Goal: Share content: Share content

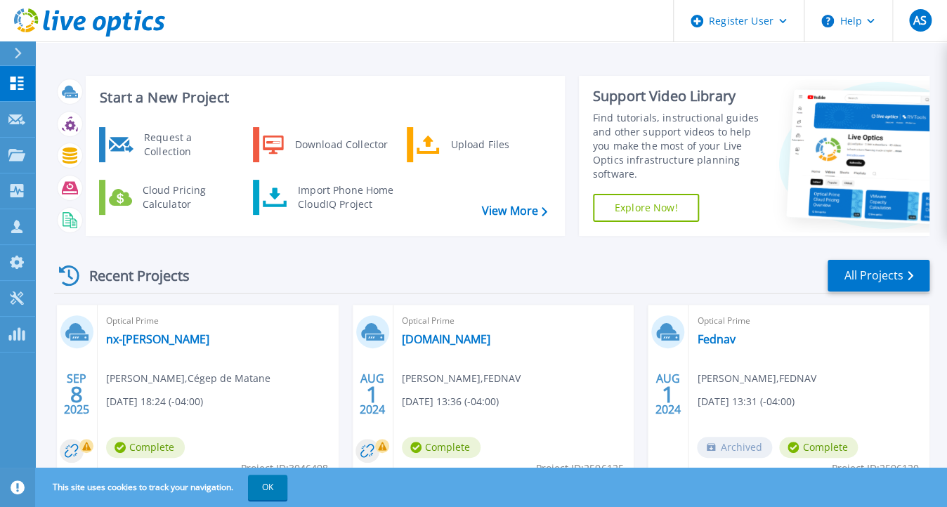
click at [156, 235] on div "Start a New Project Request a Collection Download Collector Upload Files Cloud …" at bounding box center [491, 156] width 875 height 183
click at [120, 344] on link "nx-[PERSON_NAME]" at bounding box center [157, 339] width 103 height 14
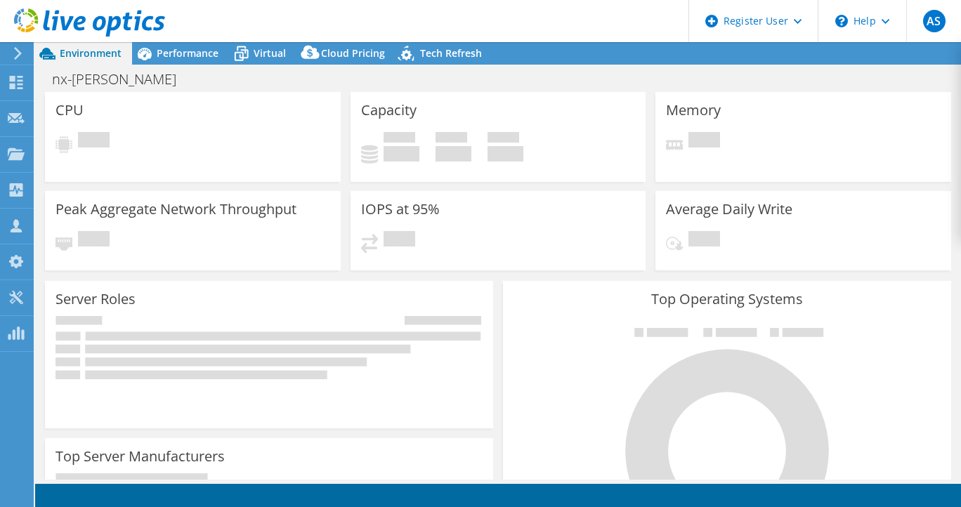
select select "USD"
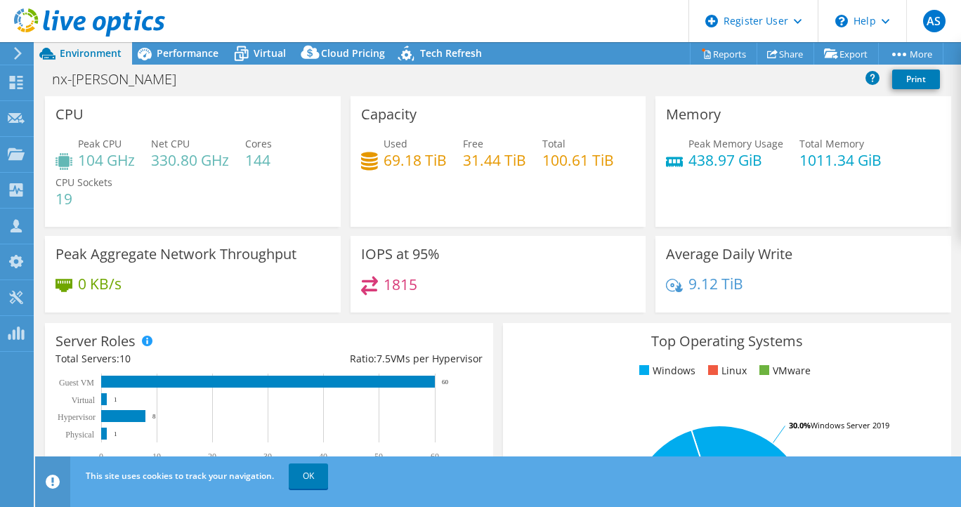
click at [0, 394] on html "AS Dell User Aurelie Sedzro Aurelie.Sedzro@Dell.com Dell My Profile Log Out \n …" at bounding box center [480, 253] width 961 height 507
click at [767, 49] on icon at bounding box center [772, 53] width 11 height 11
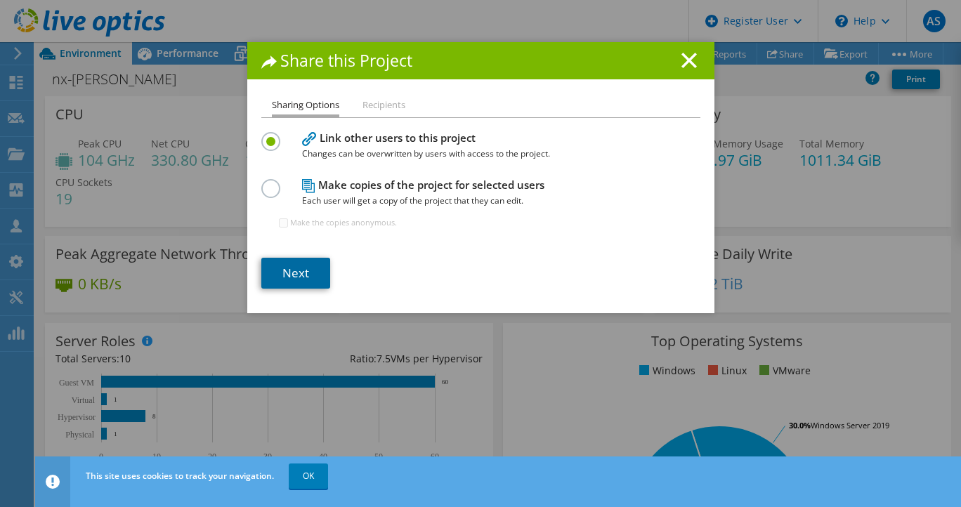
click at [301, 270] on link "Next" at bounding box center [295, 273] width 69 height 31
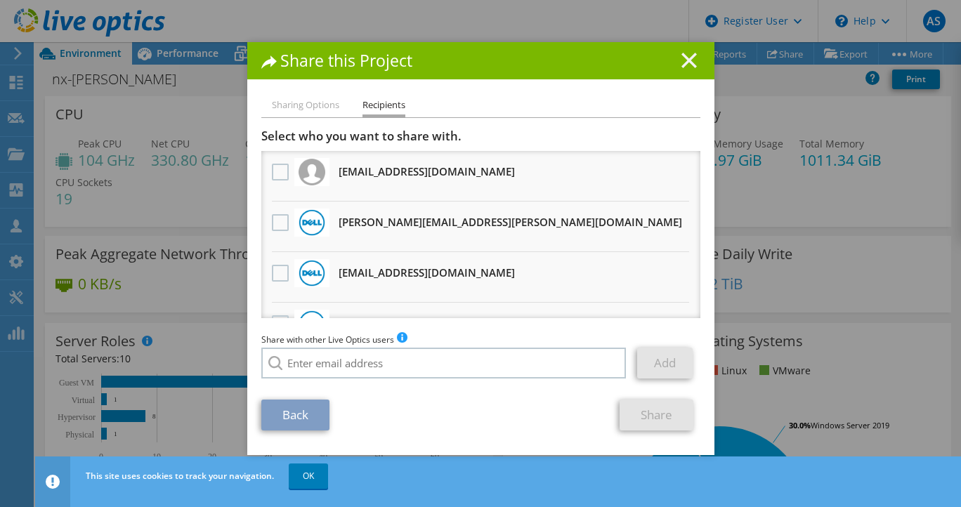
click at [681, 60] on icon at bounding box center [688, 60] width 15 height 15
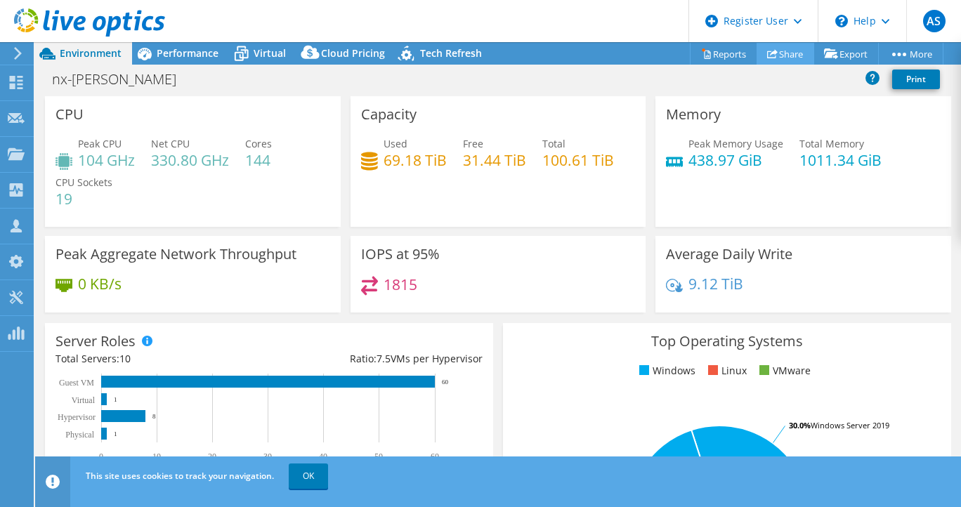
click at [778, 47] on link "Share" at bounding box center [785, 54] width 58 height 22
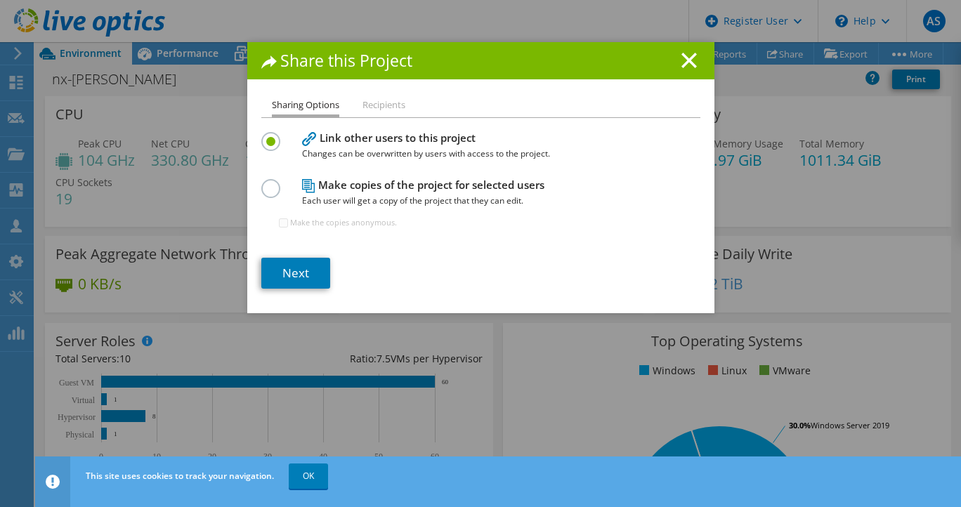
click at [376, 112] on li "Recipients" at bounding box center [383, 106] width 43 height 18
click at [301, 273] on link "Next" at bounding box center [295, 273] width 69 height 31
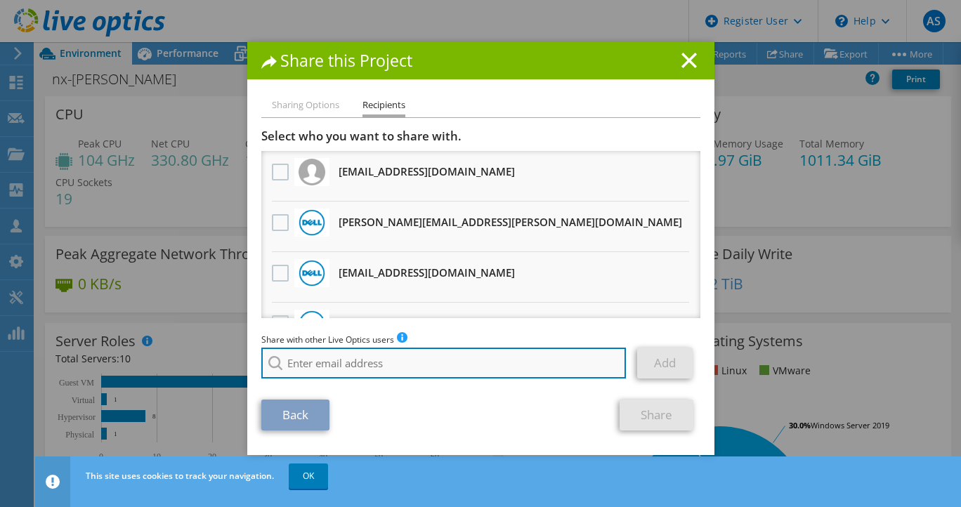
click at [296, 365] on input "search" at bounding box center [443, 363] width 365 height 31
paste input "Marc Montminy <marc_montminy@it-2-go.com>"
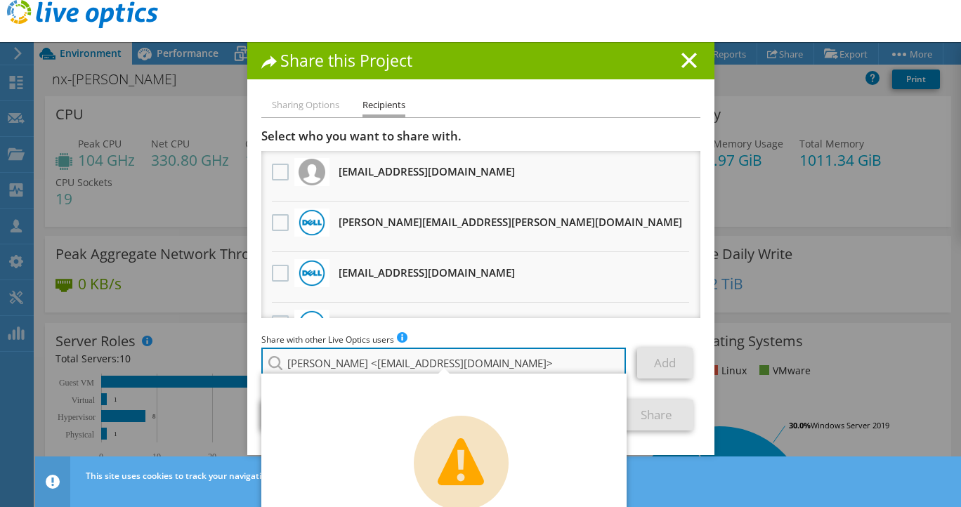
drag, startPoint x: 361, startPoint y: 367, endPoint x: 275, endPoint y: 362, distance: 85.8
click at [275, 362] on input "Marc Montminy <marc_montminy@it-2-go.com>" at bounding box center [443, 363] width 365 height 31
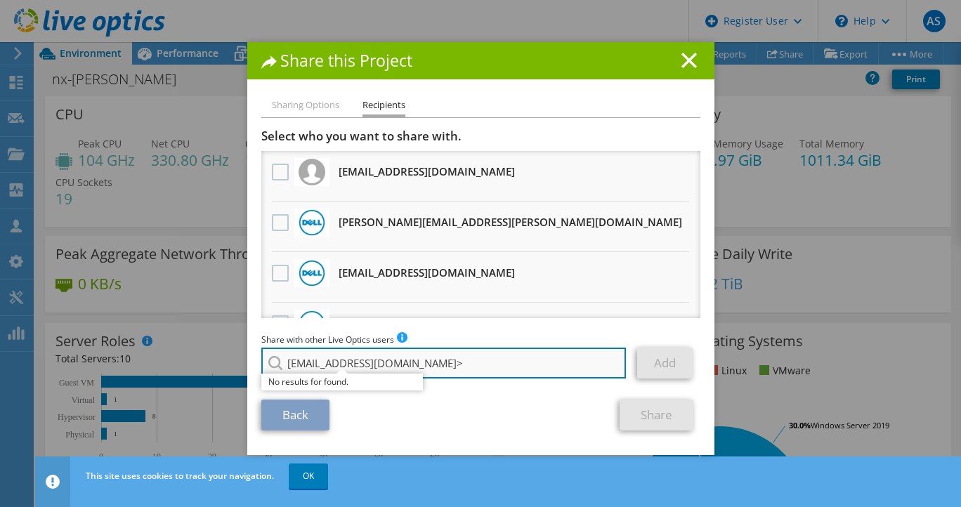
click at [489, 361] on input "marc_montminy@it-2-go.com>" at bounding box center [443, 363] width 365 height 31
type input "marc_montminy@it-2-go.com"
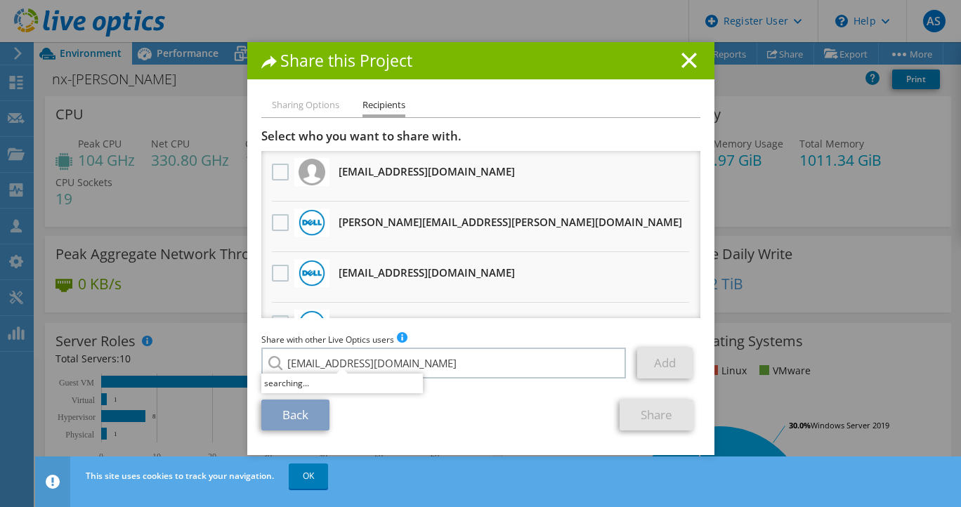
click at [498, 402] on div "Back Share" at bounding box center [480, 415] width 439 height 31
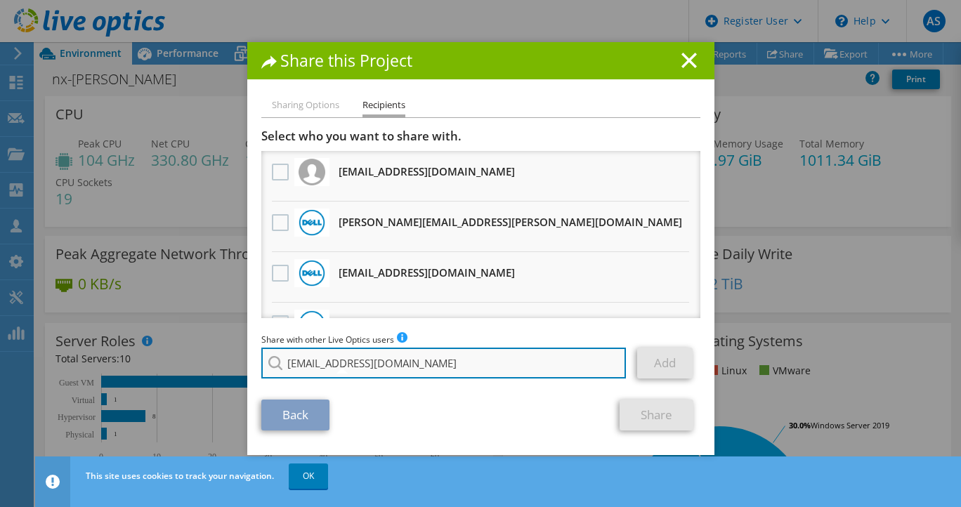
click at [474, 359] on input "marc_montminy@it-2-go.com" at bounding box center [443, 363] width 365 height 31
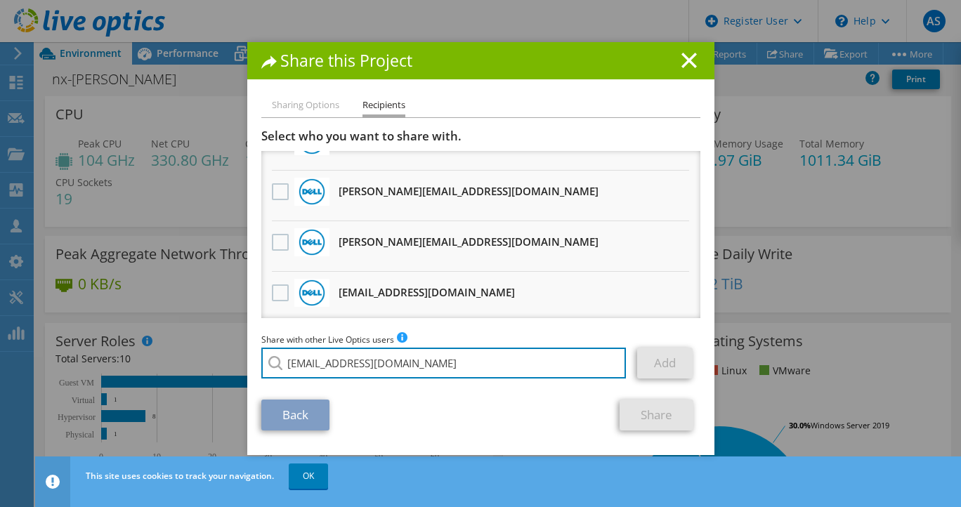
scroll to position [536, 0]
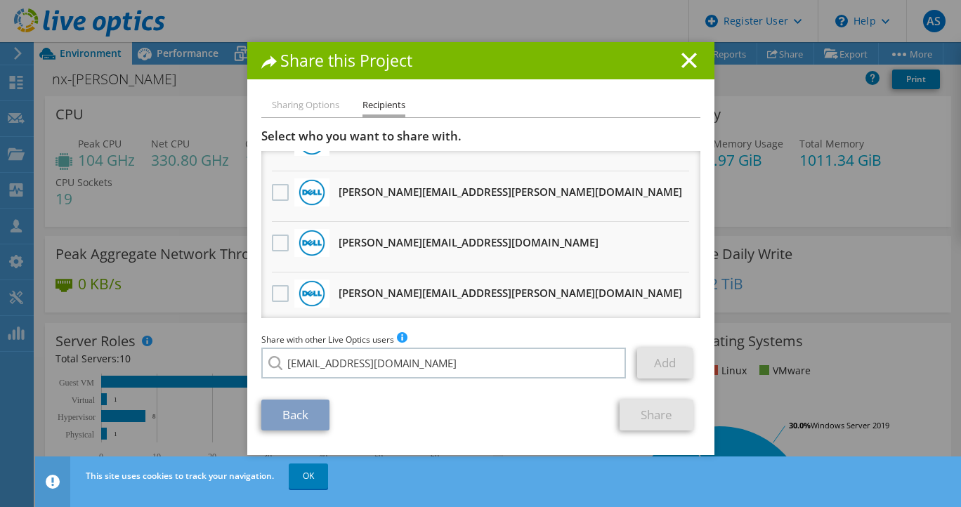
click at [545, 400] on div "Back Share" at bounding box center [480, 415] width 439 height 31
click at [652, 426] on link "Share" at bounding box center [656, 415] width 74 height 31
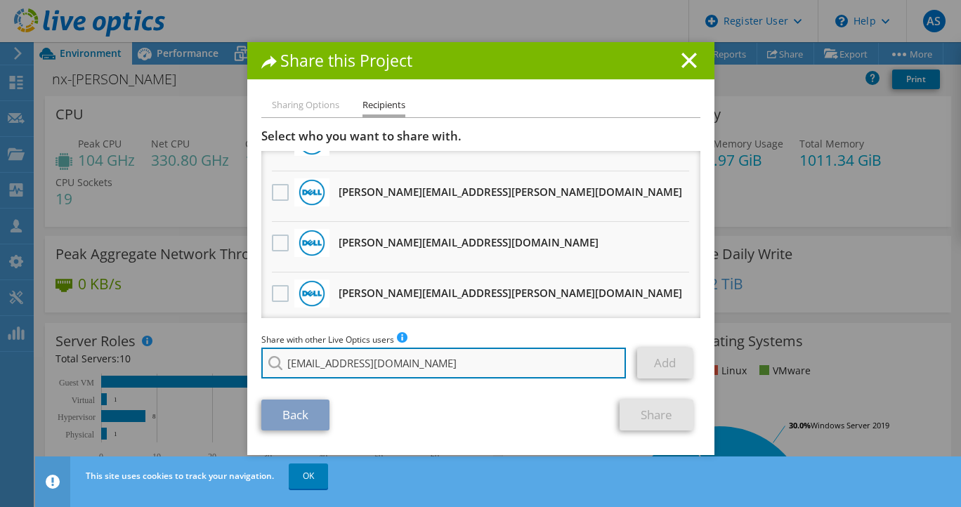
click at [480, 375] on input "marc_montminy@it-2-go.com" at bounding box center [443, 363] width 365 height 31
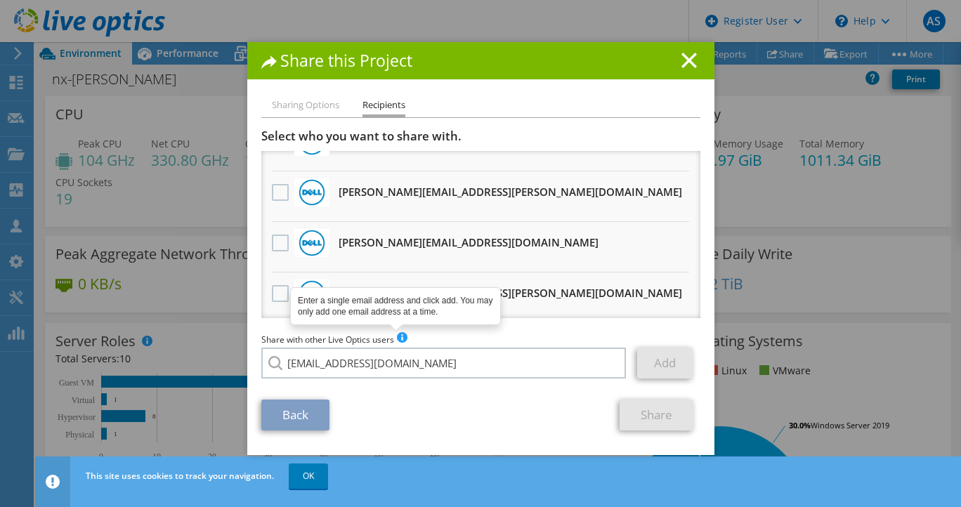
click at [397, 336] on span at bounding box center [402, 337] width 10 height 10
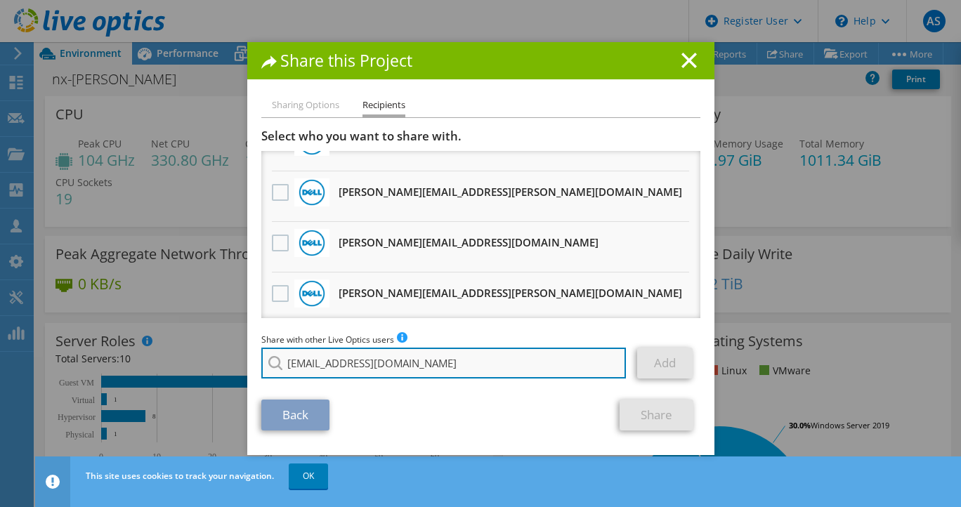
click at [447, 362] on input "marc_montminy@it-2-go.com" at bounding box center [443, 363] width 365 height 31
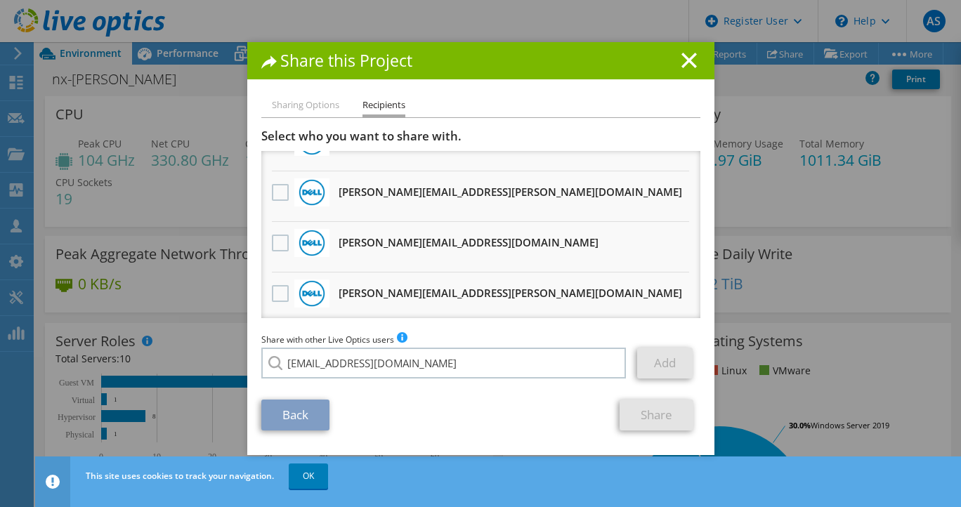
click at [387, 392] on section "Select who you want to share with. All project copies will be anonymous. ennaji…" at bounding box center [480, 280] width 439 height 302
click at [690, 371] on div "Add" at bounding box center [668, 363] width 63 height 31
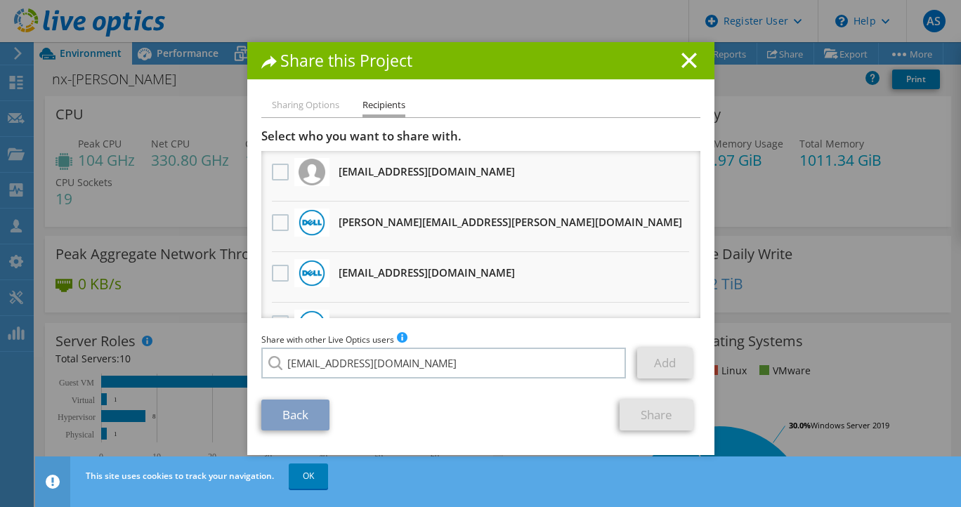
click at [308, 107] on li "Sharing Options" at bounding box center [305, 106] width 67 height 18
click at [379, 98] on li "Recipients" at bounding box center [383, 107] width 43 height 20
click at [674, 68] on h1 "Share this Project" at bounding box center [480, 61] width 439 height 16
click at [685, 61] on icon at bounding box center [688, 60] width 15 height 15
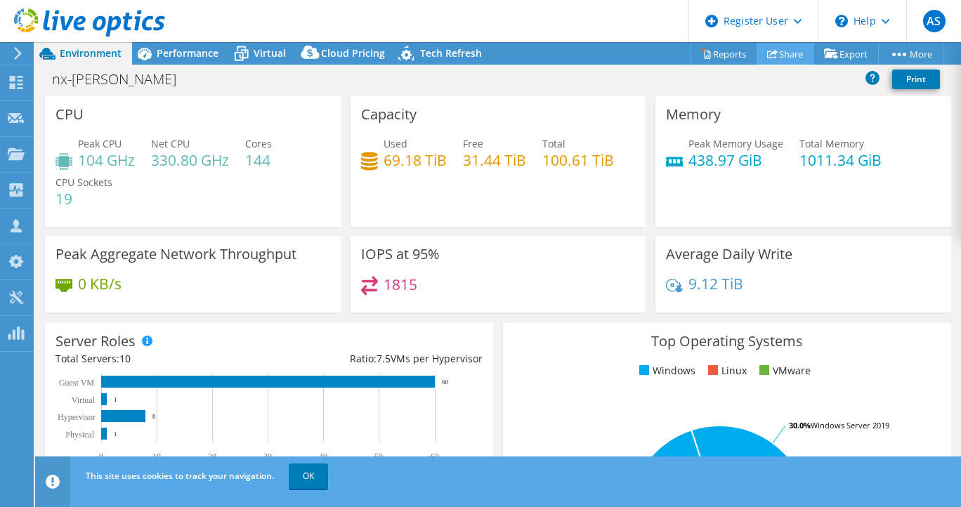
click at [787, 55] on link "Share" at bounding box center [785, 54] width 58 height 22
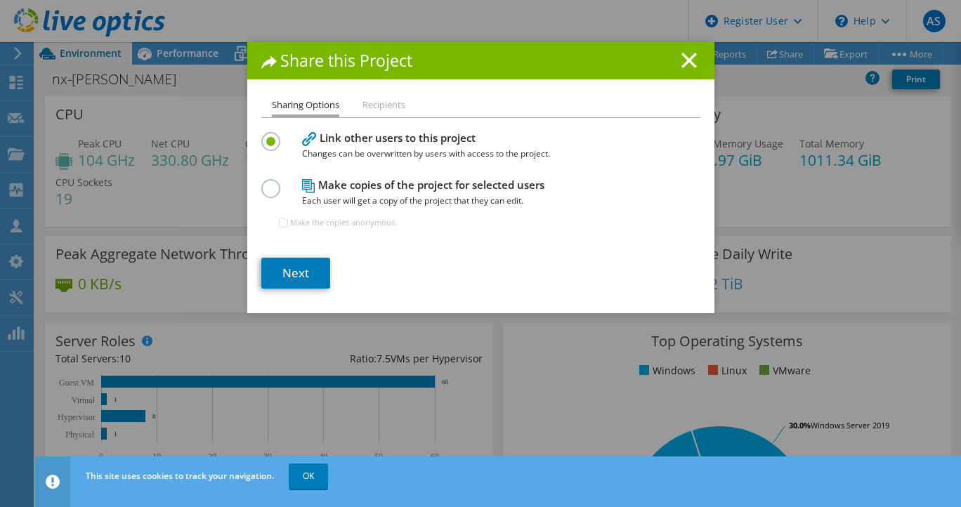
click at [270, 183] on label at bounding box center [273, 181] width 25 height 4
click at [0, 0] on input "radio" at bounding box center [0, 0] width 0 height 0
click at [268, 136] on label at bounding box center [273, 134] width 25 height 4
click at [0, 0] on input "radio" at bounding box center [0, 0] width 0 height 0
drag, startPoint x: 386, startPoint y: 93, endPoint x: 375, endPoint y: 103, distance: 14.4
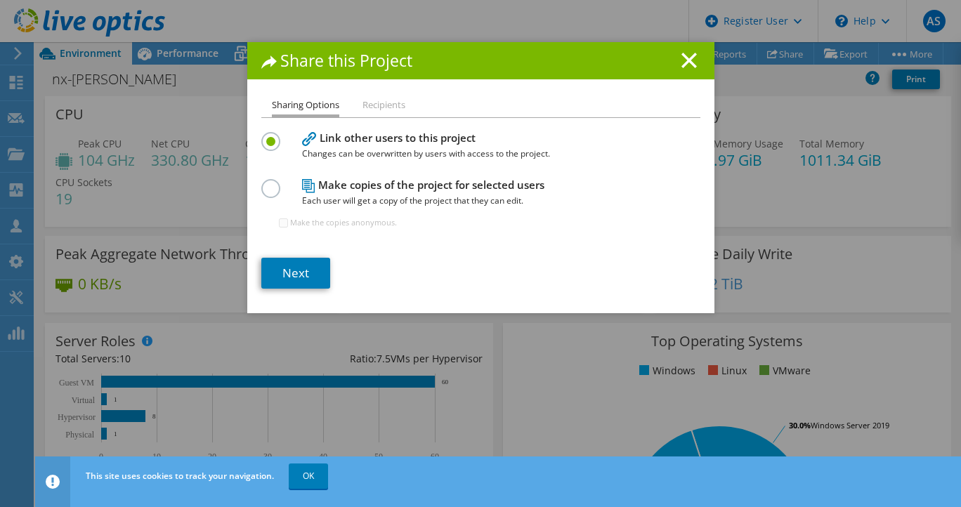
click at [385, 95] on div "Share this Project Sharing Options Recipients Link other users to this project …" at bounding box center [480, 177] width 467 height 271
click at [297, 261] on link "Next" at bounding box center [295, 273] width 69 height 31
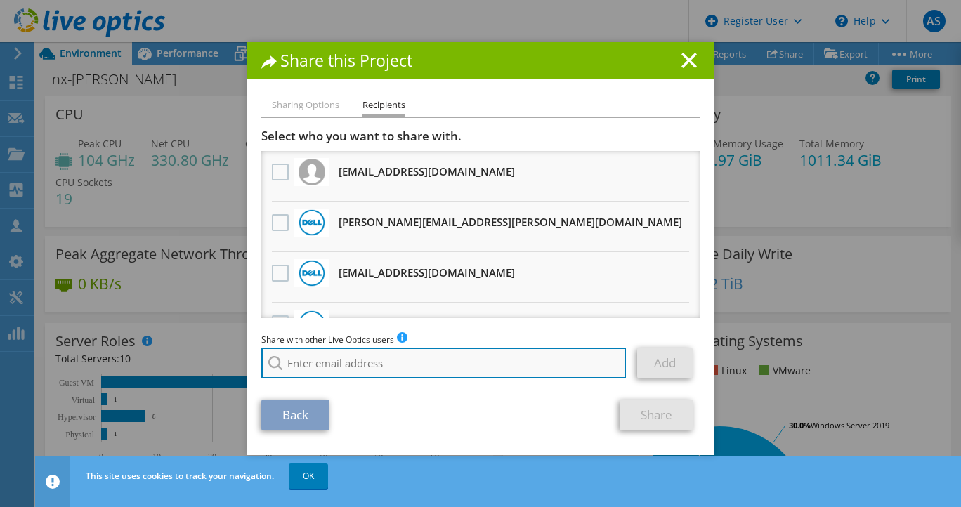
click at [331, 372] on input "search" at bounding box center [443, 363] width 365 height 31
paste input "Marc Montminy <marc_montminy@it-2-go.com>"
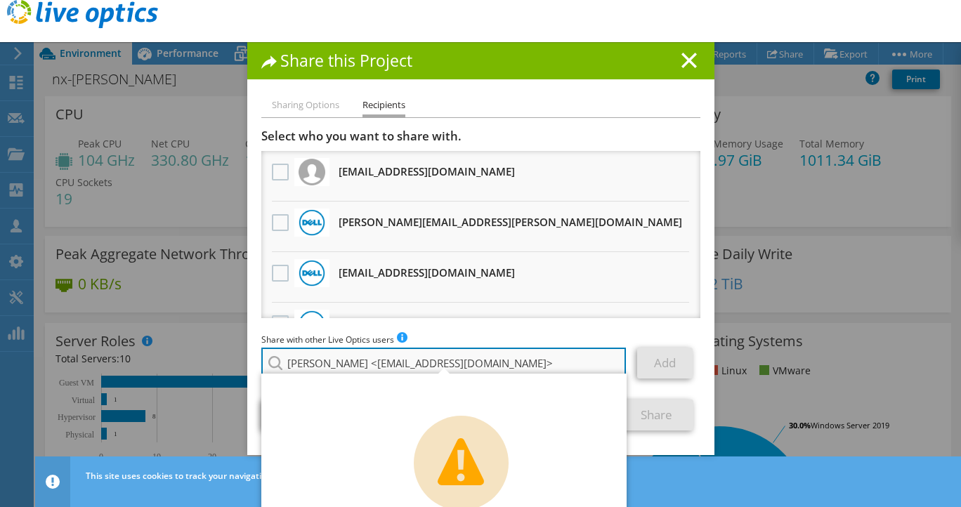
drag, startPoint x: 365, startPoint y: 365, endPoint x: 320, endPoint y: 365, distance: 44.9
click at [320, 365] on input "Marc Montminy <marc_montminy@it-2-go.com>" at bounding box center [443, 363] width 365 height 31
type input "Marc Montminy <marc_montminy@it-2-go.com>"
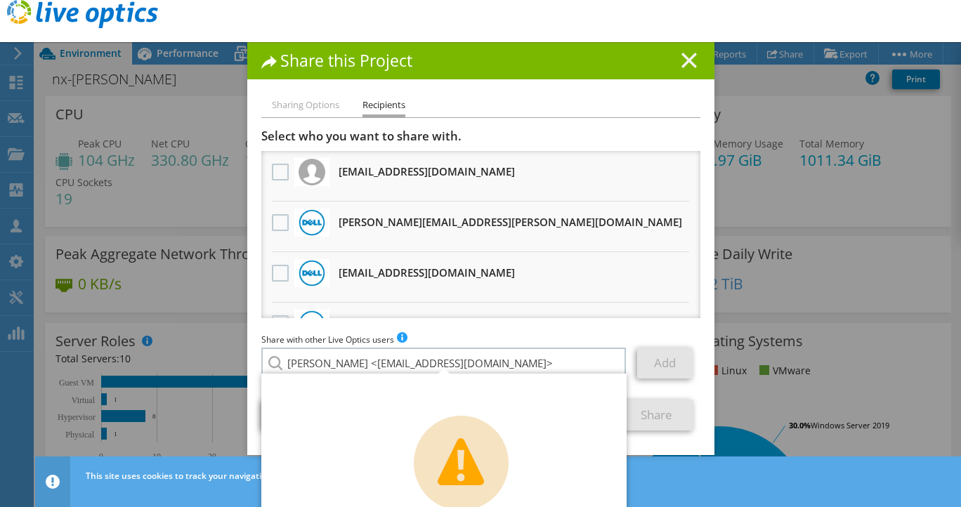
click at [681, 67] on icon at bounding box center [688, 60] width 15 height 15
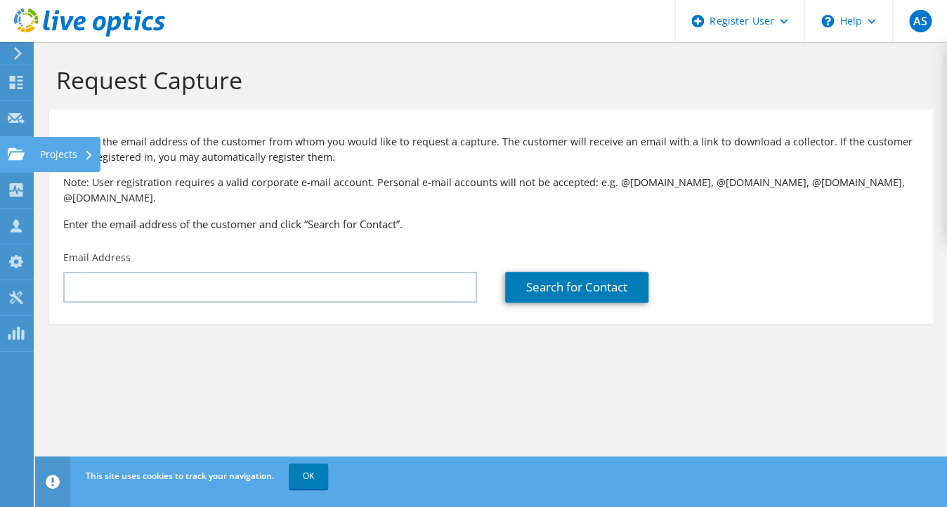
click at [20, 150] on use at bounding box center [16, 153] width 17 height 12
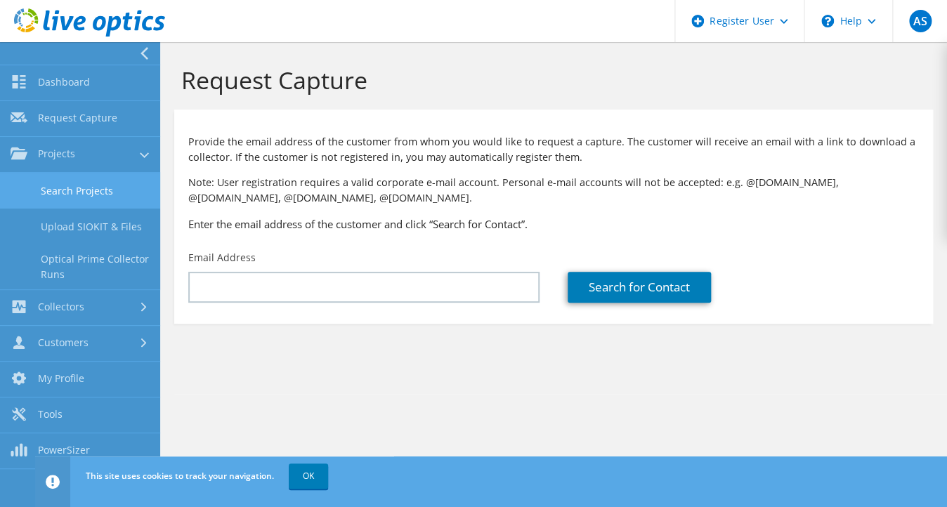
click at [74, 188] on link "Search Projects" at bounding box center [80, 191] width 160 height 36
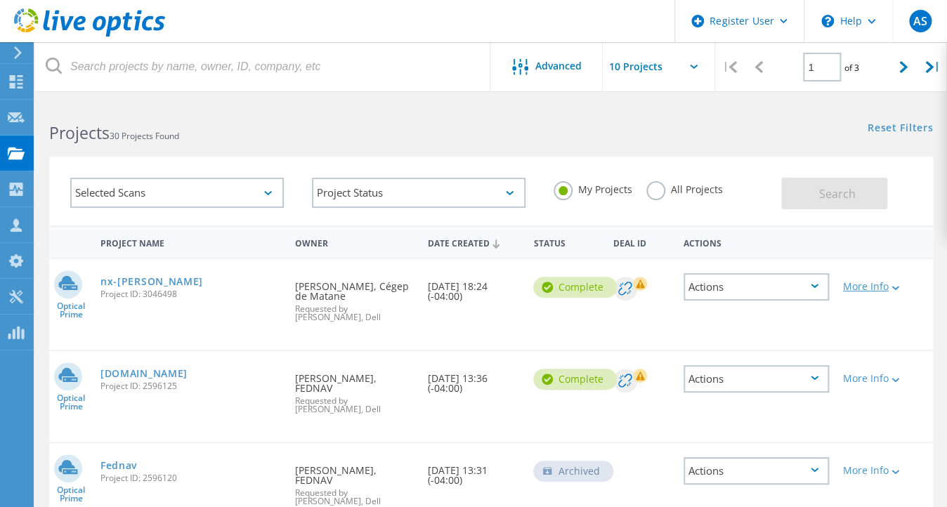
click at [852, 287] on div "More Info" at bounding box center [871, 287] width 57 height 10
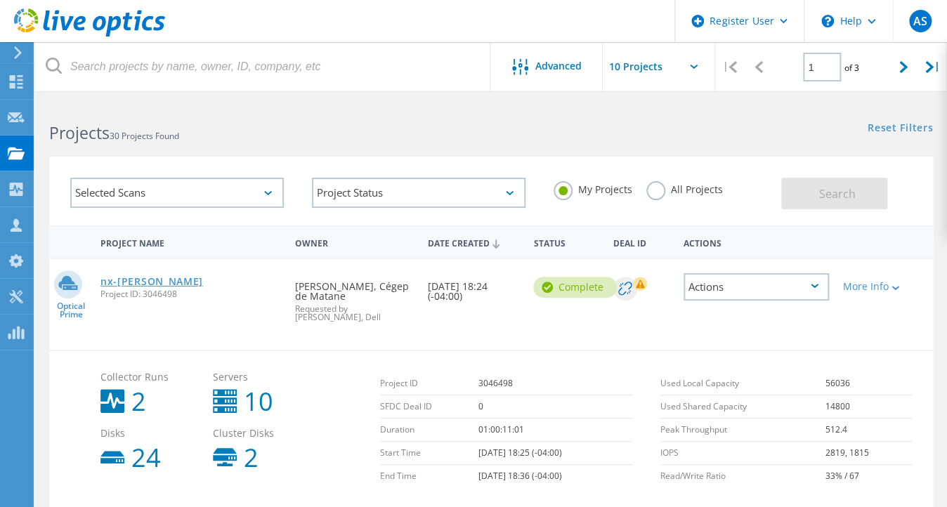
click at [130, 277] on link "nx-[PERSON_NAME]" at bounding box center [151, 282] width 103 height 10
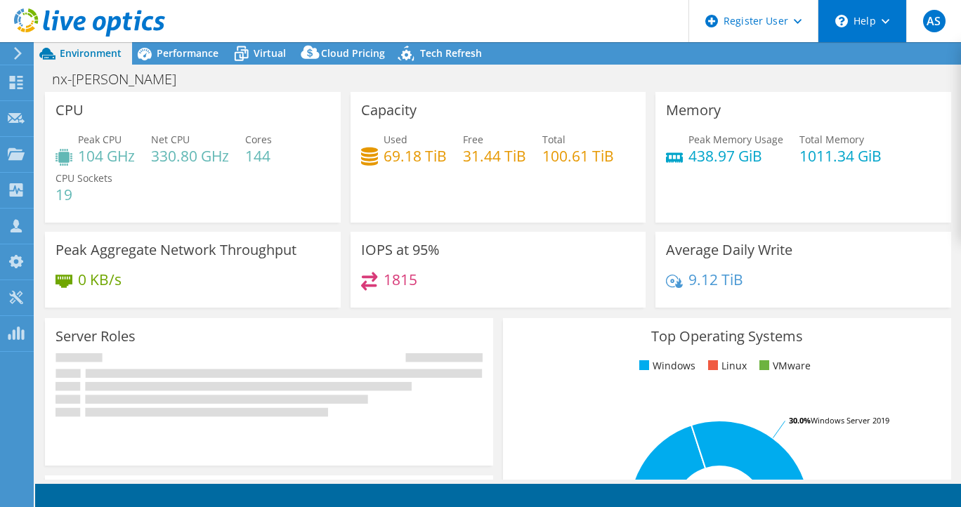
select select "USD"
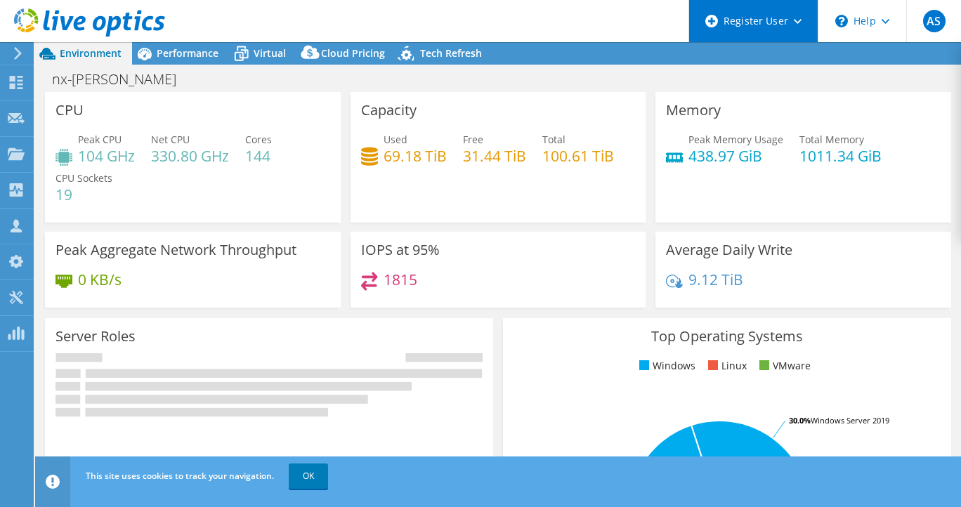
radio input "true"
radio input "false"
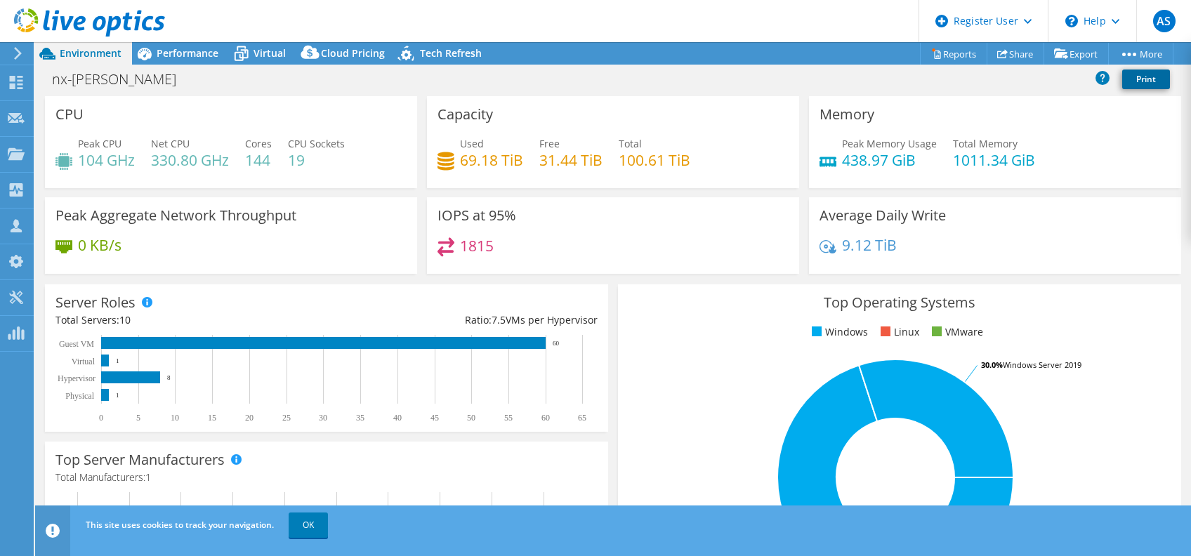
click at [960, 79] on link "Print" at bounding box center [1146, 80] width 48 height 20
click at [960, 78] on link "Print" at bounding box center [1146, 80] width 48 height 20
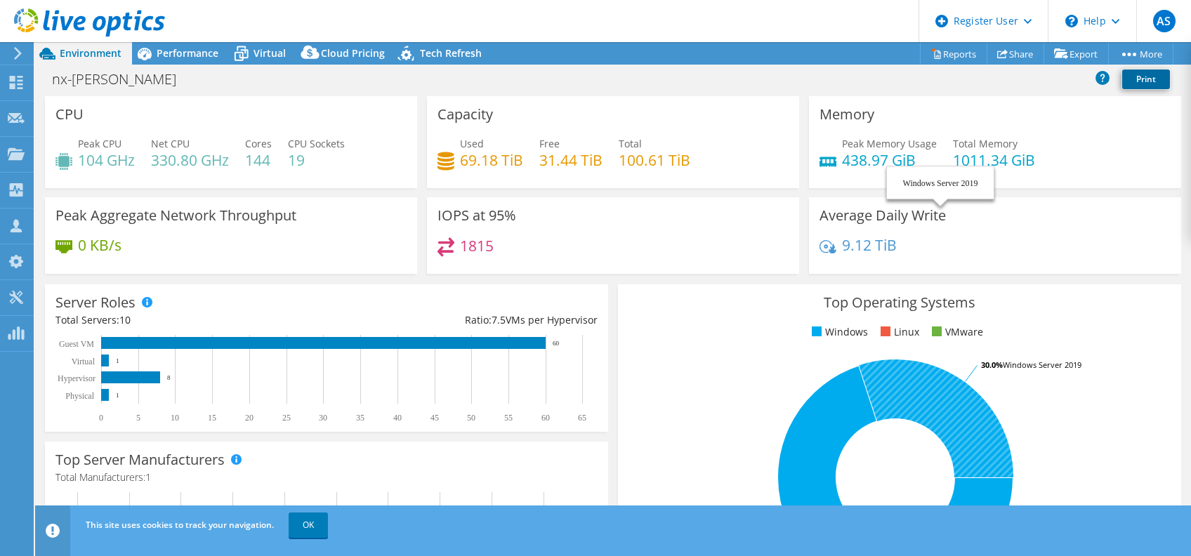
scroll to position [381, 0]
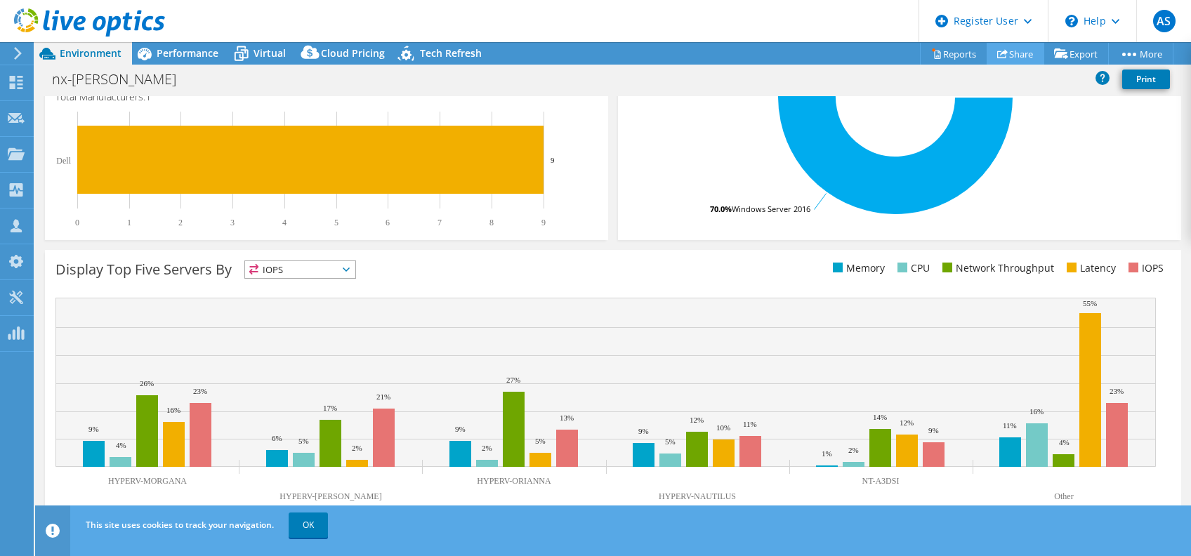
click at [960, 53] on use at bounding box center [1002, 53] width 11 height 9
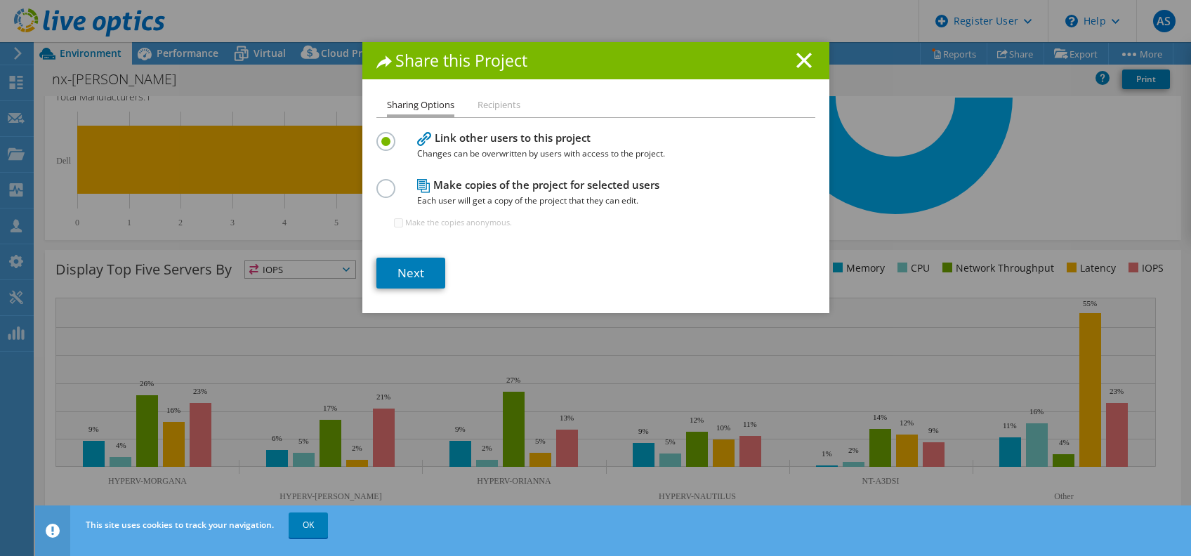
click at [381, 183] on label at bounding box center [388, 181] width 25 height 4
click at [0, 0] on input "radio" at bounding box center [0, 0] width 0 height 0
click at [427, 279] on link "Next" at bounding box center [410, 273] width 69 height 31
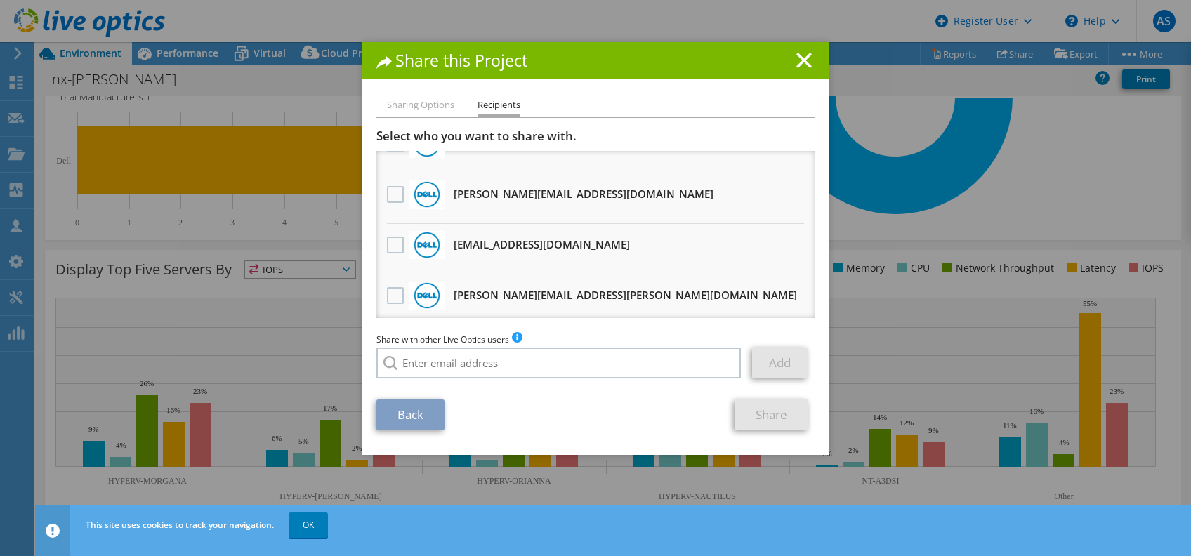
scroll to position [536, 0]
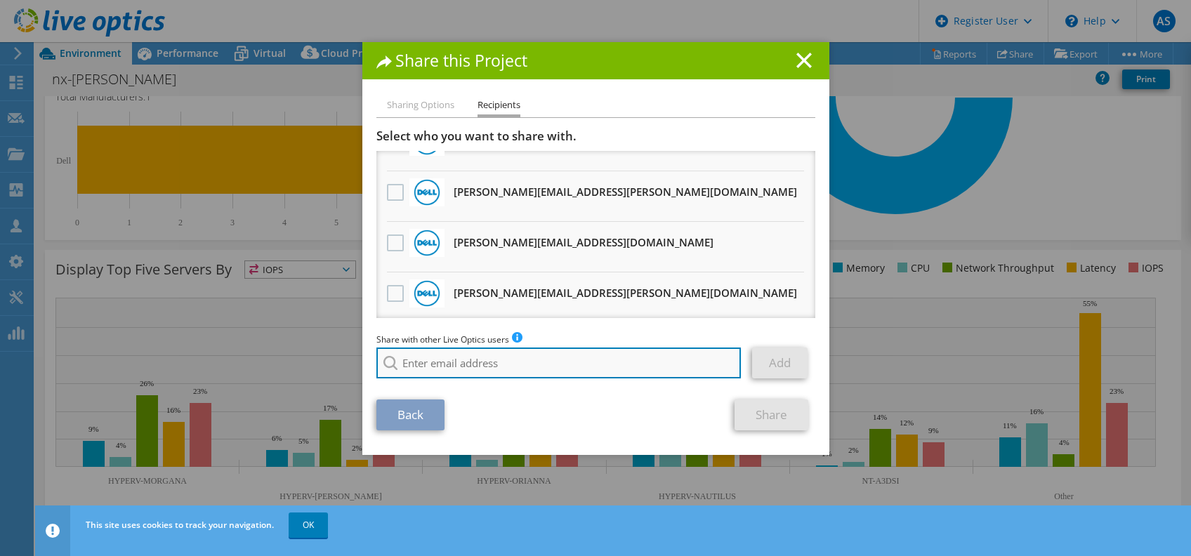
click at [449, 360] on input "search" at bounding box center [558, 363] width 365 height 31
paste input "[PERSON_NAME] <[EMAIL_ADDRESS][DOMAIN_NAME]>"
type input "[PERSON_NAME] <[EMAIL_ADDRESS][DOMAIN_NAME]>"
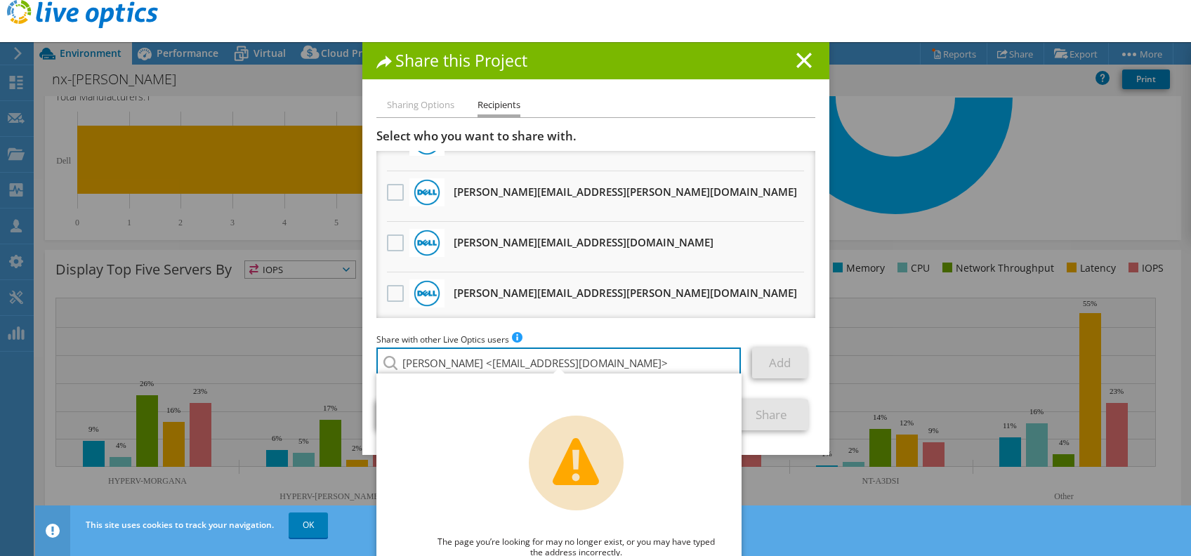
drag, startPoint x: 478, startPoint y: 360, endPoint x: 155, endPoint y: 230, distance: 348.2
click at [293, 351] on div "Share this Project Sharing Options Recipients Link other users to this project …" at bounding box center [595, 278] width 1191 height 472
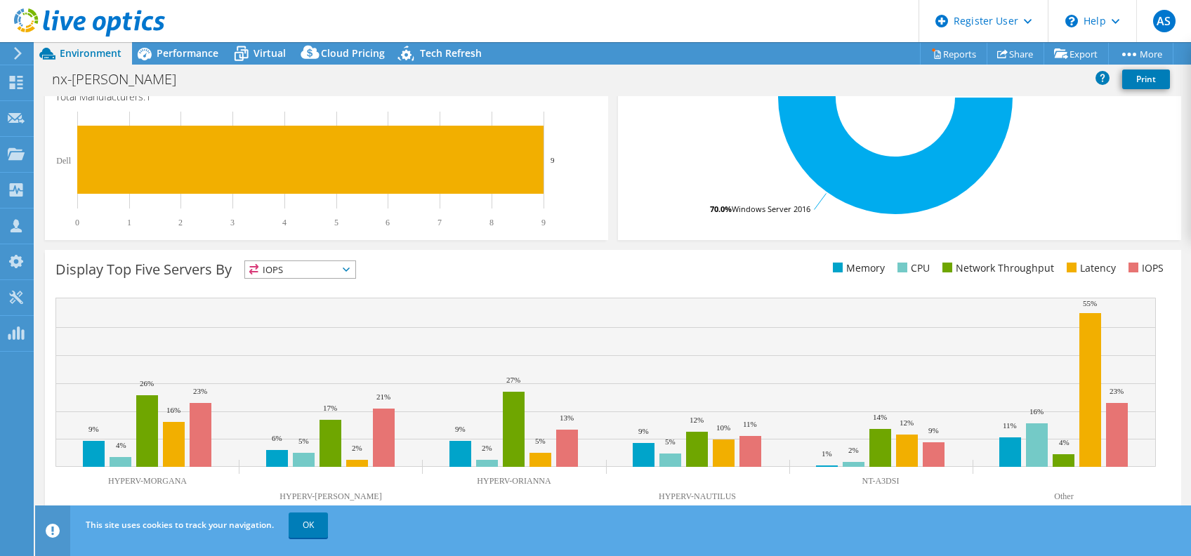
scroll to position [0, 0]
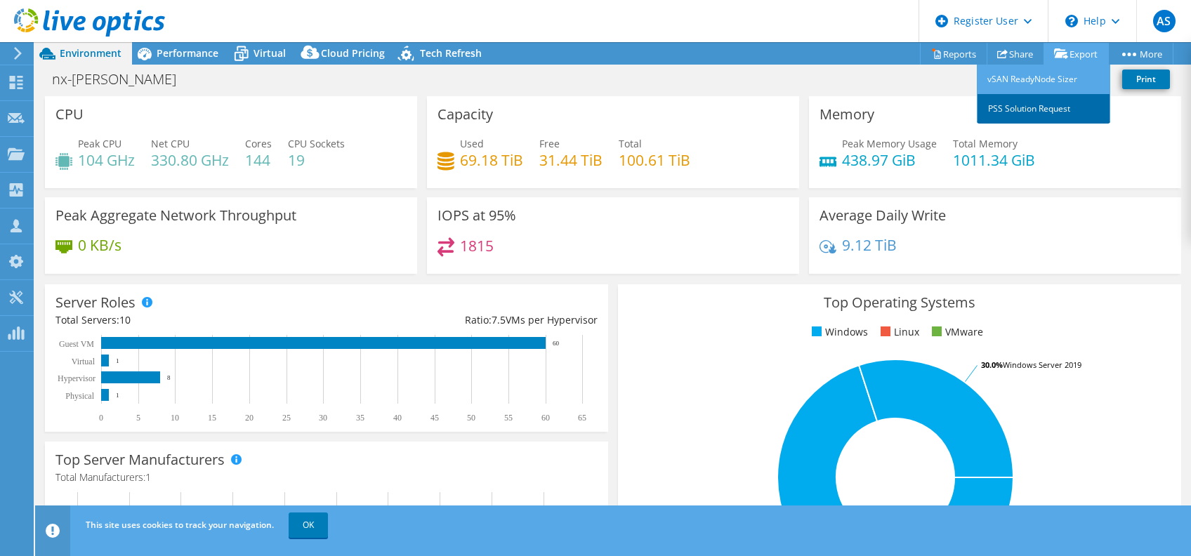
click at [960, 114] on link "PSS Solution Request" at bounding box center [1043, 108] width 133 height 29
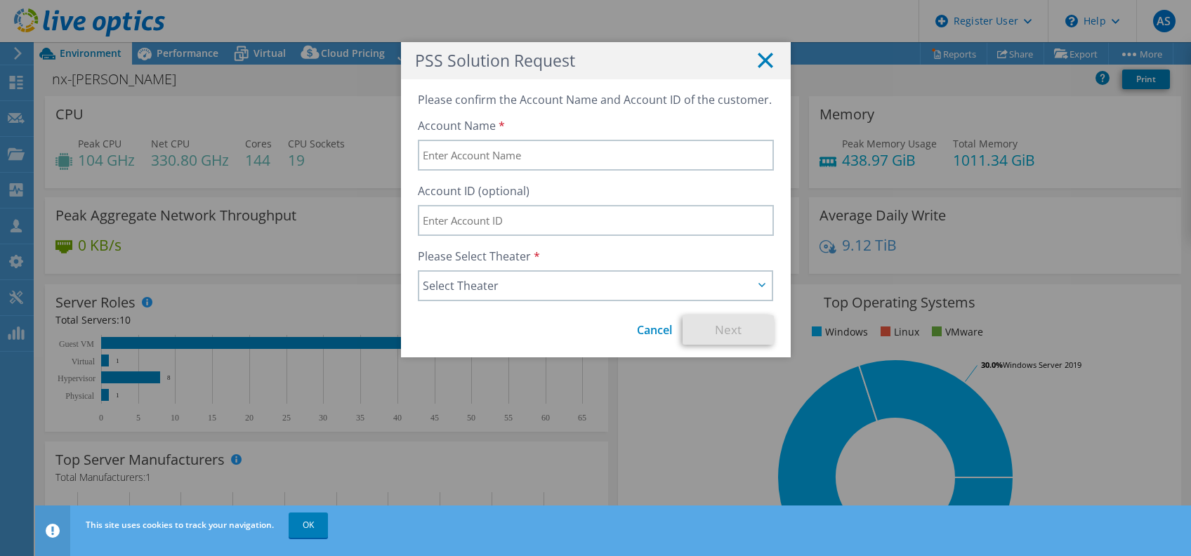
click at [759, 61] on line at bounding box center [766, 60] width 14 height 14
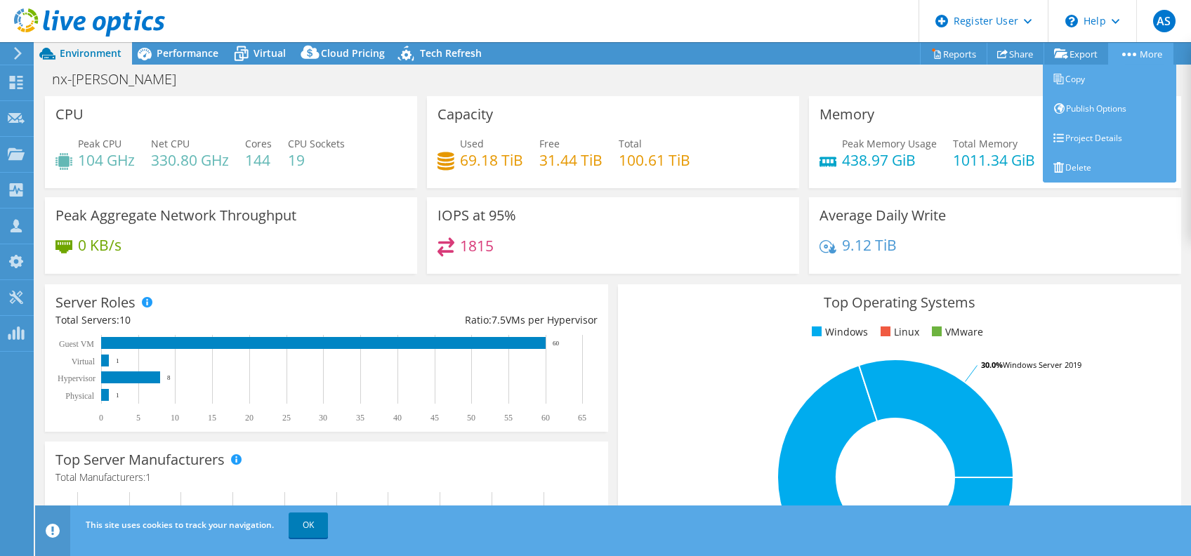
click at [960, 51] on link "More" at bounding box center [1140, 54] width 65 height 22
click at [960, 136] on link "Project Details" at bounding box center [1109, 138] width 133 height 29
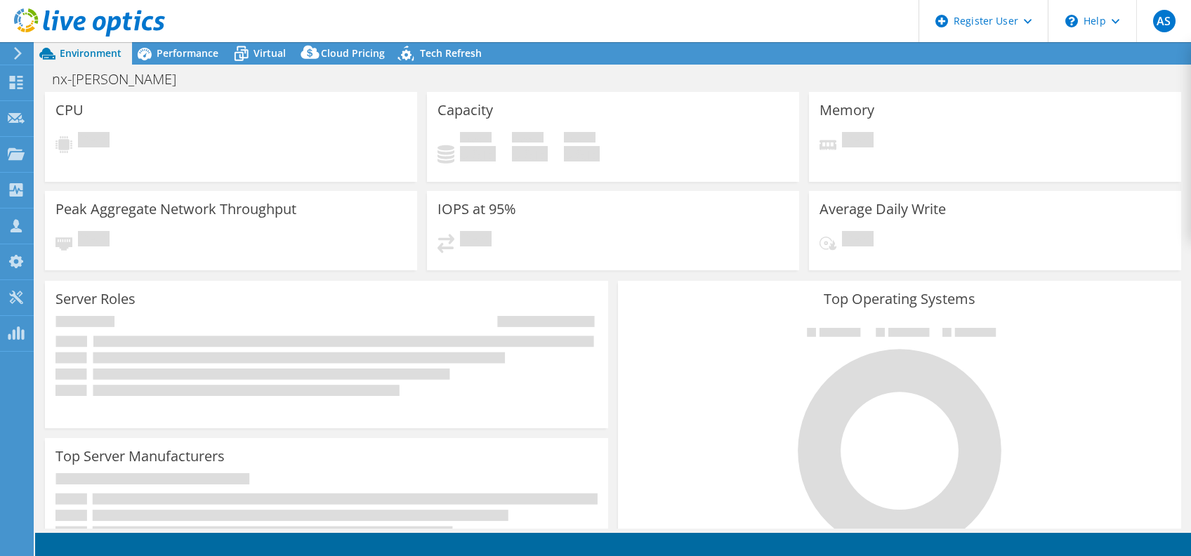
select select "USD"
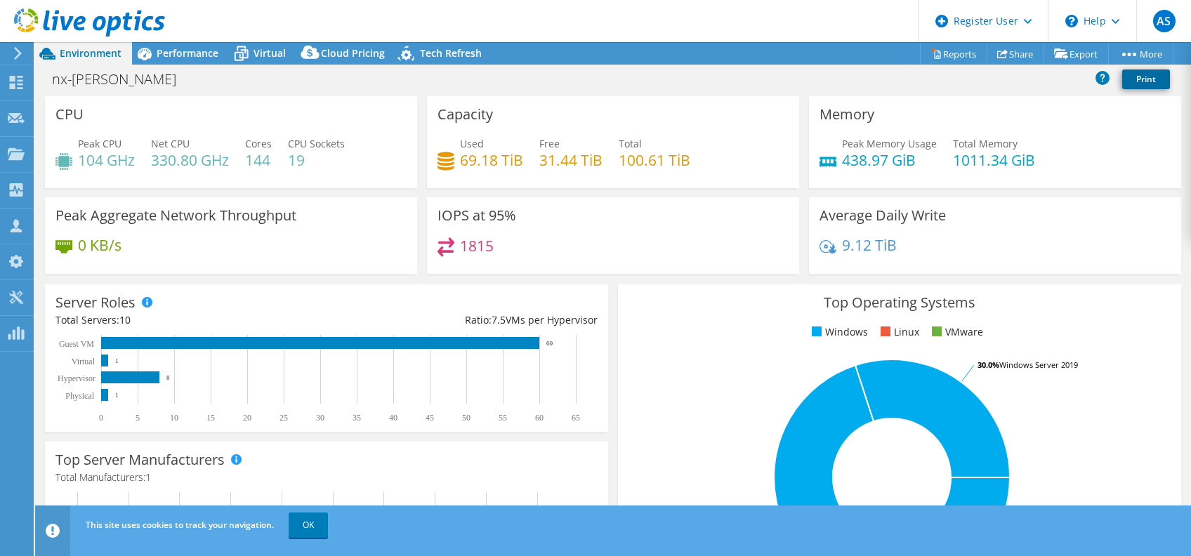
click at [1153, 84] on link "Print" at bounding box center [1146, 80] width 48 height 20
click at [178, 42] on div "Performance" at bounding box center [180, 53] width 97 height 22
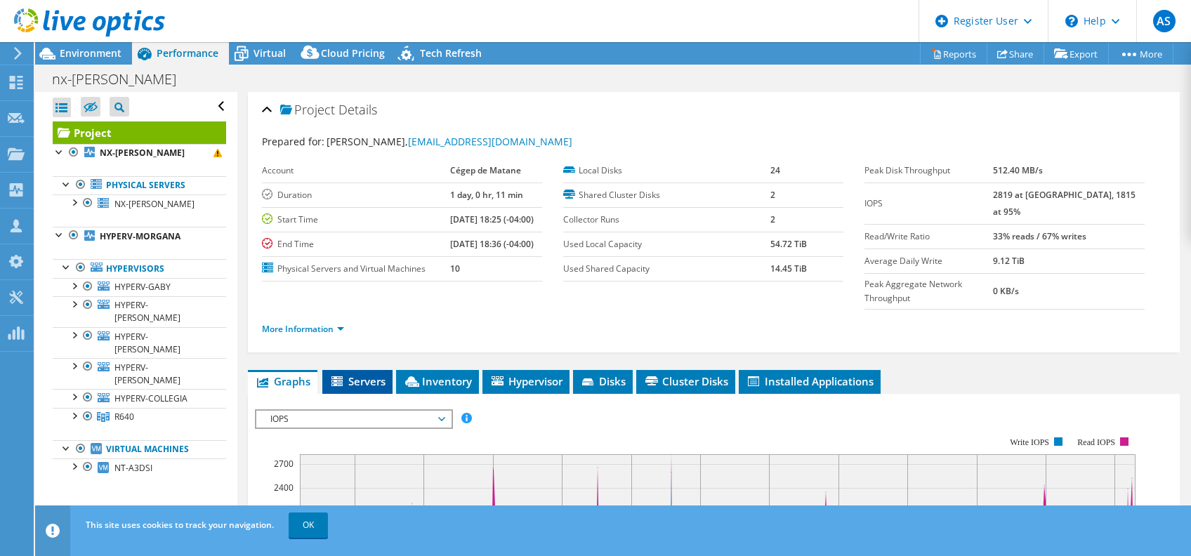
click at [366, 374] on span "Servers" at bounding box center [357, 381] width 56 height 14
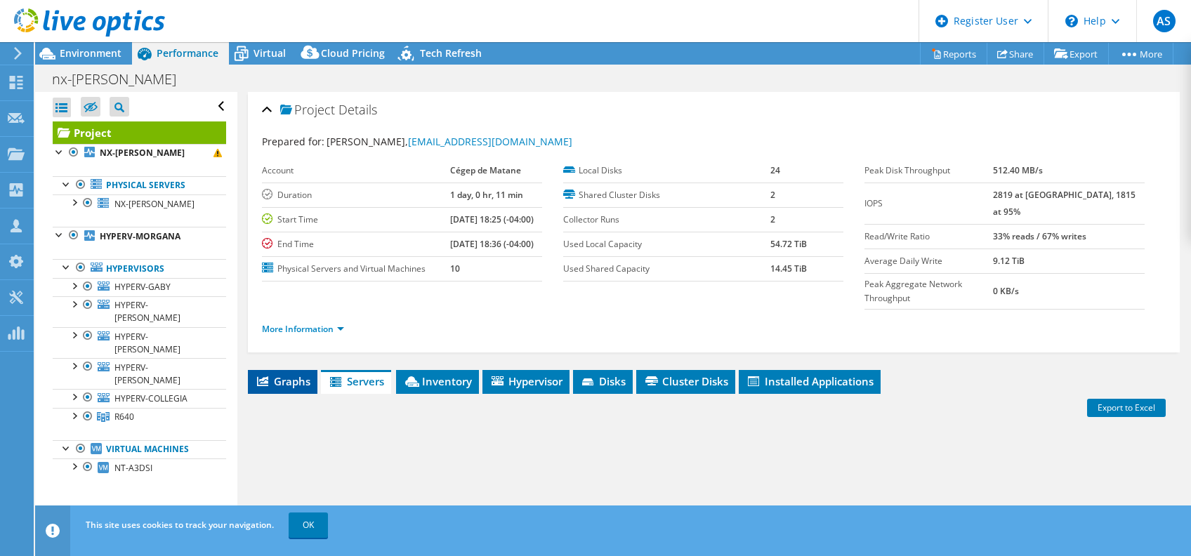
click at [294, 374] on span "Graphs" at bounding box center [282, 381] width 55 height 14
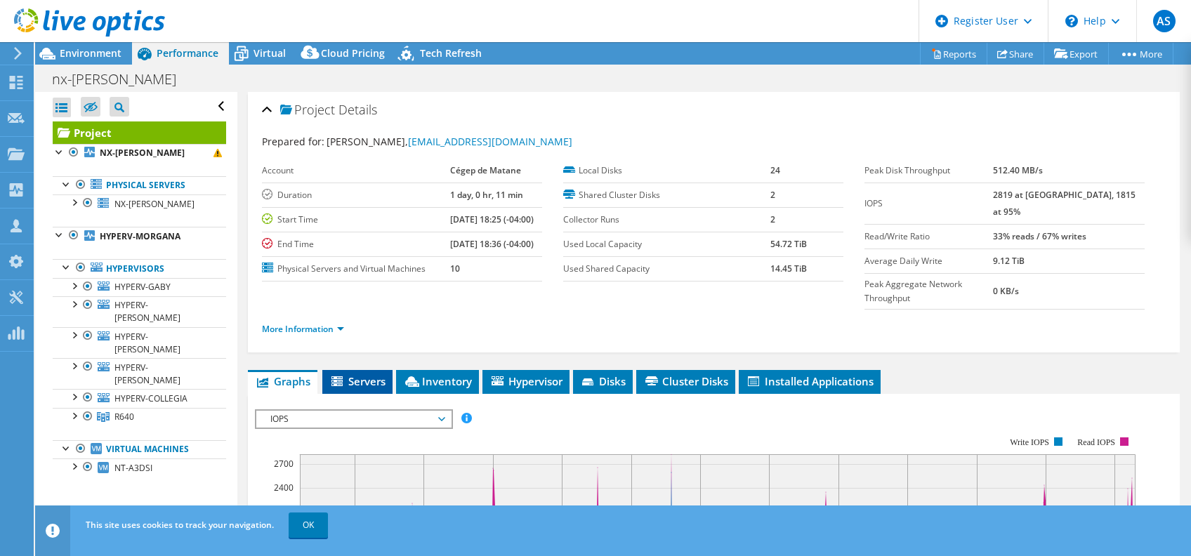
click at [355, 374] on span "Servers" at bounding box center [357, 381] width 56 height 14
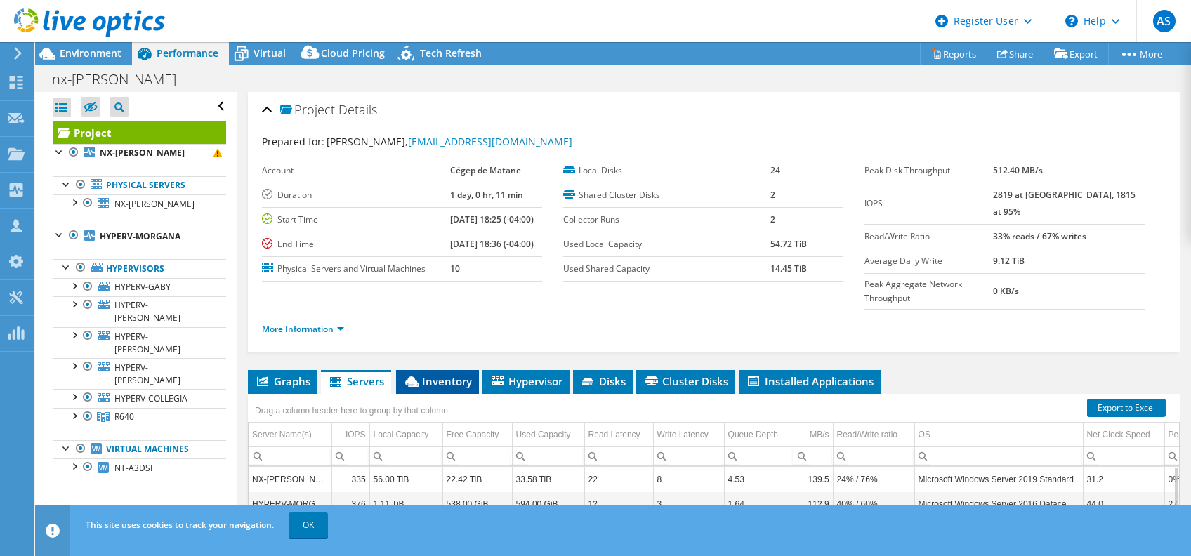
click at [440, 374] on span "Inventory" at bounding box center [437, 381] width 69 height 14
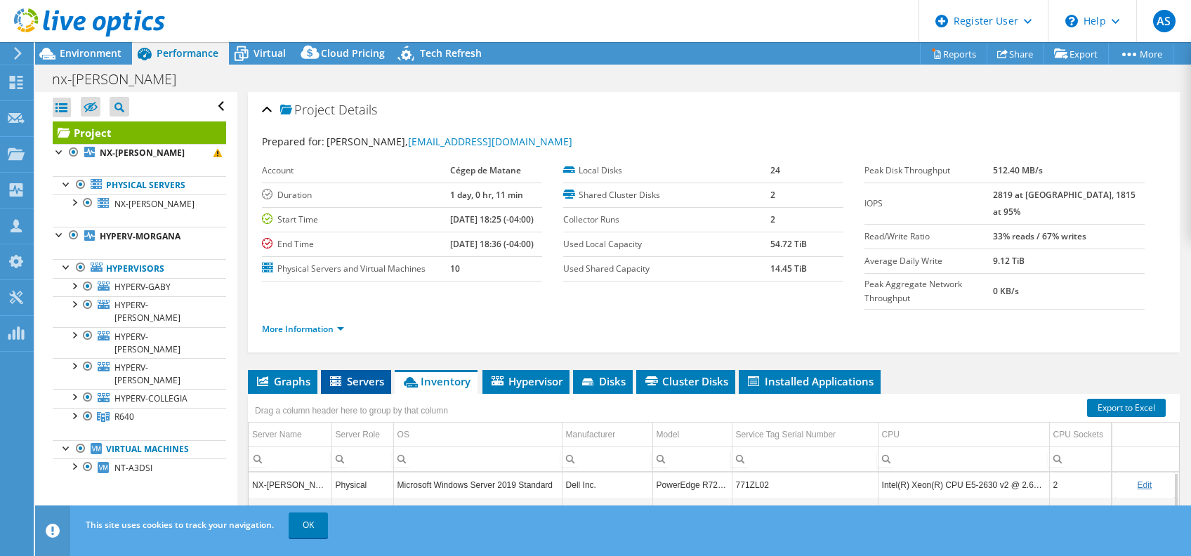
click at [374, 374] on span "Servers" at bounding box center [356, 381] width 56 height 14
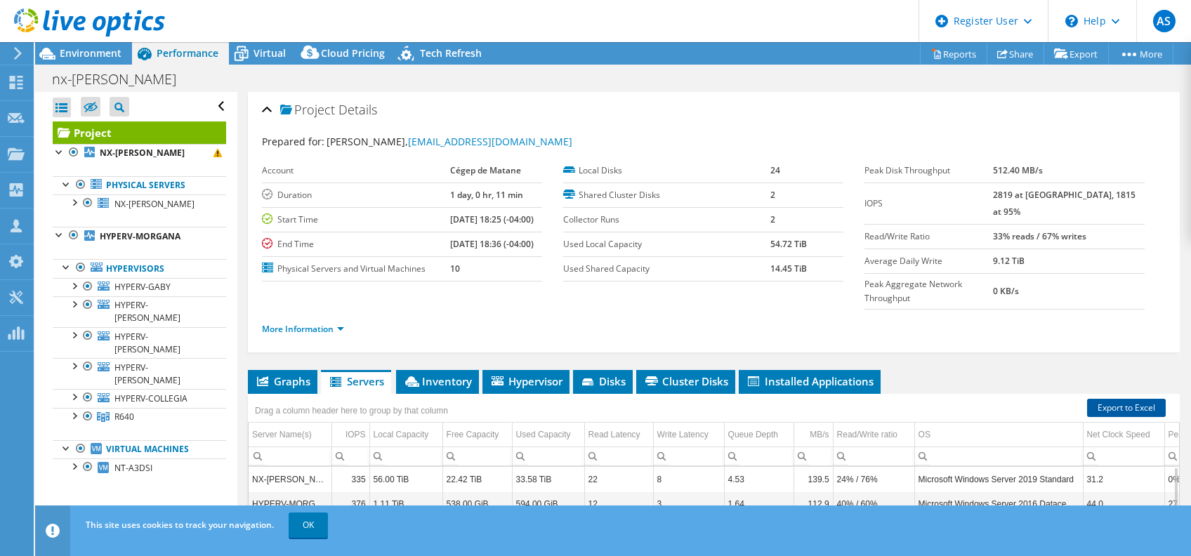
click at [1105, 399] on link "Export to Excel" at bounding box center [1126, 408] width 79 height 18
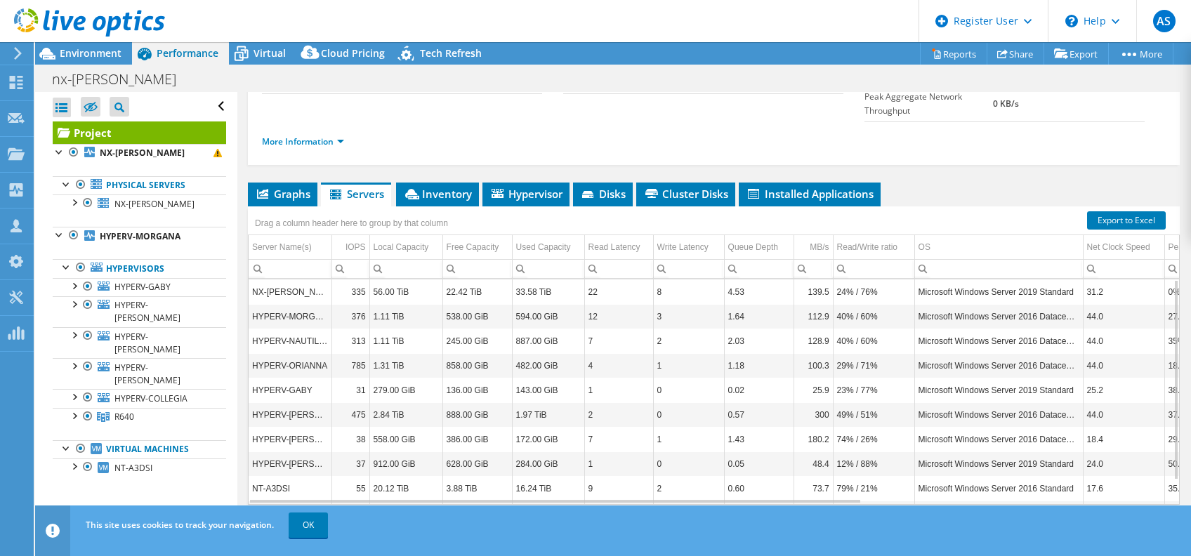
scroll to position [27, 0]
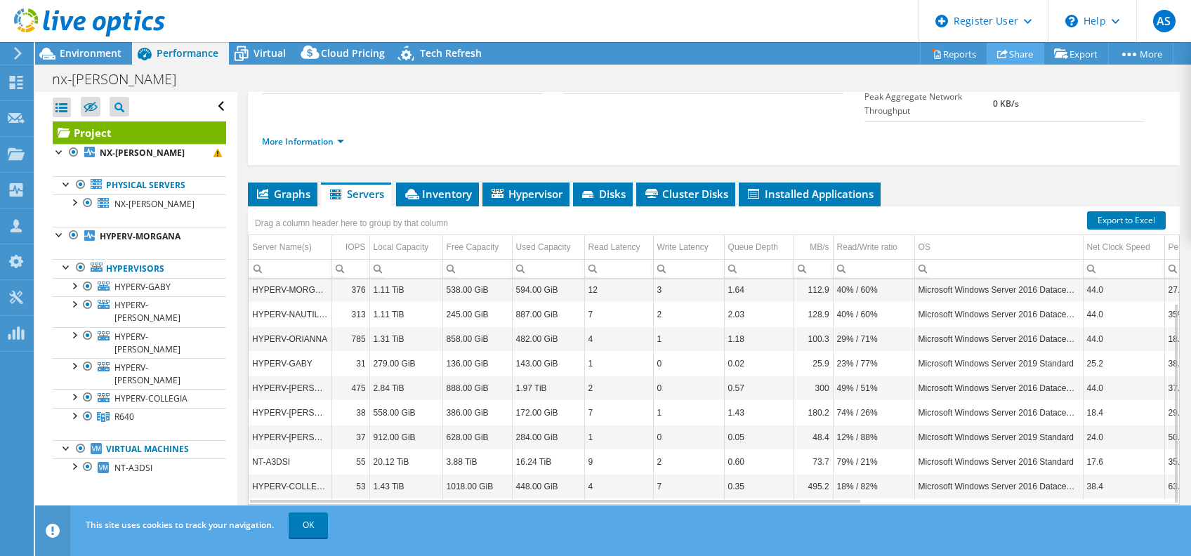
click at [1007, 60] on link "Share" at bounding box center [1016, 54] width 58 height 22
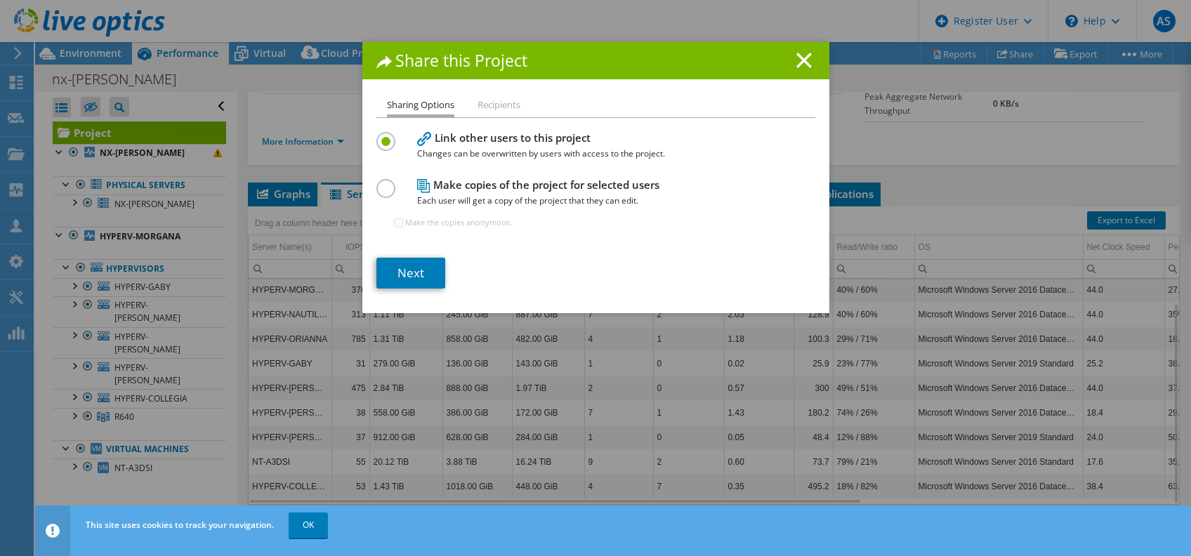
click at [382, 183] on label at bounding box center [388, 181] width 25 height 4
click at [0, 0] on input "radio" at bounding box center [0, 0] width 0 height 0
click at [421, 275] on link "Next" at bounding box center [410, 273] width 69 height 31
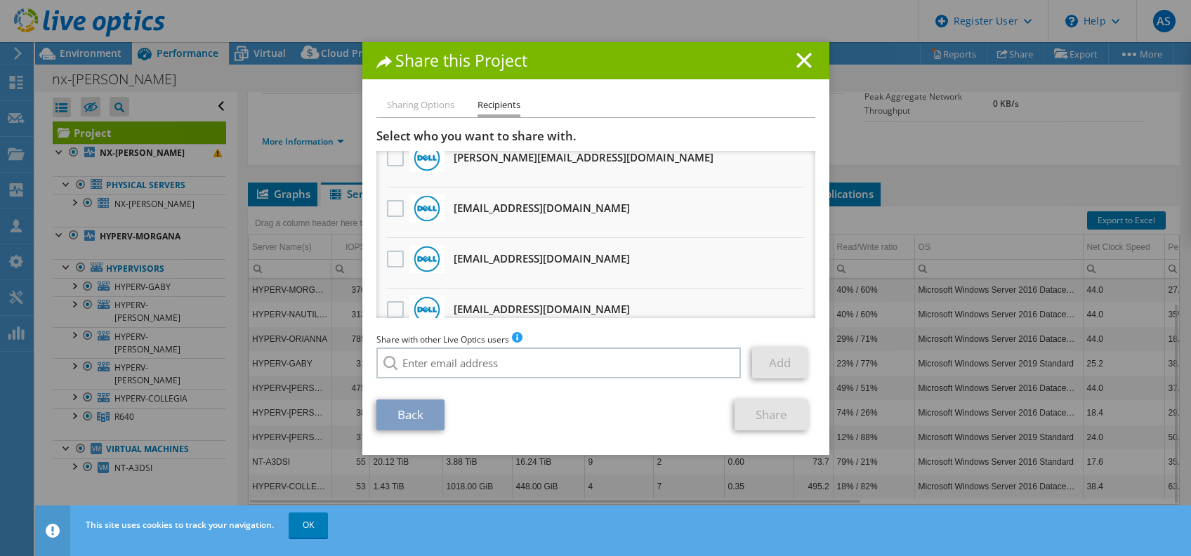
scroll to position [536, 0]
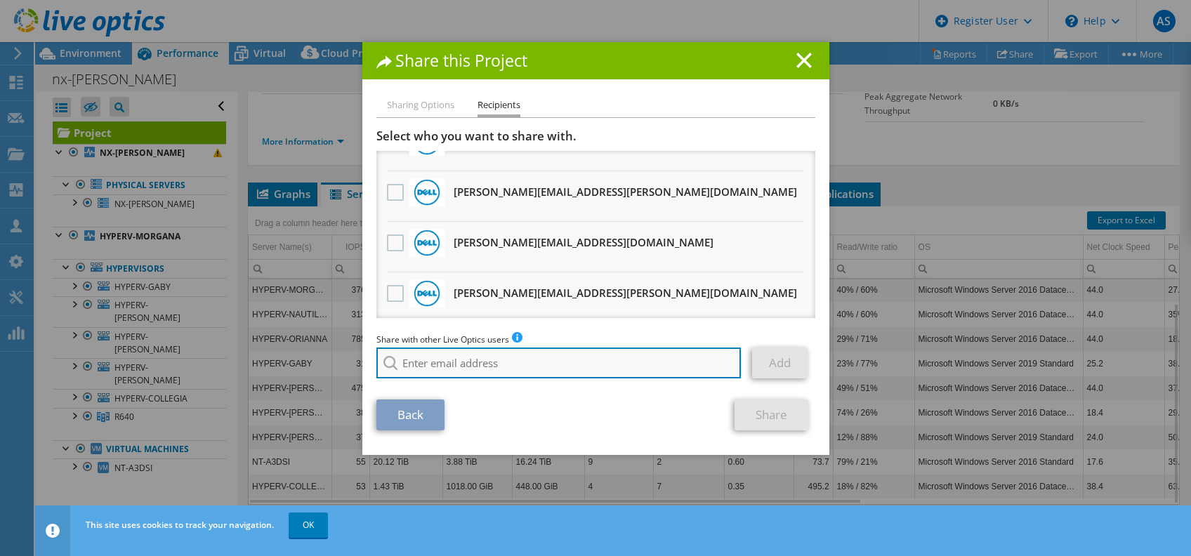
click at [506, 362] on input "search" at bounding box center [558, 363] width 365 height 31
paste input "Marc Montminy <marc_montminy@it-2-go.com>"
type input "Marc Montminy <marc_montminy@it-2-go.com>"
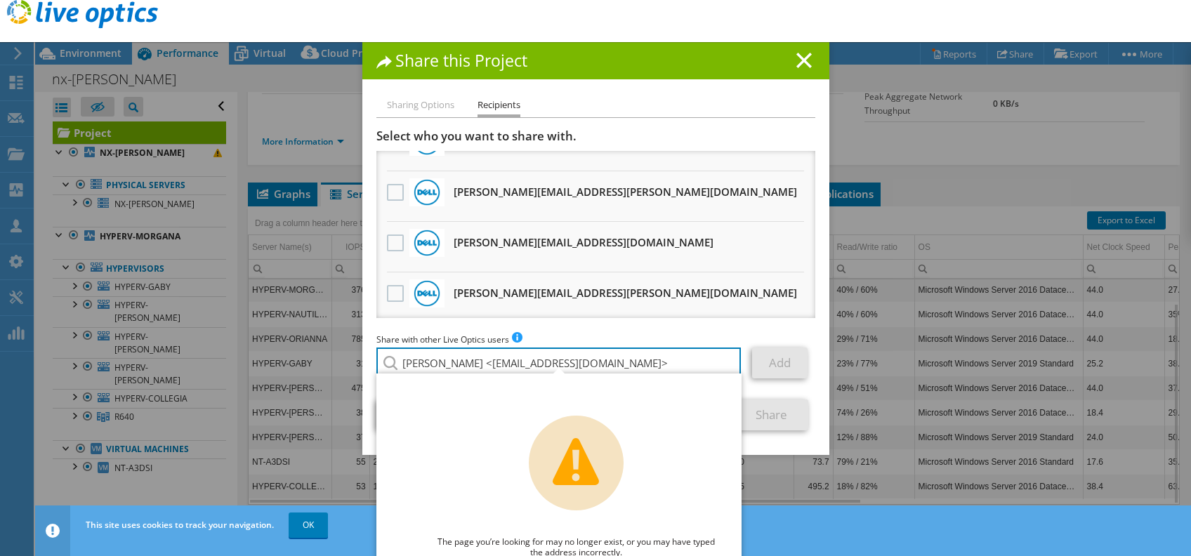
drag, startPoint x: 480, startPoint y: 365, endPoint x: 400, endPoint y: 274, distance: 121.4
click at [353, 350] on div "Share this Project Sharing Options Recipients Link other users to this project …" at bounding box center [595, 278] width 1191 height 472
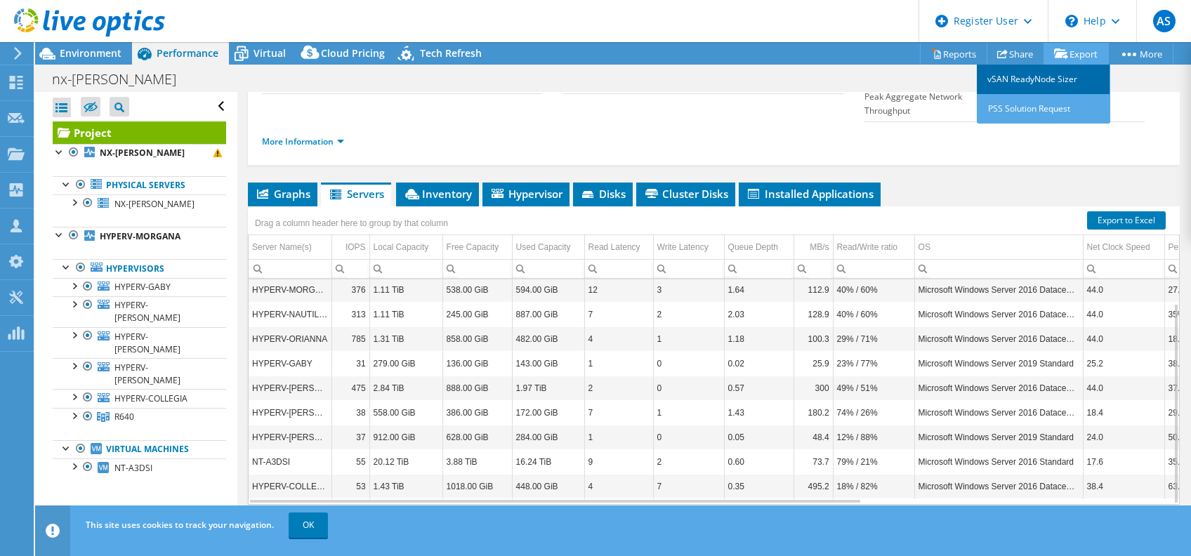
click at [1077, 86] on link "vSAN ReadyNode Sizer" at bounding box center [1043, 79] width 133 height 29
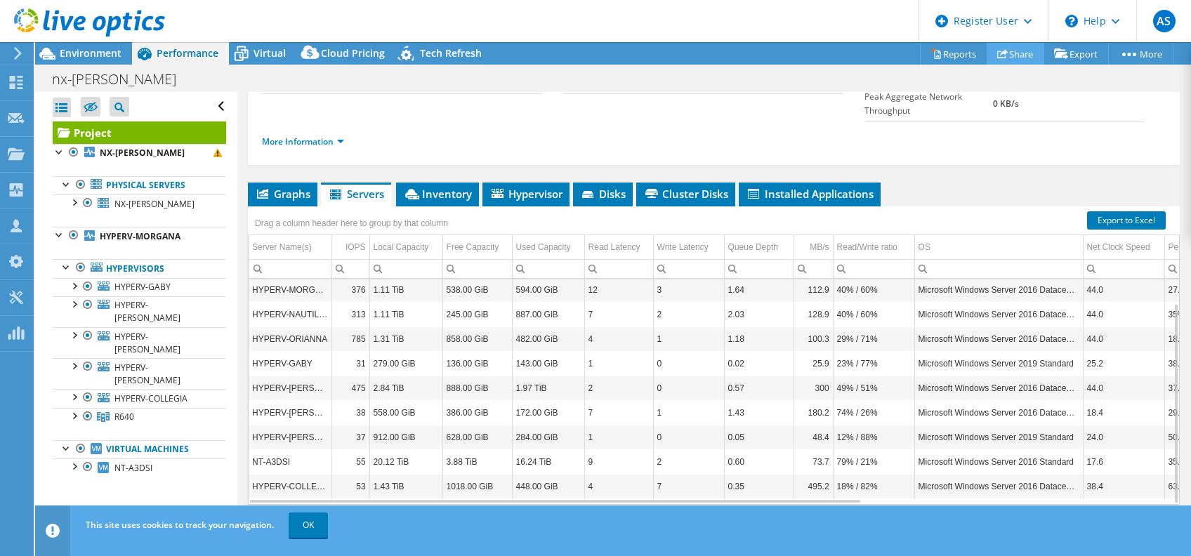
click at [1018, 49] on link "Share" at bounding box center [1016, 54] width 58 height 22
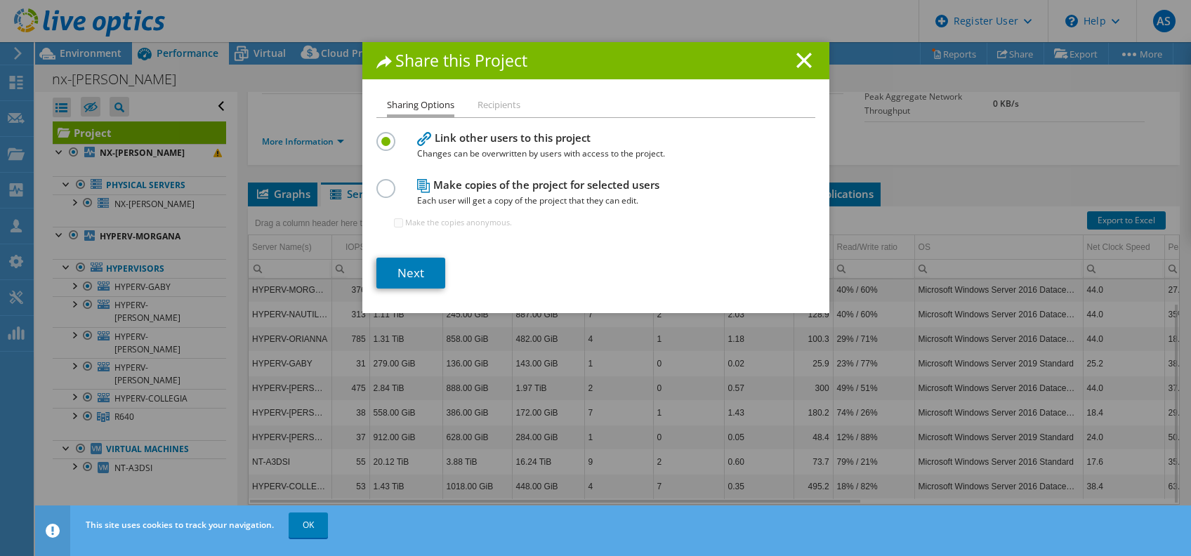
click at [381, 183] on label at bounding box center [388, 181] width 25 height 4
click at [0, 0] on input "radio" at bounding box center [0, 0] width 0 height 0
click at [414, 276] on link "Next" at bounding box center [410, 273] width 69 height 31
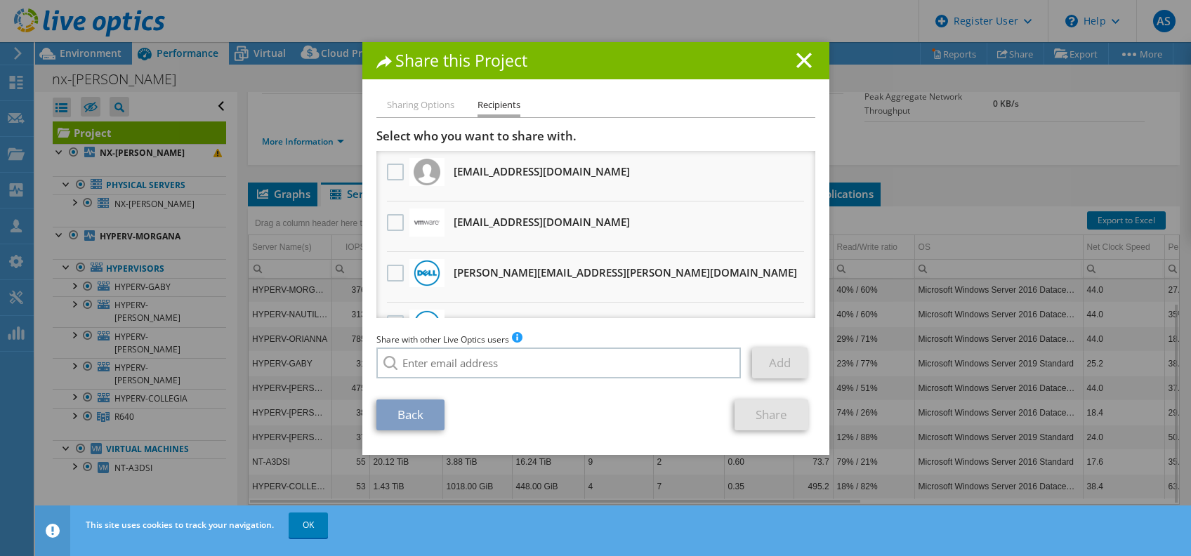
scroll to position [586, 0]
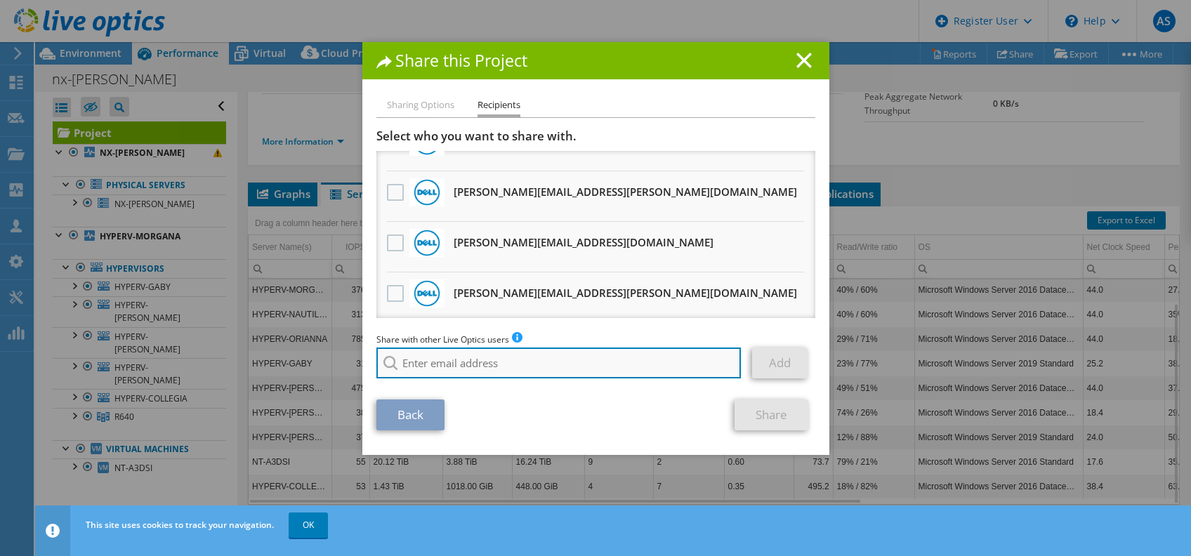
click at [471, 365] on input "search" at bounding box center [558, 363] width 365 height 31
paste input "Marc Montminy <marc_montminy@it-2-go.com>"
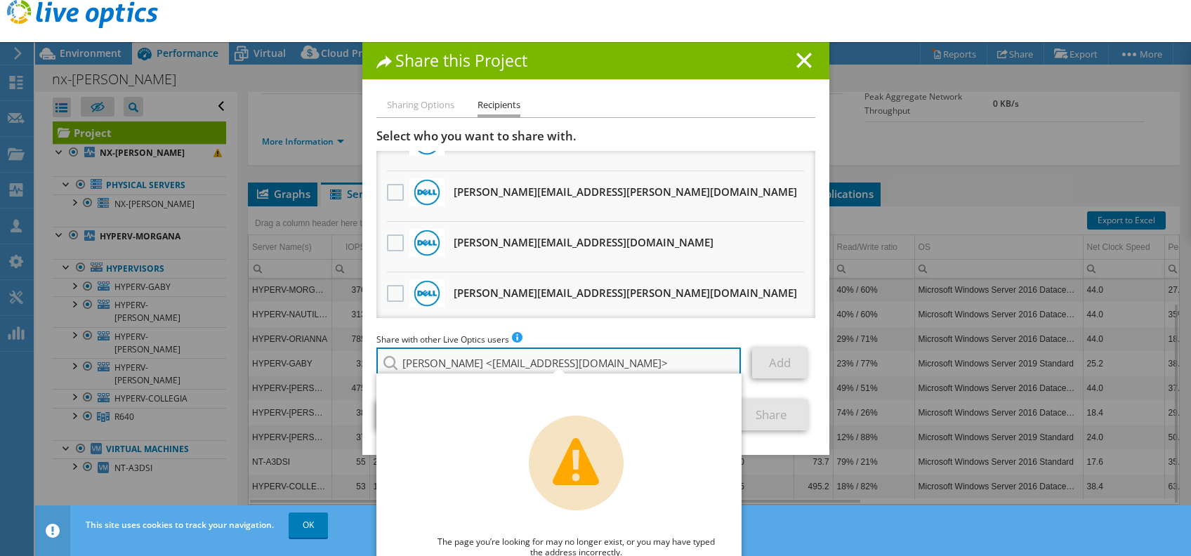
drag, startPoint x: 480, startPoint y: 365, endPoint x: 391, endPoint y: 365, distance: 88.5
click at [391, 365] on input "Marc Montminy <marc_montminy@it-2-go.com>" at bounding box center [558, 363] width 365 height 31
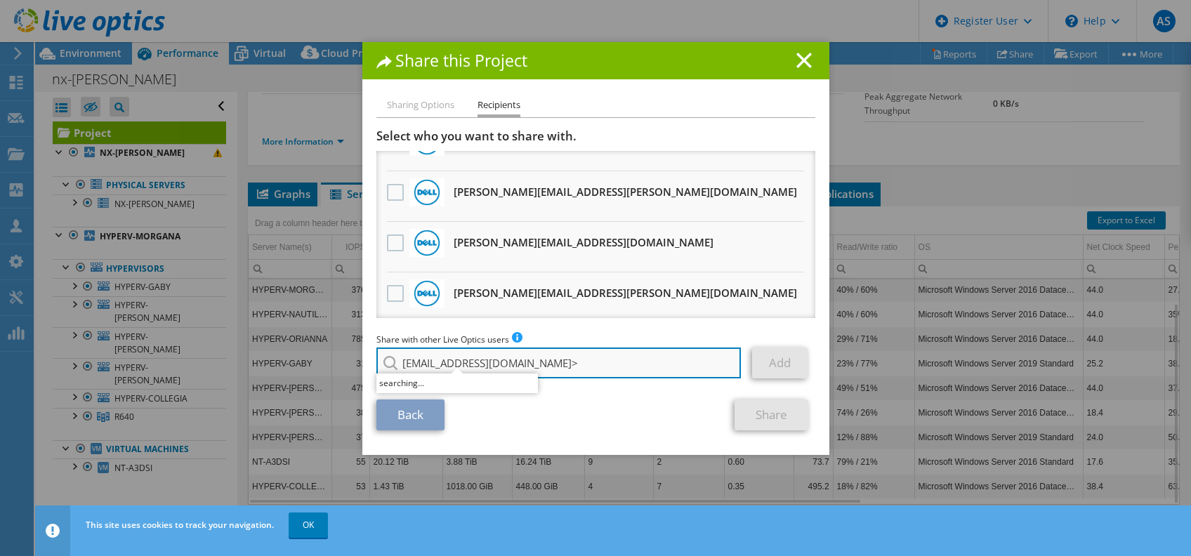
click at [558, 359] on input "marc_montminy@it-2-go.com>" at bounding box center [558, 363] width 365 height 31
click at [557, 363] on input "marc_montminy@it-2-go.com" at bounding box center [558, 363] width 365 height 31
click at [543, 365] on input "marc_montminy@it-2-go.com" at bounding box center [558, 363] width 365 height 31
type input "marc_montminy@it-2-go.com"
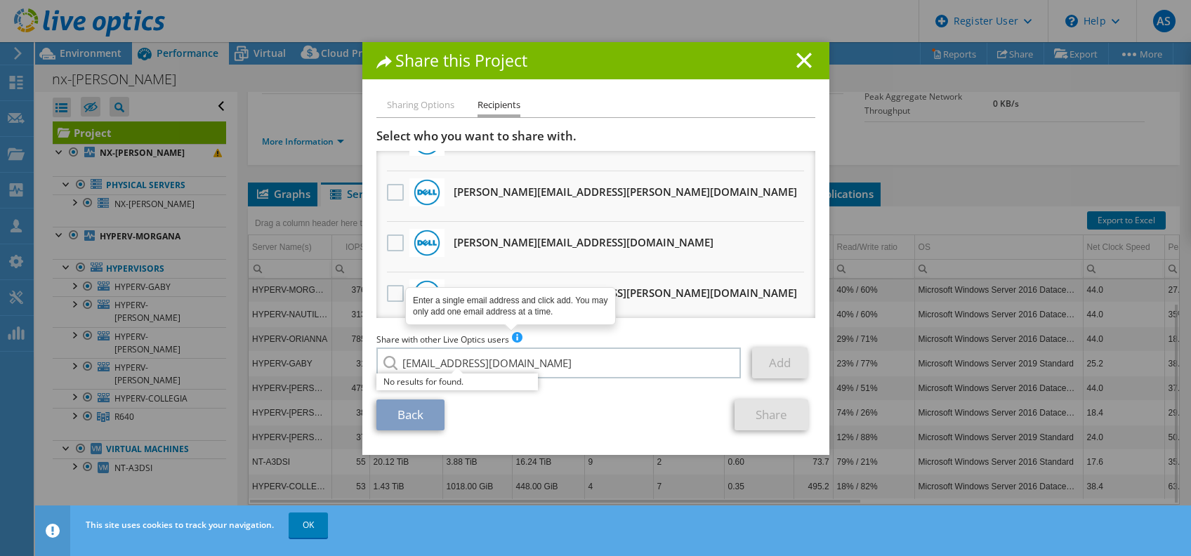
click at [512, 336] on span at bounding box center [517, 337] width 10 height 10
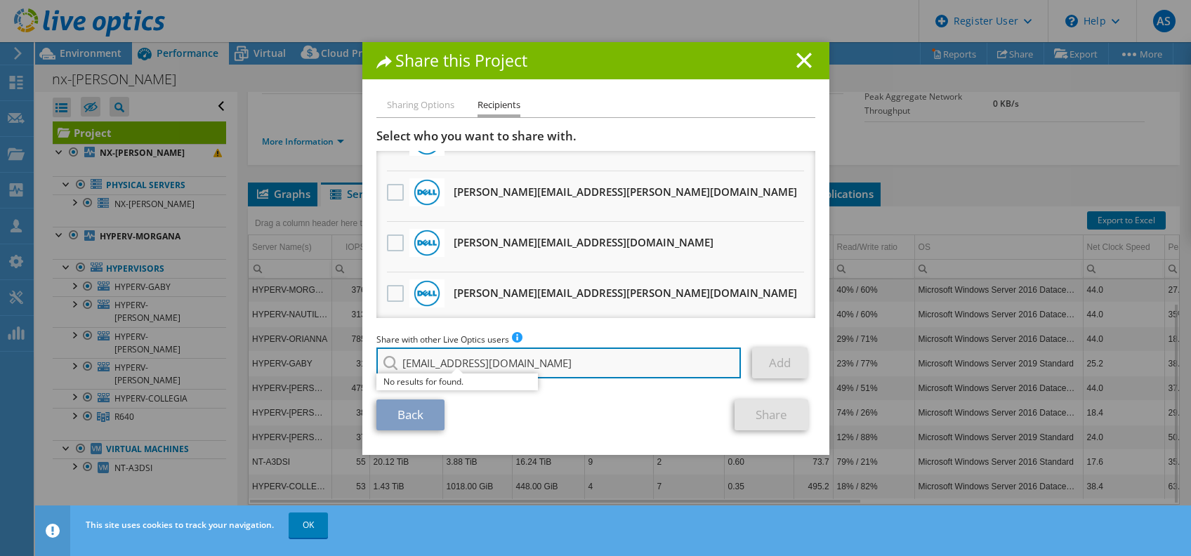
click at [579, 372] on input "marc_montminy@it-2-go.com" at bounding box center [558, 363] width 365 height 31
drag, startPoint x: 438, startPoint y: 334, endPoint x: 371, endPoint y: 317, distance: 69.7
click at [376, 317] on div "Select who you want to share with. All project copies will be anonymous. ennaji…" at bounding box center [595, 257] width 439 height 257
click at [545, 389] on section "Select who you want to share with. All project copies will be anonymous. ennaji…" at bounding box center [595, 280] width 439 height 302
drag, startPoint x: 545, startPoint y: 364, endPoint x: 372, endPoint y: 346, distance: 173.7
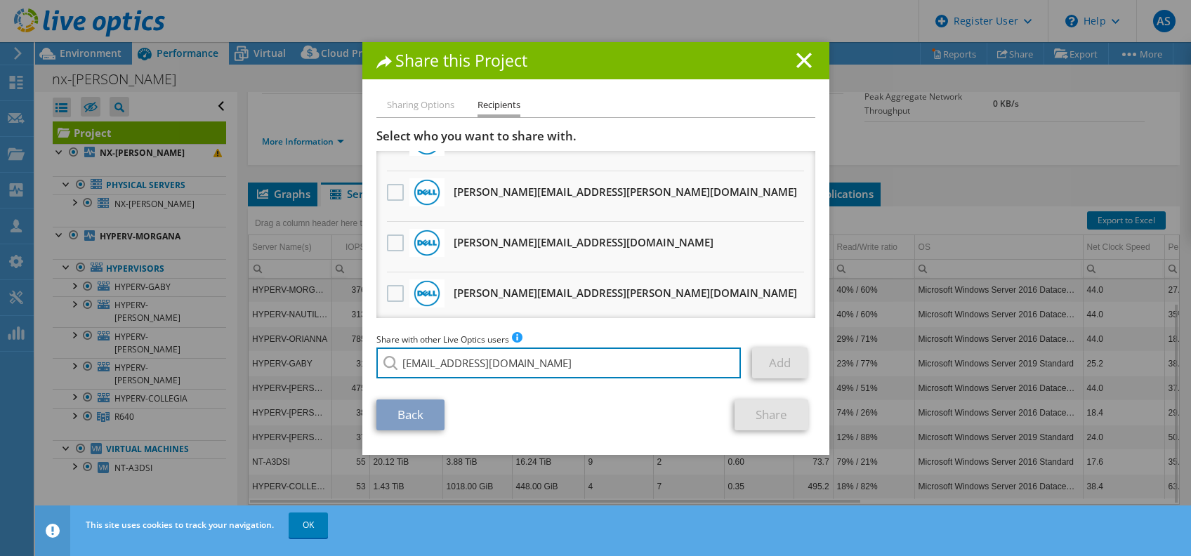
click at [376, 346] on div "Share with other Live Optics users Enter a single email address and click add. …" at bounding box center [595, 358] width 439 height 53
click at [563, 366] on input "marc_montminy@it-2-go.com" at bounding box center [558, 363] width 365 height 31
drag, startPoint x: 560, startPoint y: 367, endPoint x: 314, endPoint y: 365, distance: 245.8
click at [314, 365] on div "Share this Project Sharing Options Recipients Link other users to this project …" at bounding box center [595, 278] width 1191 height 472
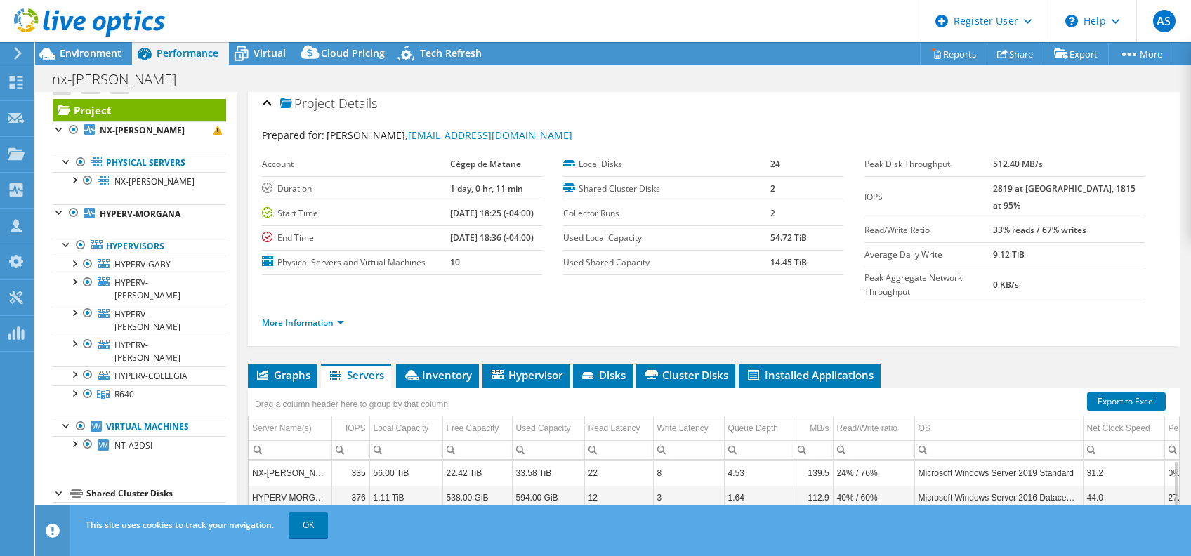
scroll to position [0, 0]
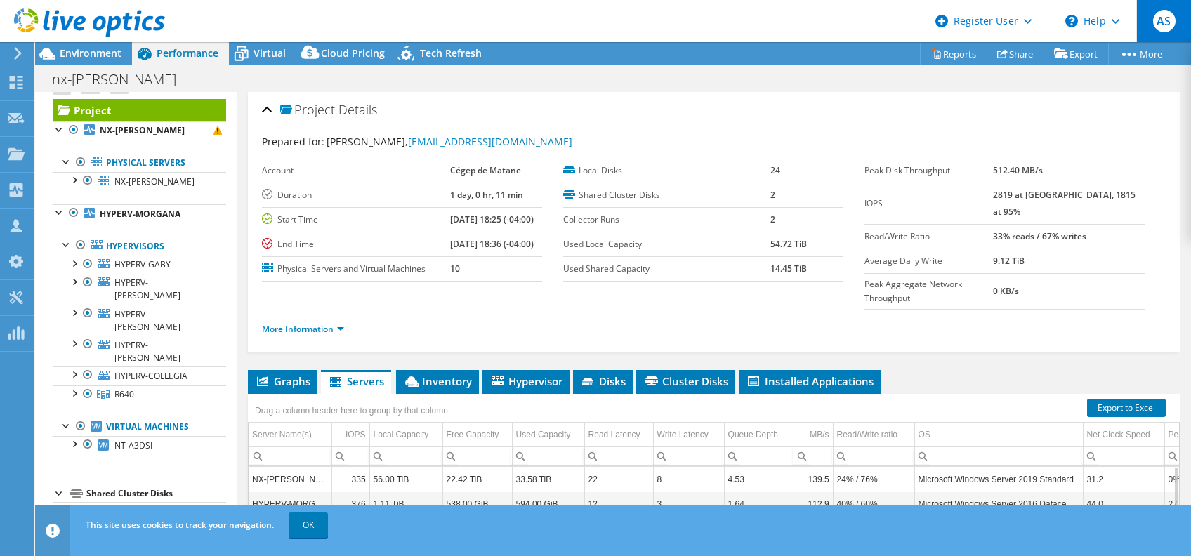
click at [1162, 17] on span "AS" at bounding box center [1164, 21] width 22 height 22
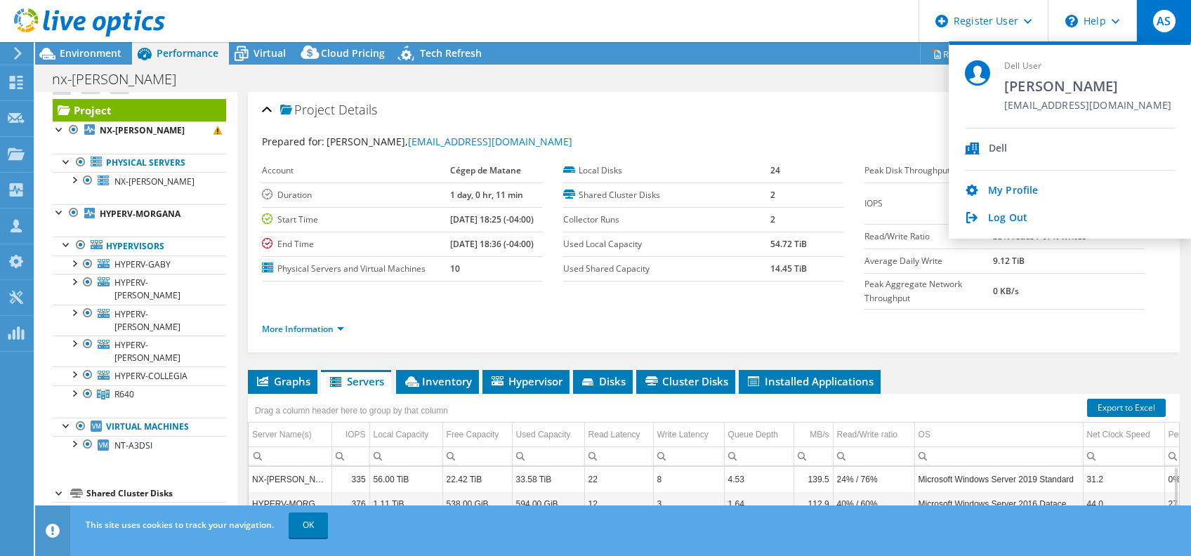
click at [828, 70] on div "nx-ingrid Print" at bounding box center [613, 79] width 1156 height 26
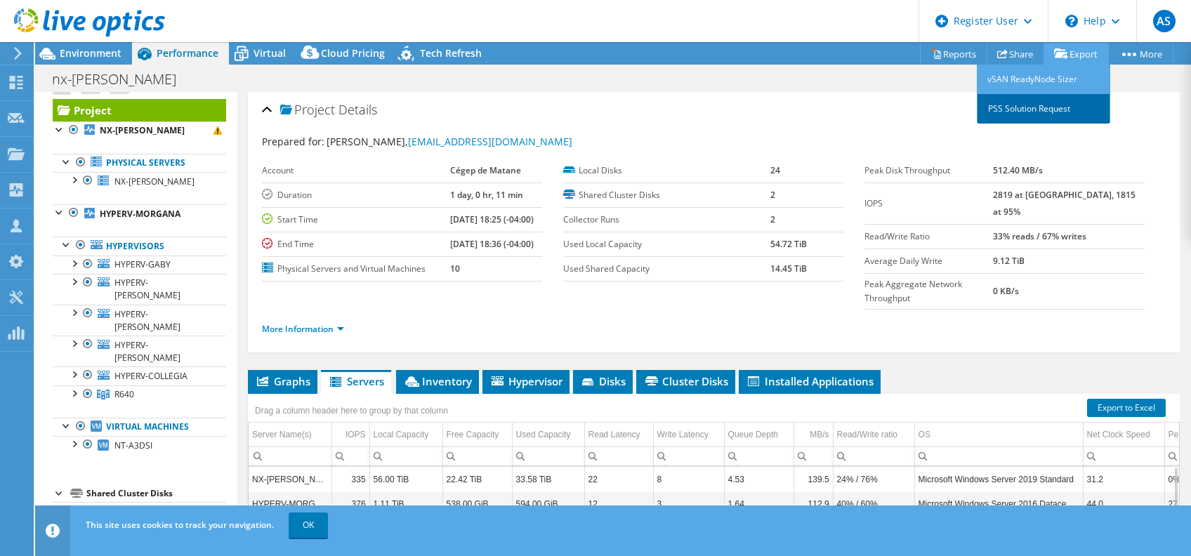
click at [1044, 112] on link "PSS Solution Request" at bounding box center [1043, 108] width 133 height 29
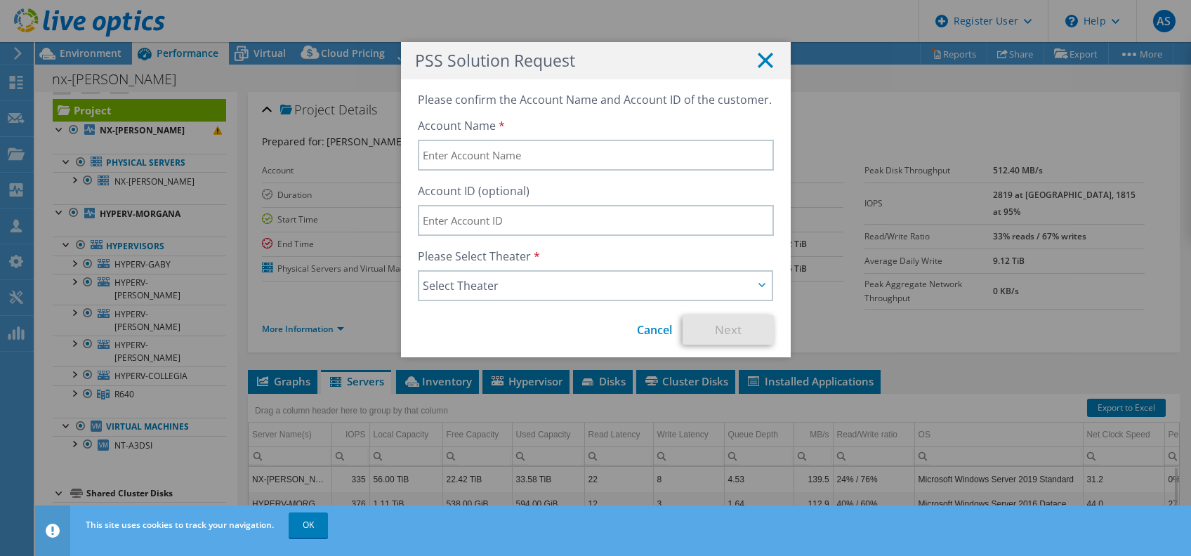
click at [758, 53] on icon at bounding box center [765, 60] width 15 height 15
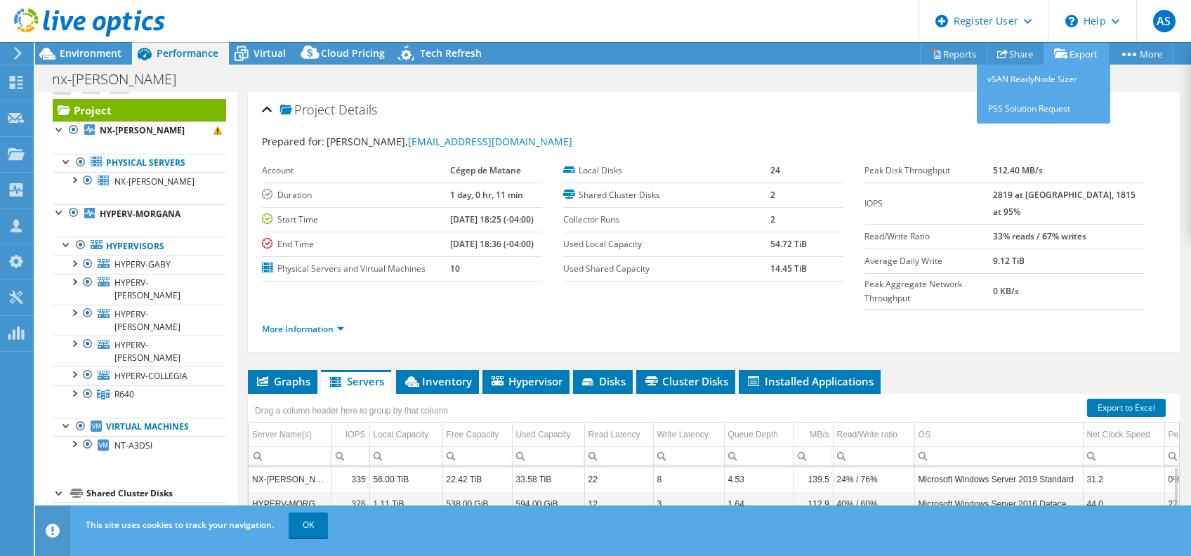
click at [1063, 52] on link "Export" at bounding box center [1076, 54] width 65 height 22
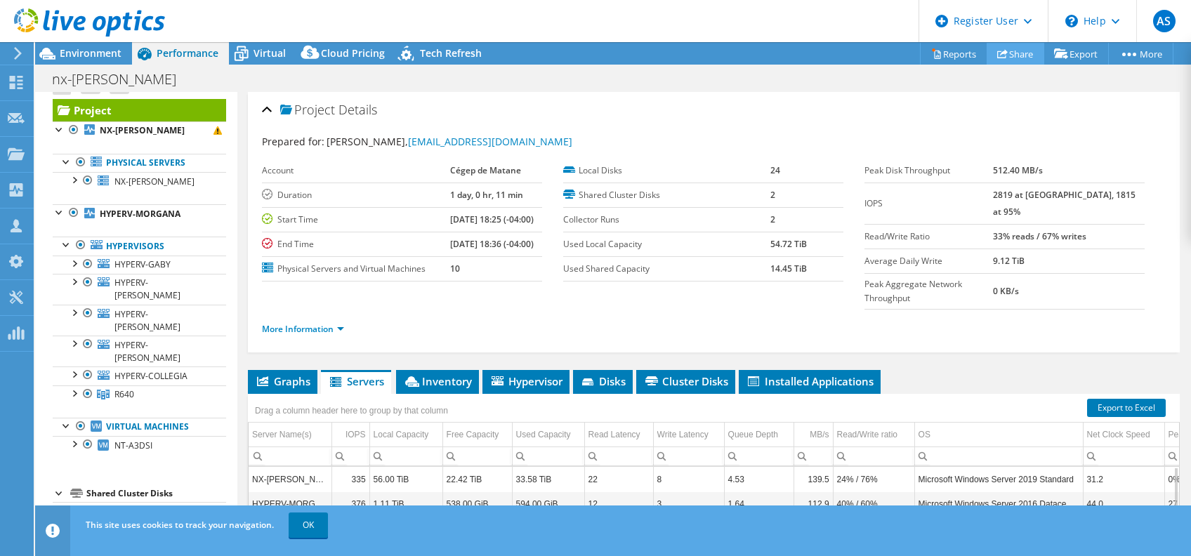
click at [1029, 54] on link "Share" at bounding box center [1016, 54] width 58 height 22
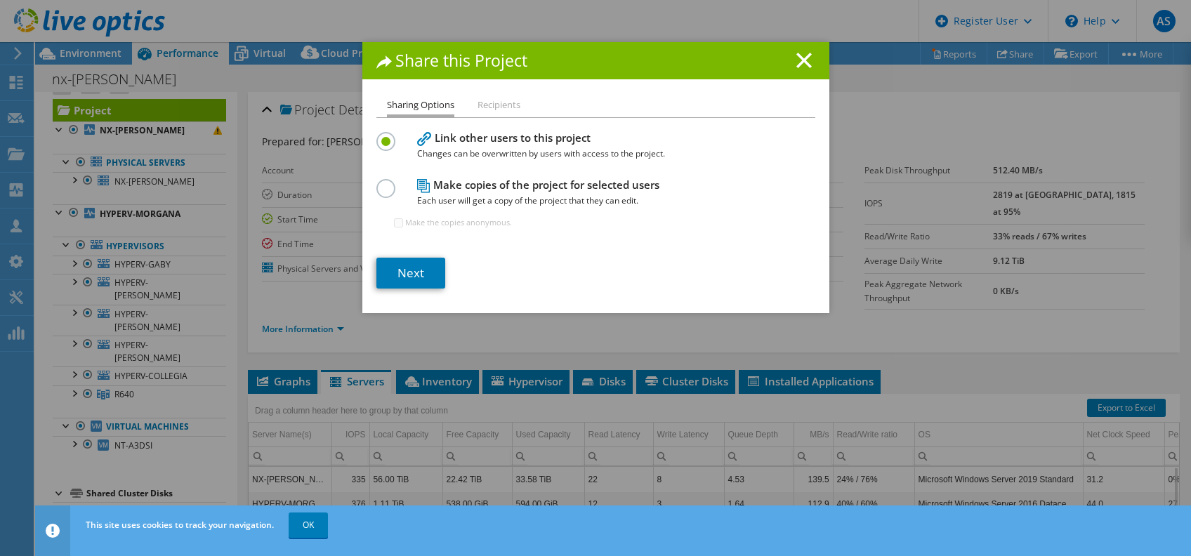
click at [520, 101] on ul "Sharing Options Recipients" at bounding box center [595, 107] width 439 height 20
click at [398, 264] on link "Next" at bounding box center [410, 273] width 69 height 31
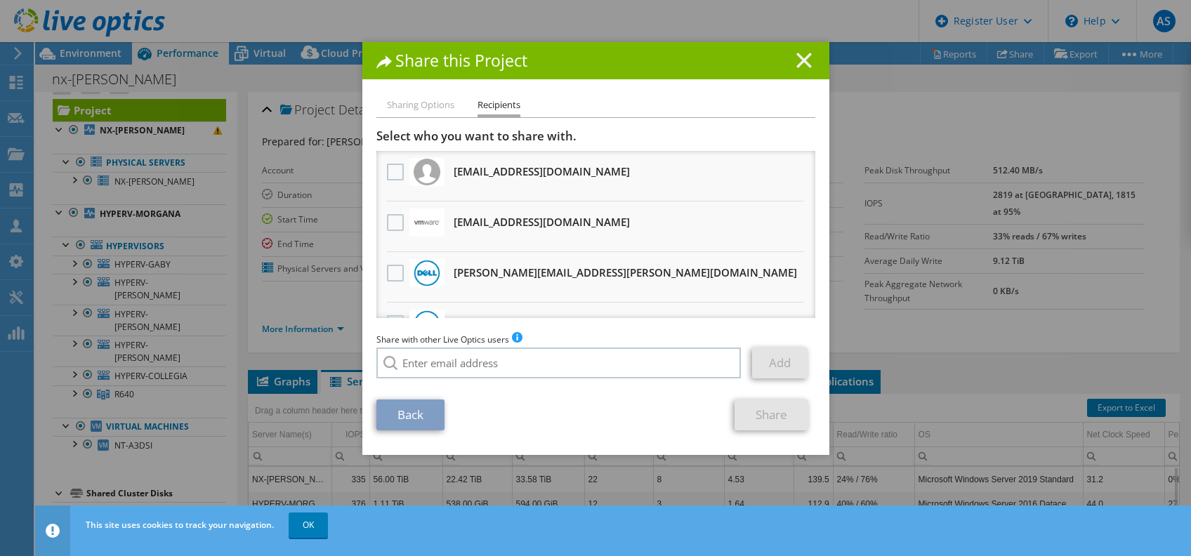
click at [798, 60] on line at bounding box center [804, 60] width 14 height 14
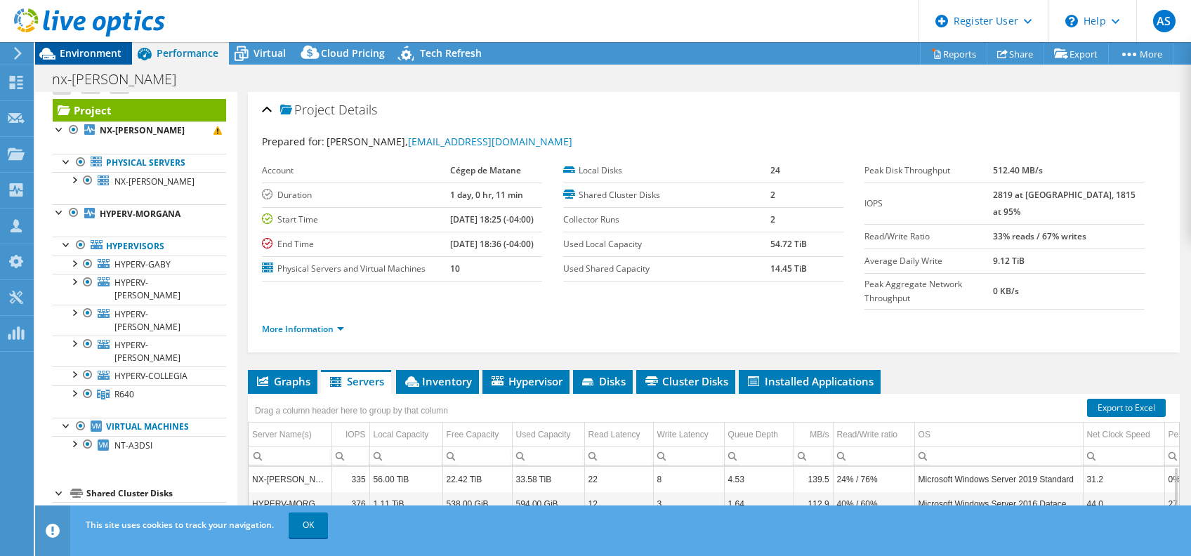
click at [74, 58] on span "Environment" at bounding box center [91, 52] width 62 height 13
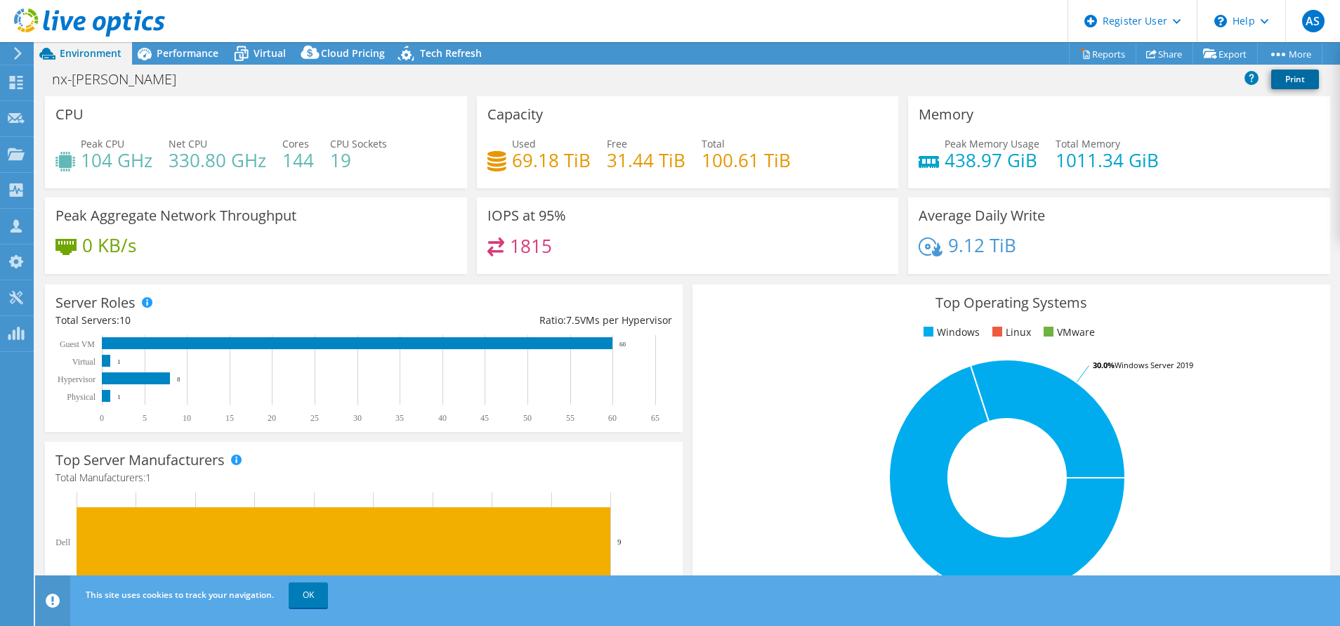
click at [1190, 81] on link "Print" at bounding box center [1295, 80] width 48 height 20
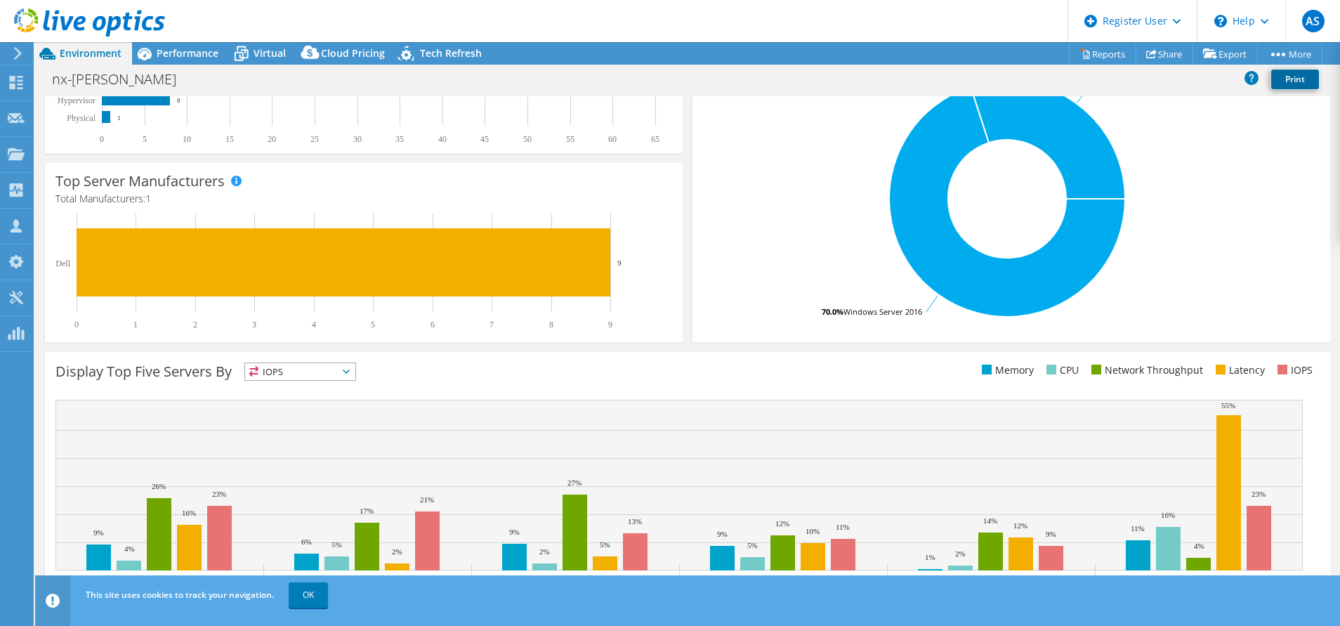
scroll to position [312, 0]
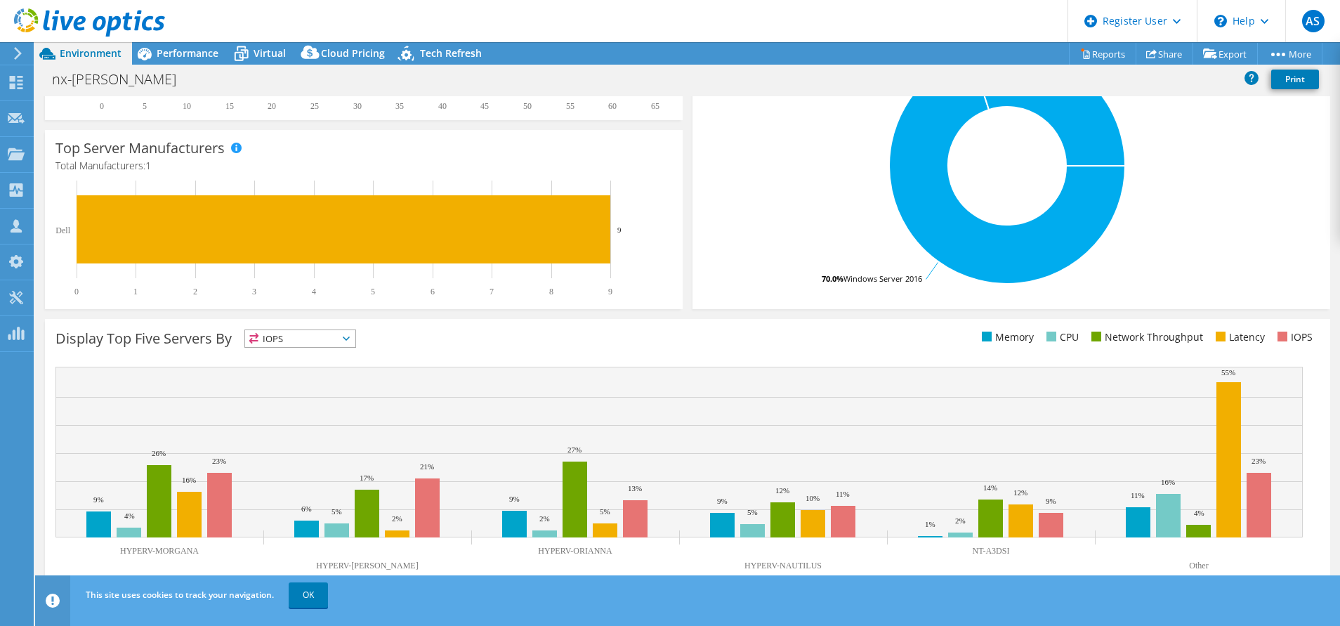
click at [343, 332] on span "IOPS" at bounding box center [300, 338] width 110 height 17
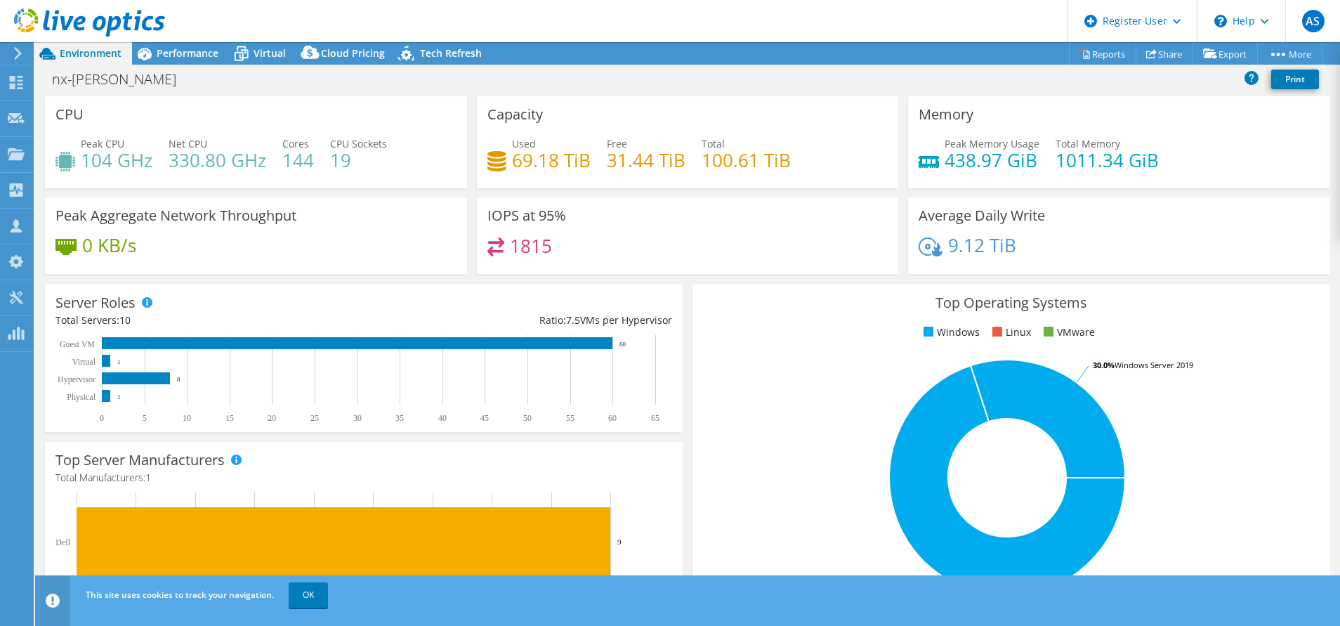
click at [416, 40] on header "AS Dell User [PERSON_NAME] [EMAIL_ADDRESS][DOMAIN_NAME] Dell My Profile Log Out…" at bounding box center [670, 21] width 1340 height 42
click at [421, 53] on span "Tech Refresh" at bounding box center [451, 52] width 62 height 13
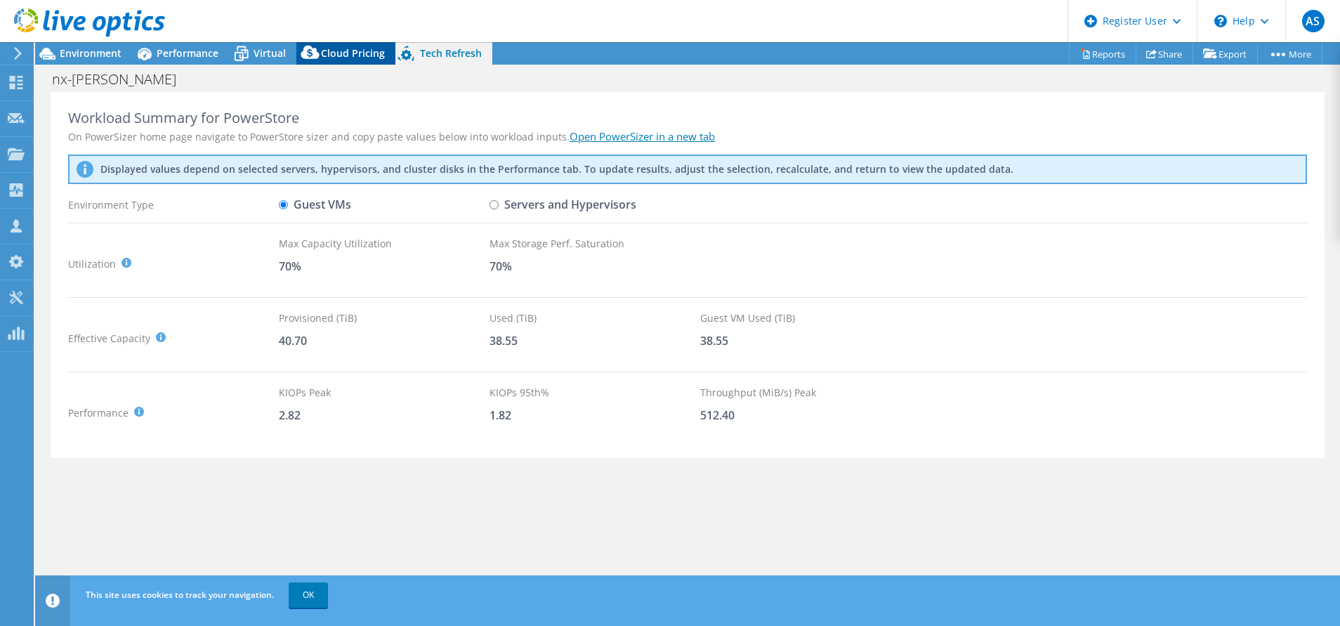
click at [367, 46] on span "Cloud Pricing" at bounding box center [353, 52] width 64 height 13
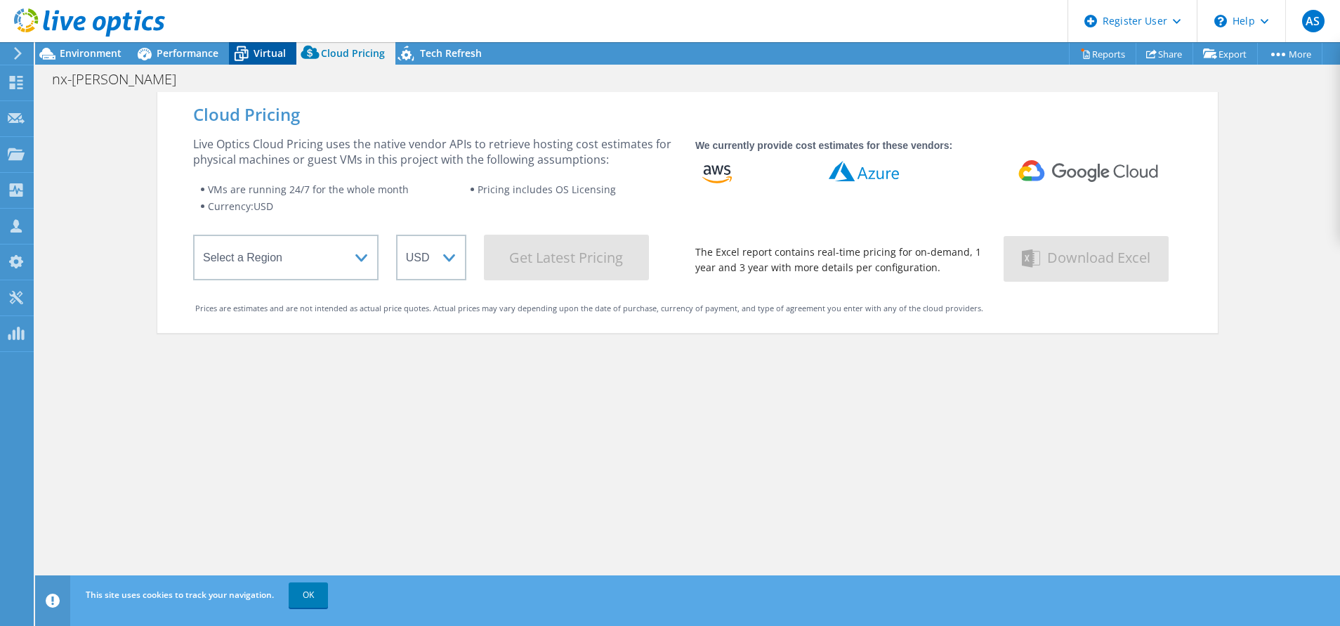
click at [282, 43] on div "Virtual" at bounding box center [262, 53] width 67 height 22
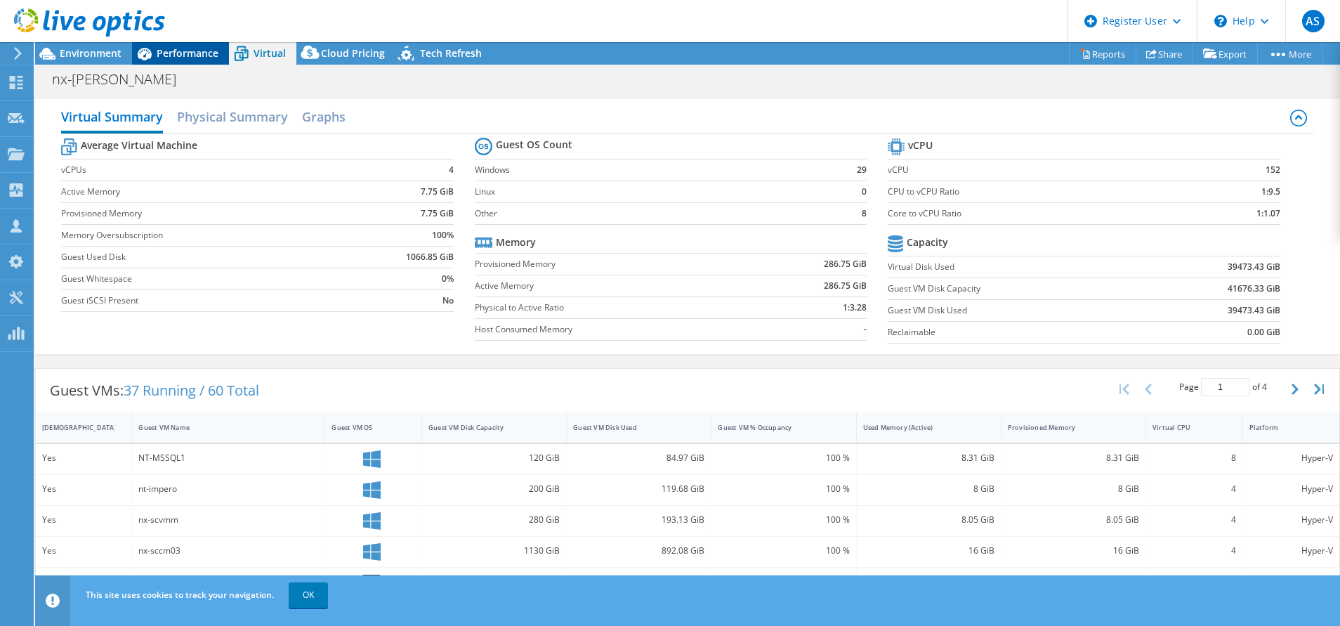
click at [186, 55] on span "Performance" at bounding box center [188, 52] width 62 height 13
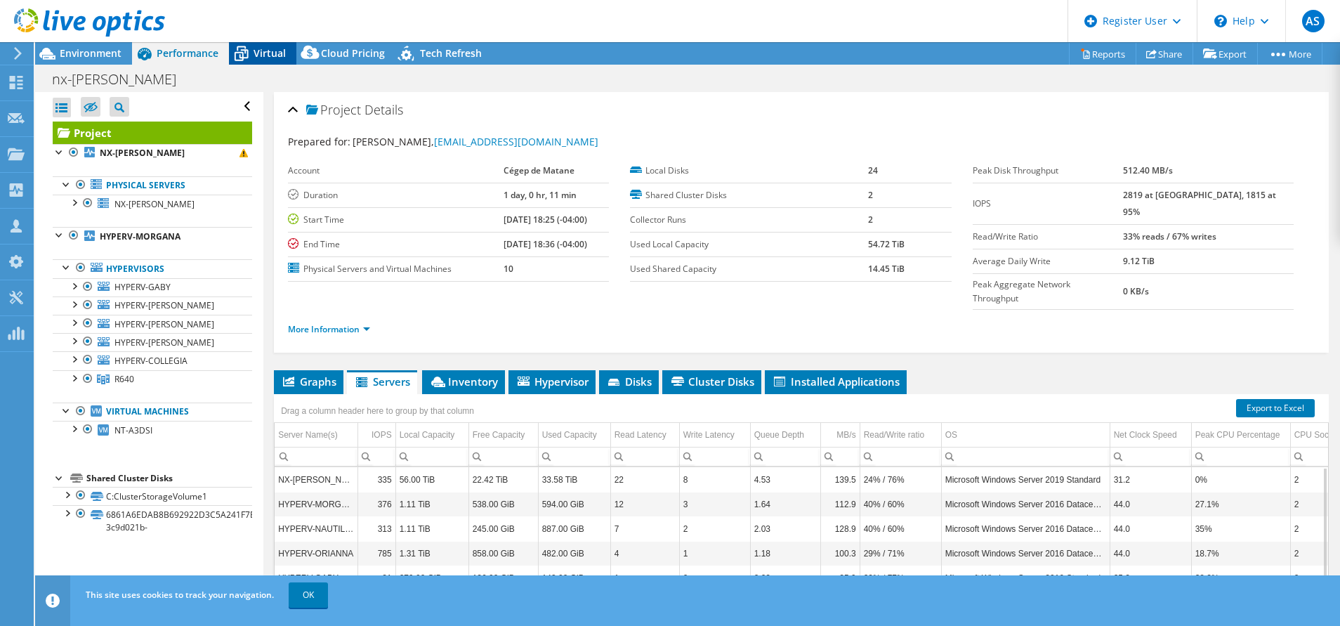
click at [268, 51] on span "Virtual" at bounding box center [270, 52] width 32 height 13
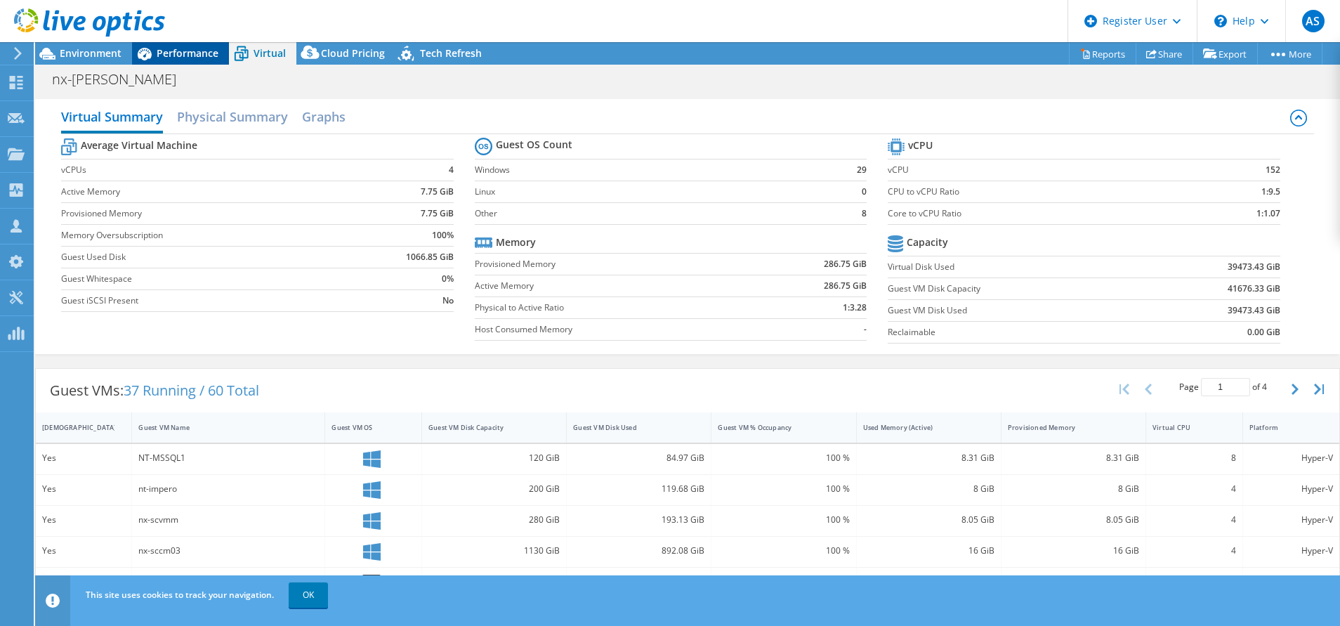
click at [197, 59] on span "Performance" at bounding box center [188, 52] width 62 height 13
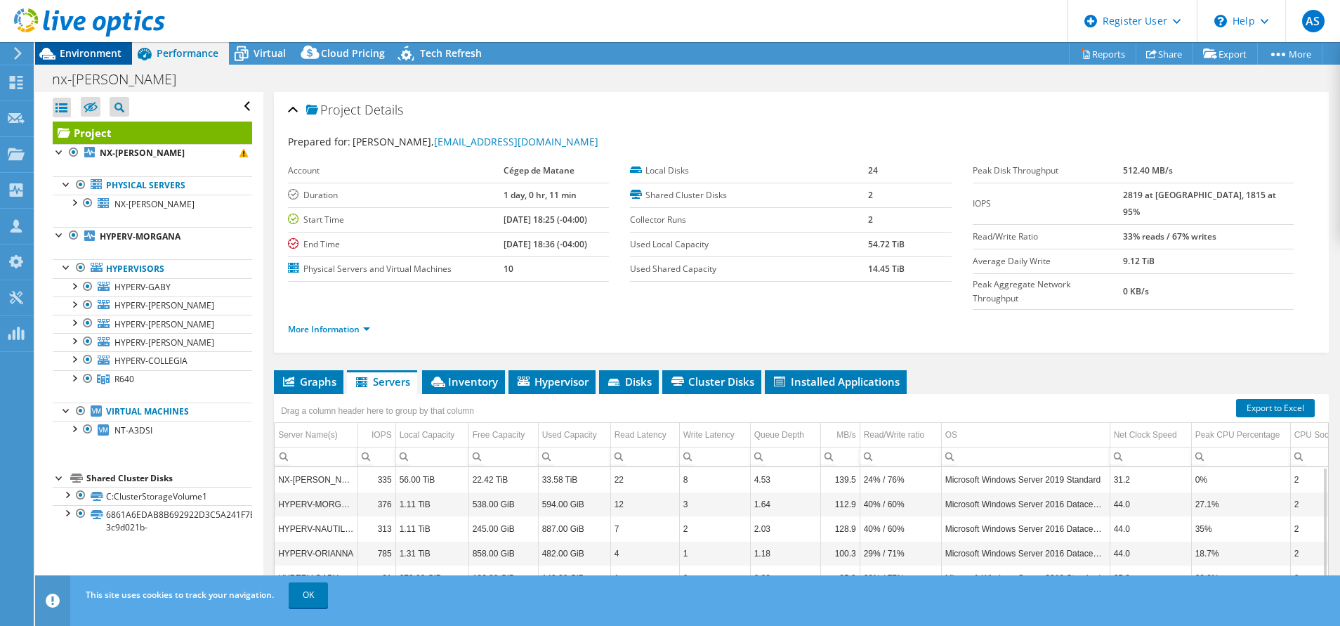
click at [96, 53] on span "Environment" at bounding box center [91, 52] width 62 height 13
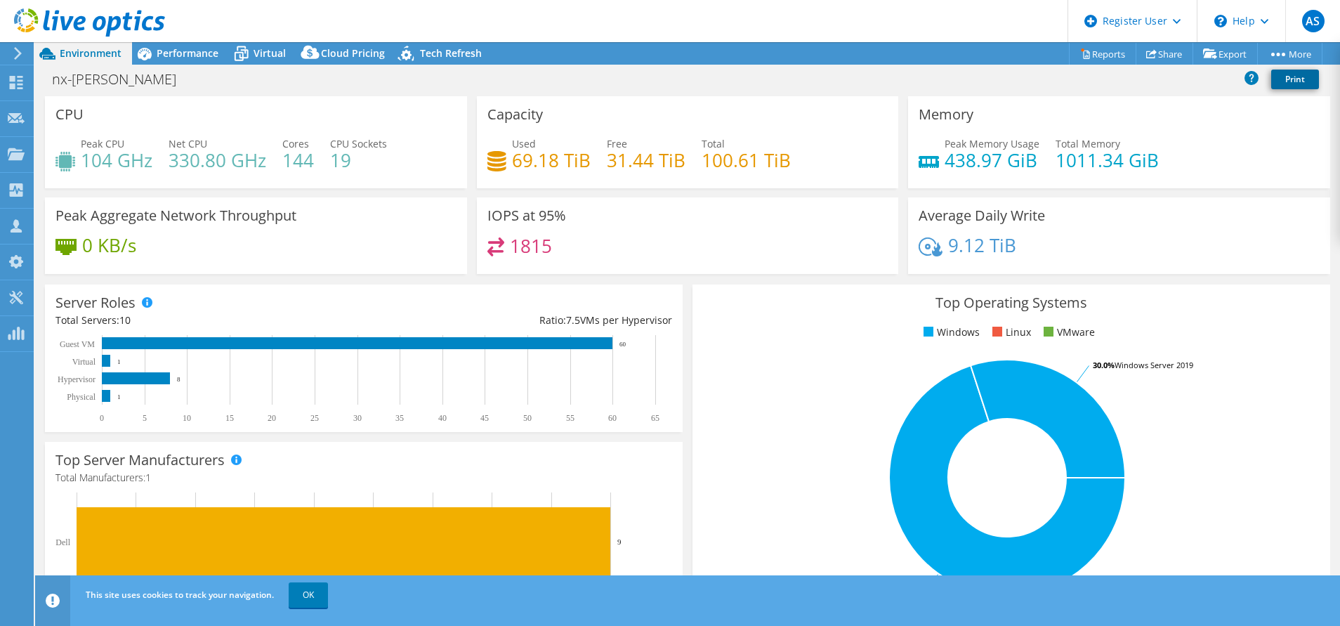
click at [1190, 79] on link "Print" at bounding box center [1295, 80] width 48 height 20
click at [171, 50] on span "Performance" at bounding box center [188, 52] width 62 height 13
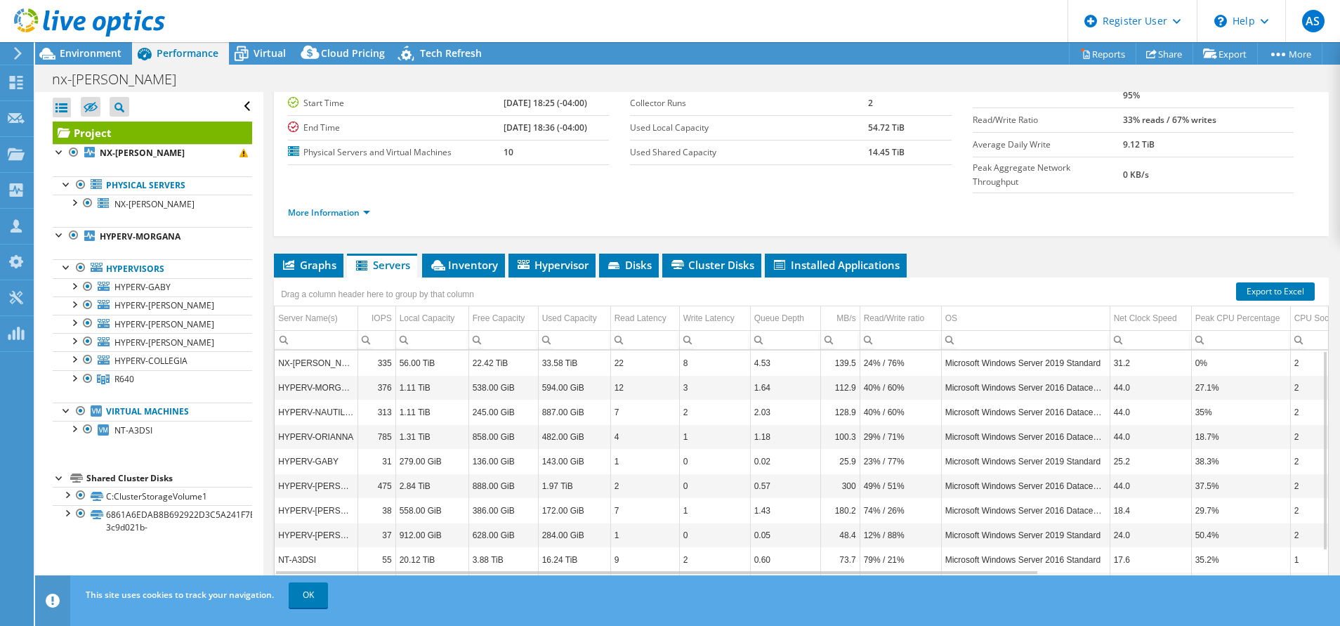
scroll to position [119, 0]
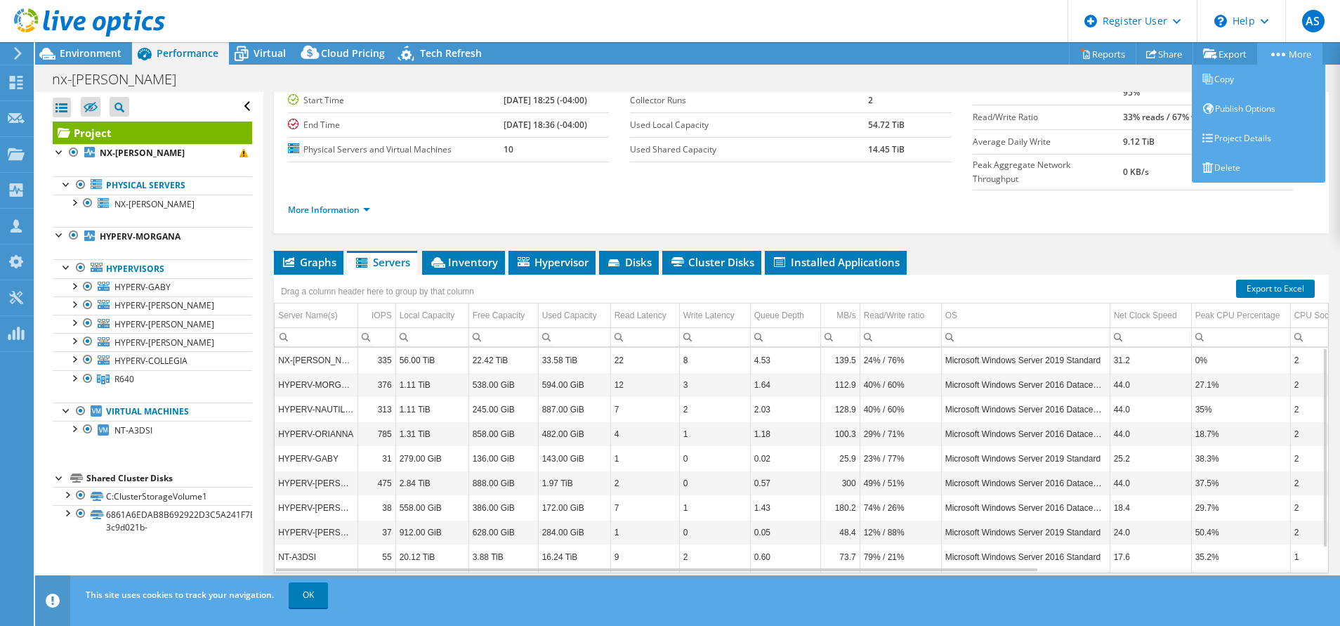
click at [1190, 58] on link "More" at bounding box center [1289, 54] width 65 height 22
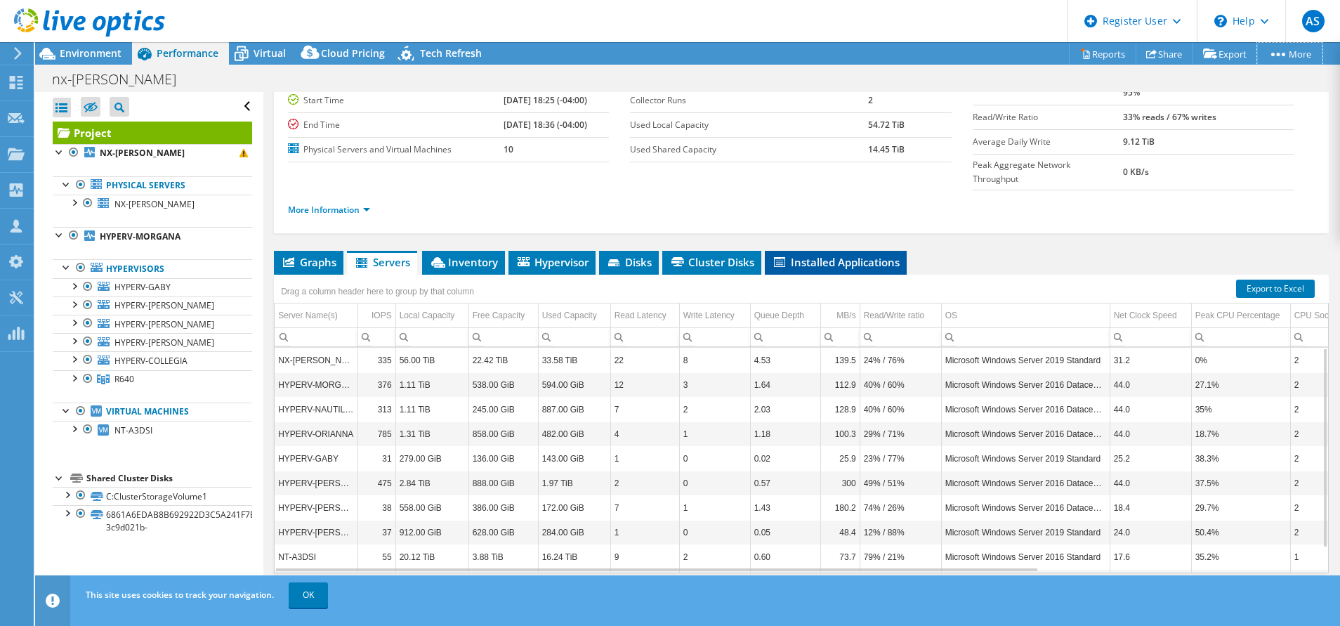
scroll to position [0, 0]
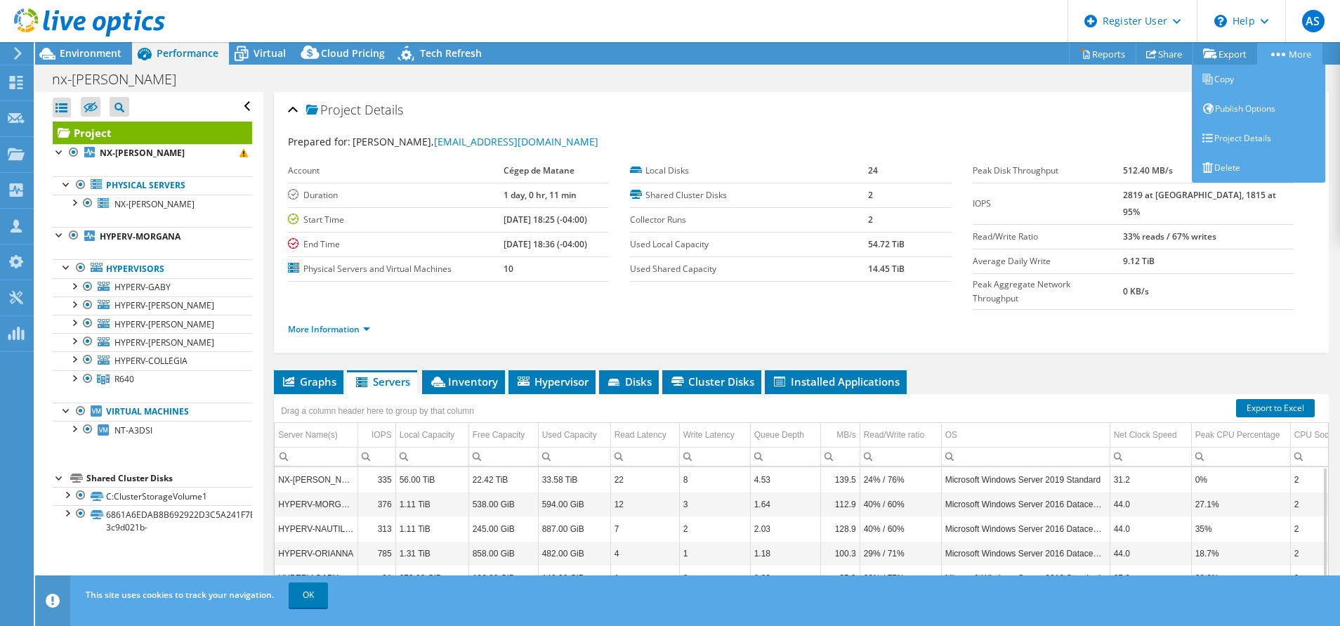
click at [1190, 60] on link "More" at bounding box center [1289, 54] width 65 height 22
click at [1190, 136] on link "Project Details" at bounding box center [1258, 138] width 133 height 29
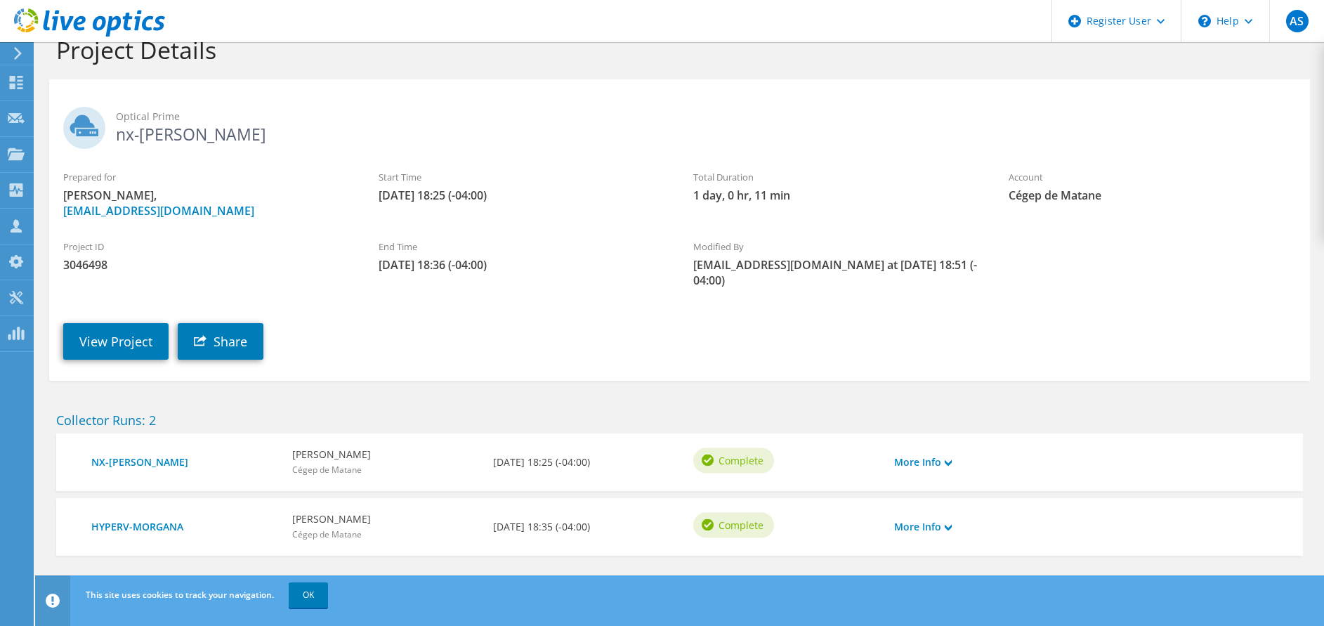
scroll to position [44, 0]
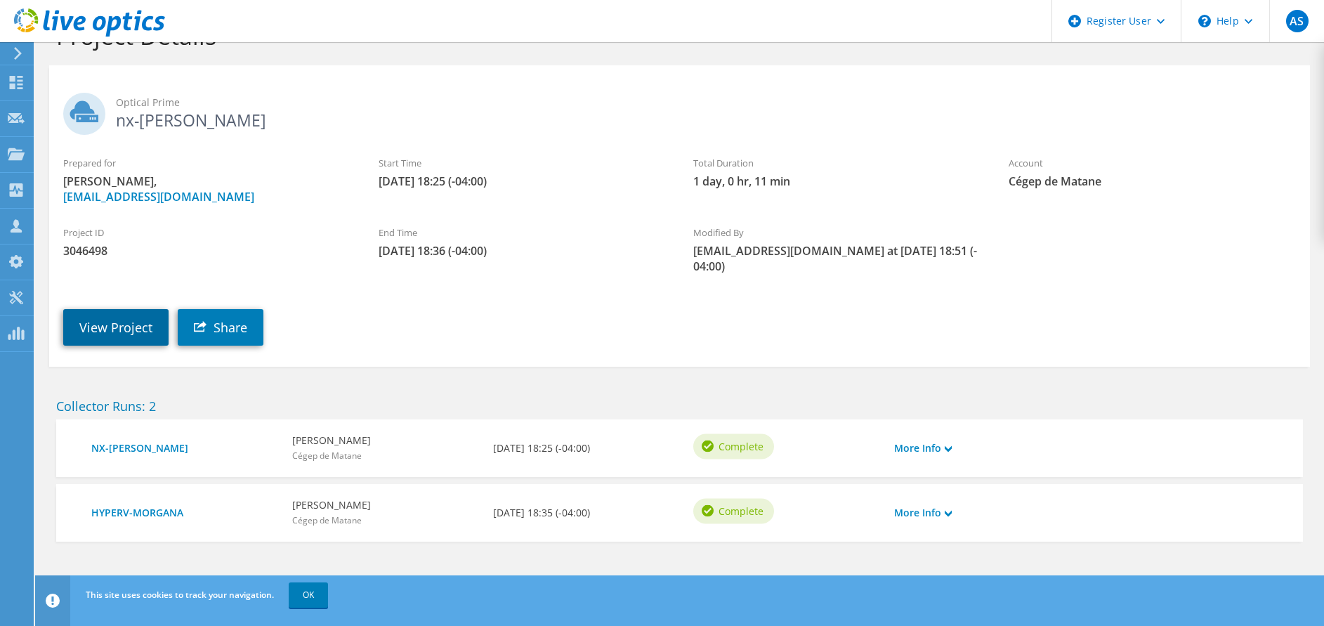
click at [128, 333] on link "View Project" at bounding box center [115, 327] width 105 height 37
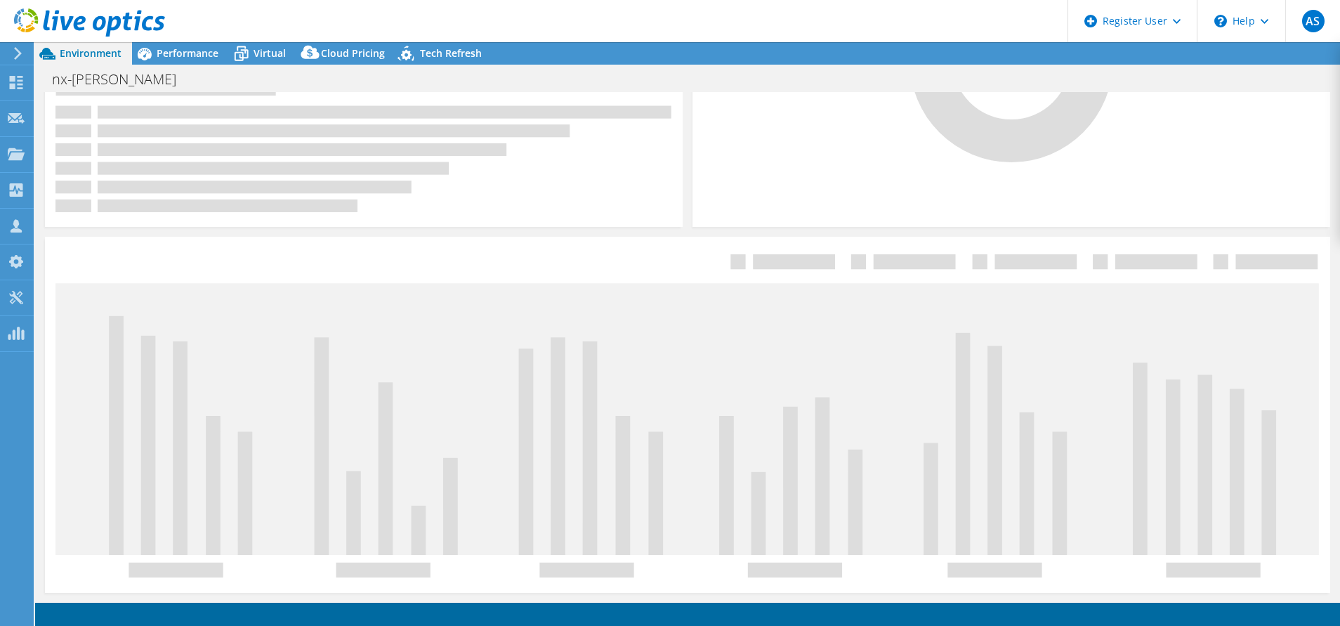
select select "USD"
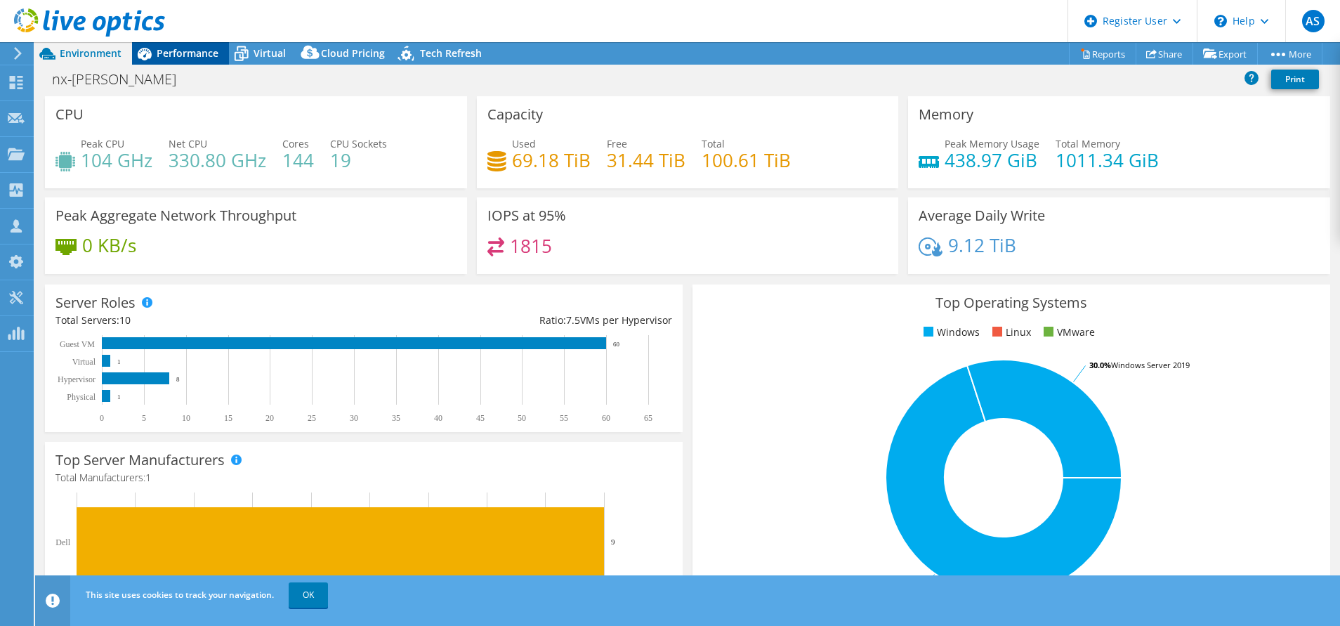
click at [197, 50] on span "Performance" at bounding box center [188, 52] width 62 height 13
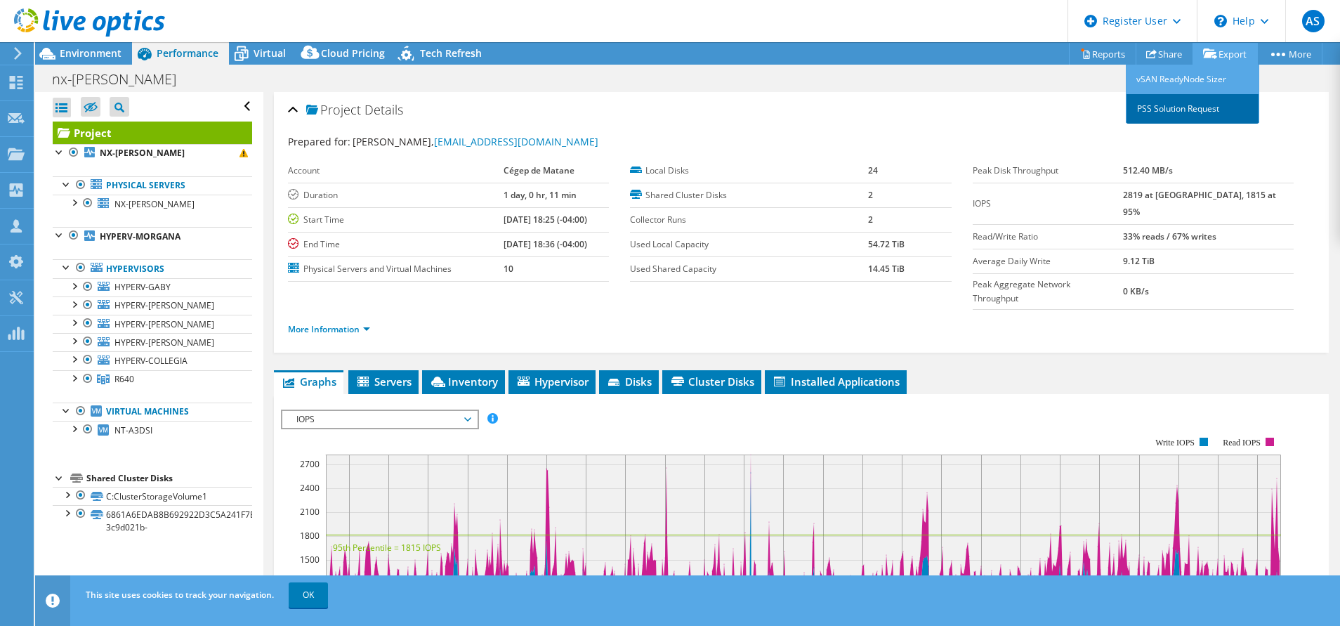
click at [1219, 112] on link "PSS Solution Request" at bounding box center [1192, 108] width 133 height 29
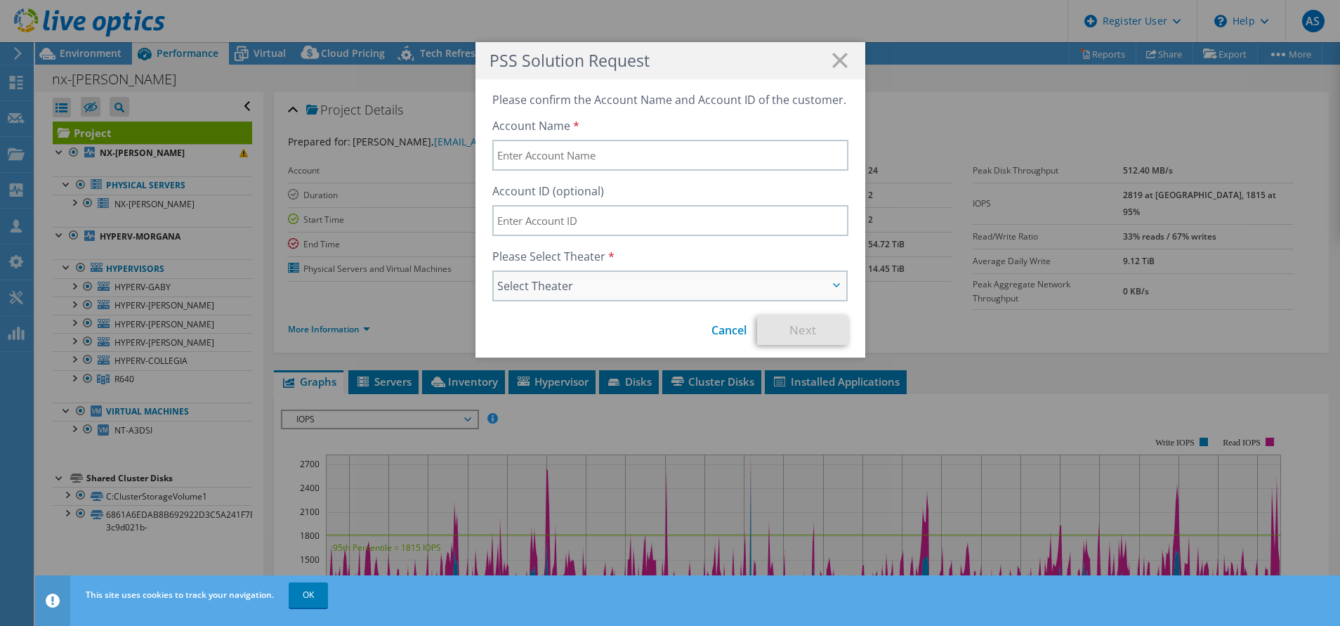
click at [596, 299] on span "Select Theater" at bounding box center [670, 286] width 353 height 28
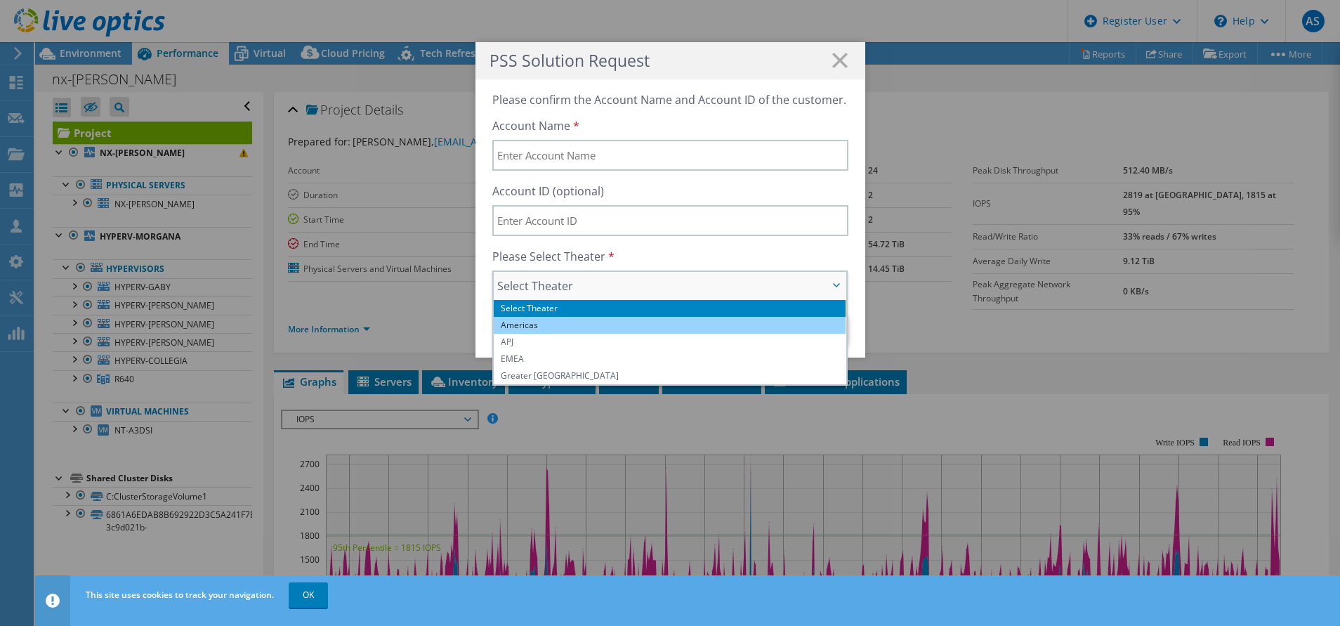
click at [574, 321] on li "Americas" at bounding box center [670, 325] width 353 height 17
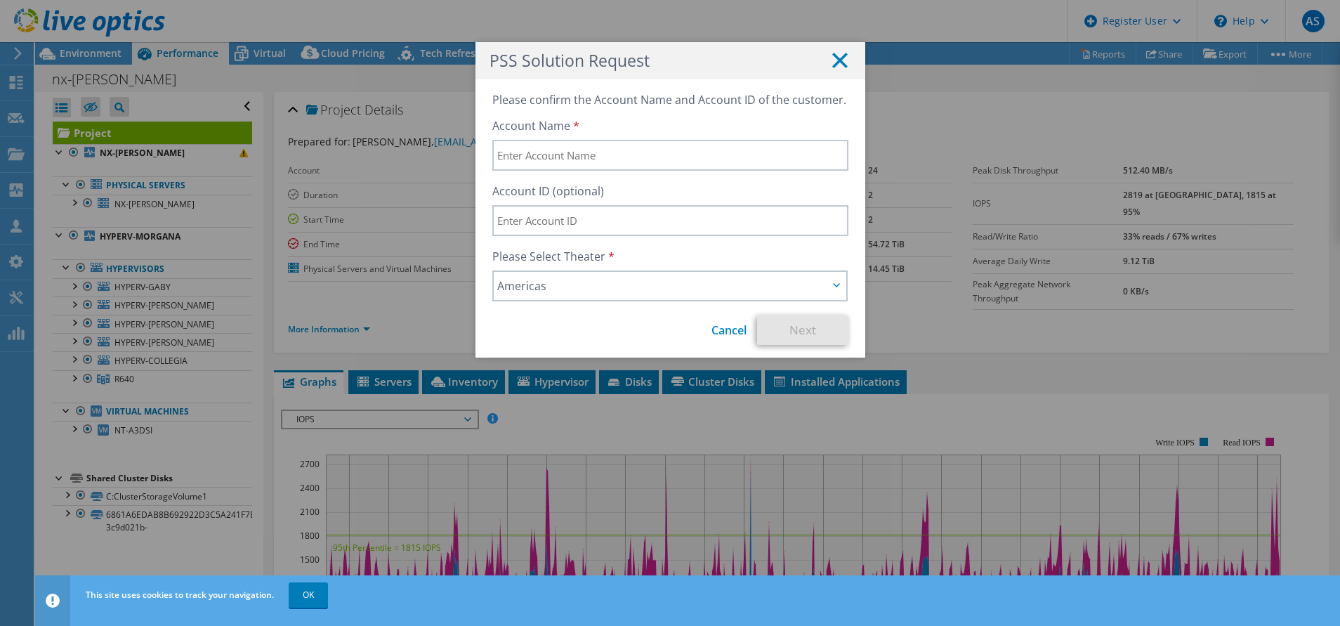
click at [833, 61] on line at bounding box center [840, 60] width 14 height 14
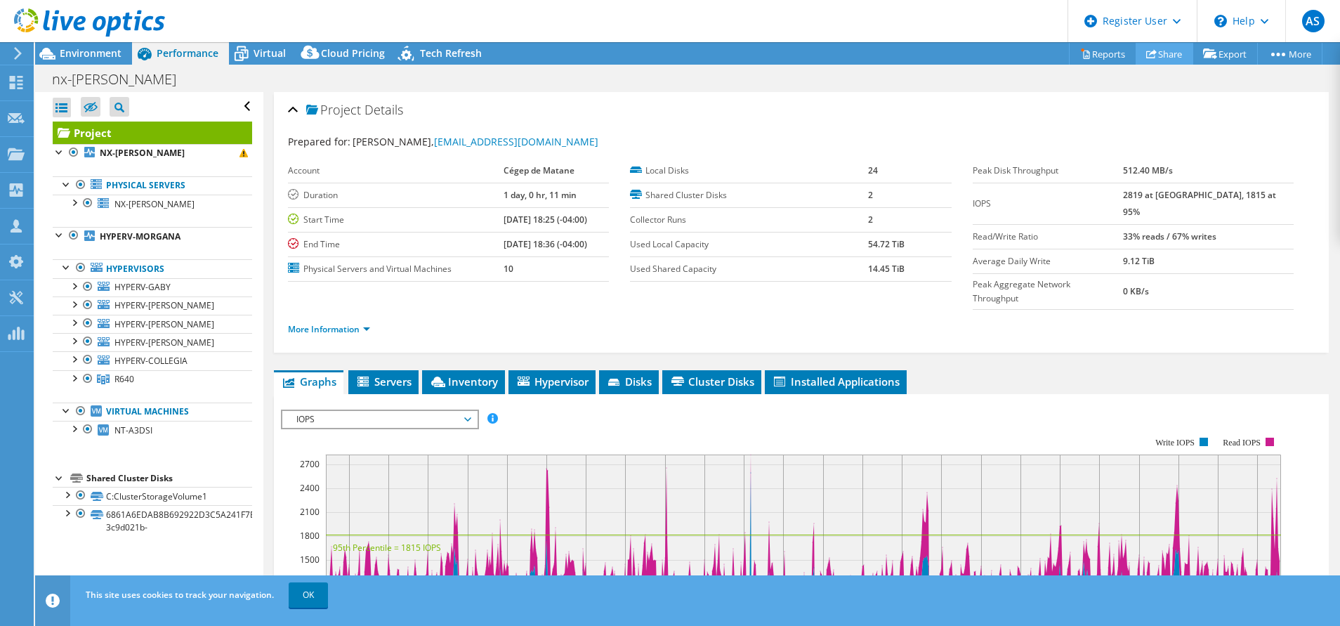
click at [1164, 56] on link "Share" at bounding box center [1165, 54] width 58 height 22
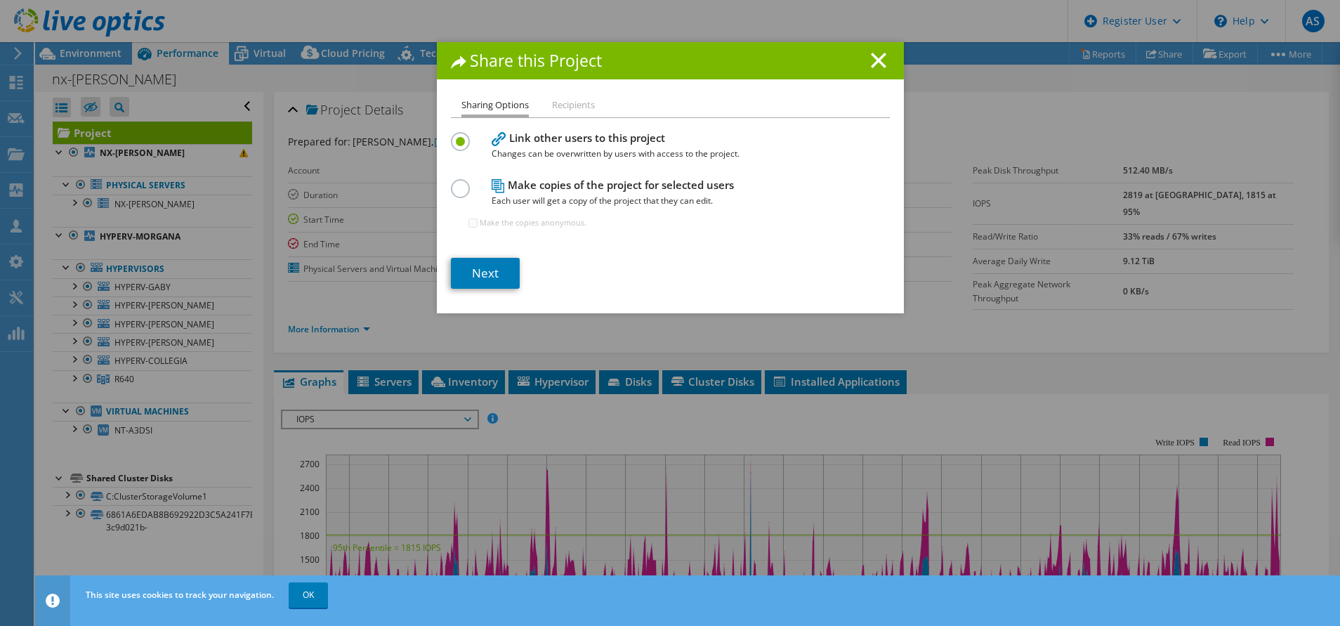
click at [575, 92] on div "Share this Project Sharing Options Recipients Link other users to this project …" at bounding box center [670, 177] width 467 height 271
click at [572, 105] on li "Recipients" at bounding box center [573, 106] width 43 height 18
click at [572, 103] on li "Recipients" at bounding box center [573, 106] width 43 height 18
drag, startPoint x: 572, startPoint y: 103, endPoint x: 459, endPoint y: 274, distance: 204.7
click at [459, 274] on link "Next" at bounding box center [485, 273] width 69 height 31
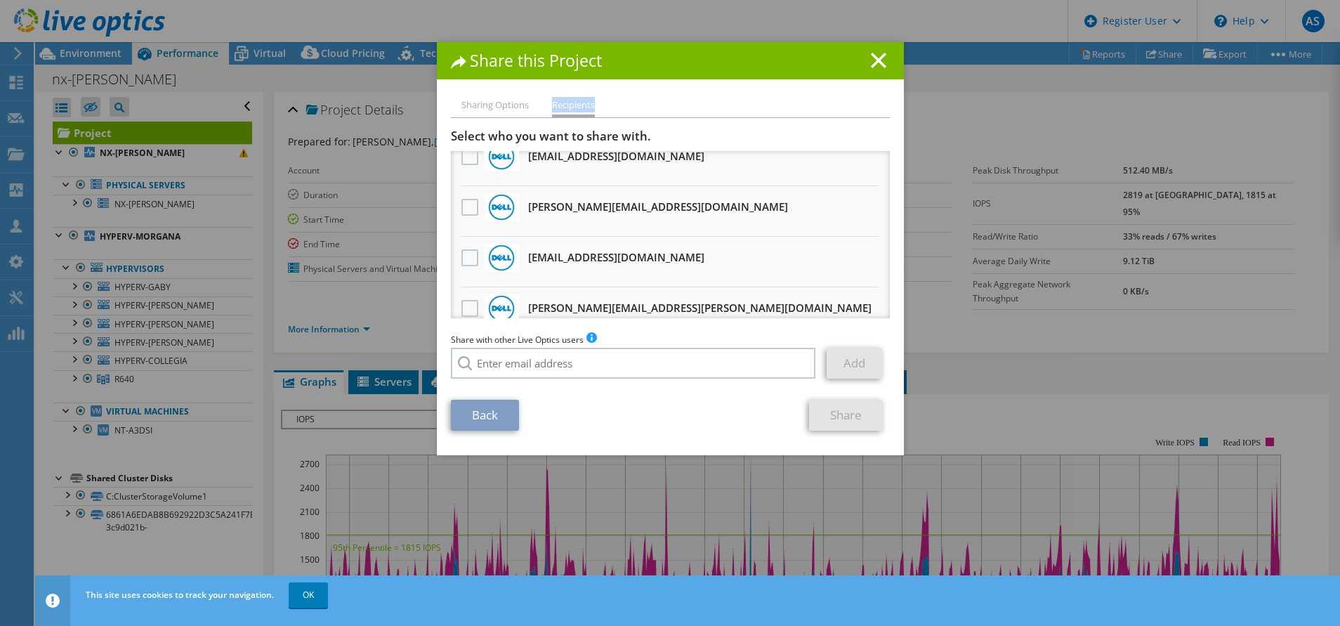
scroll to position [591, 0]
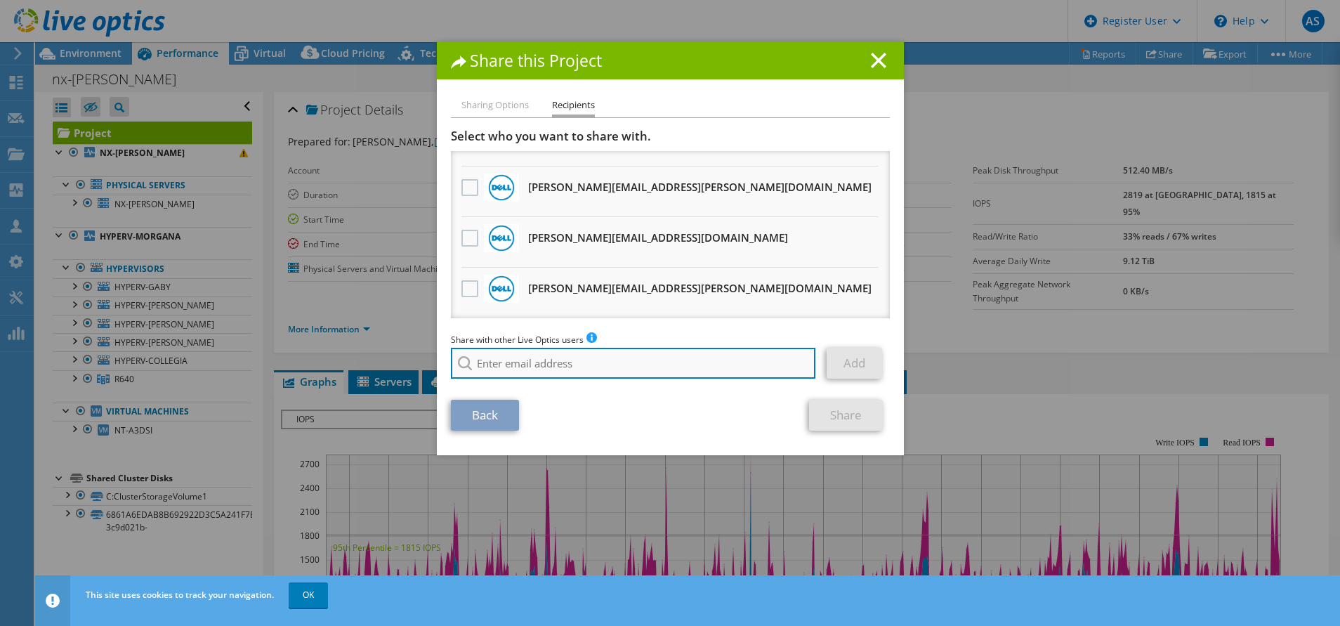
click at [533, 362] on input "search" at bounding box center [633, 363] width 365 height 31
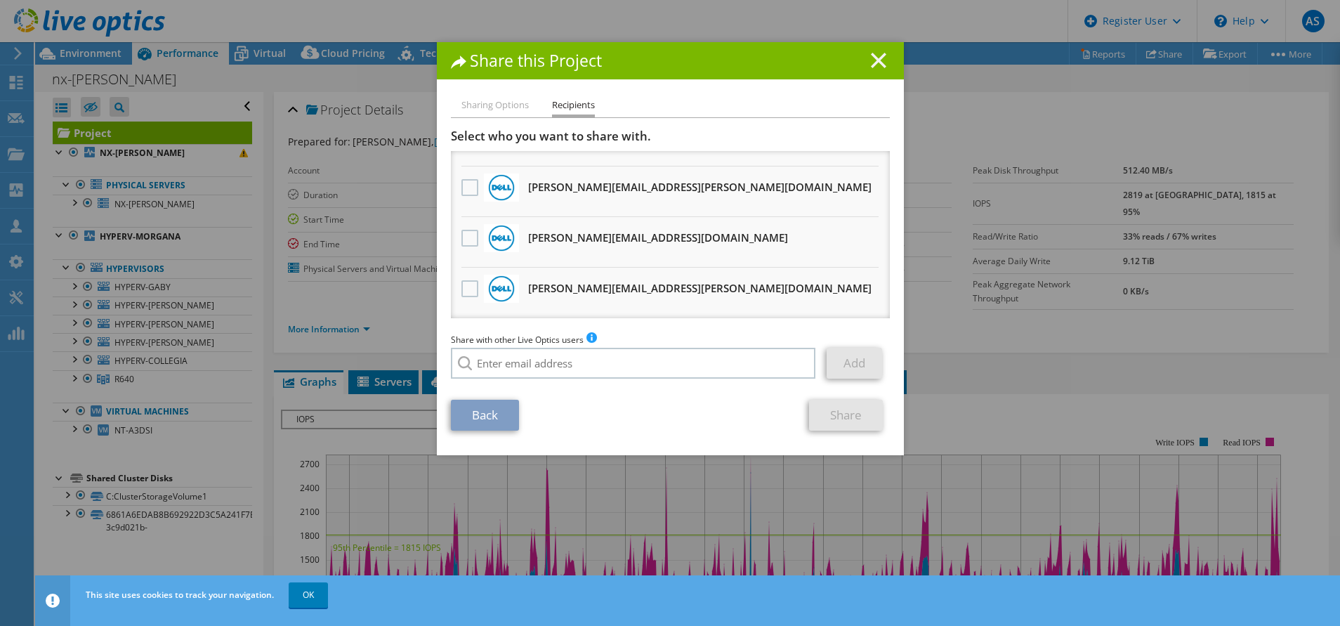
click at [871, 65] on icon at bounding box center [878, 60] width 15 height 15
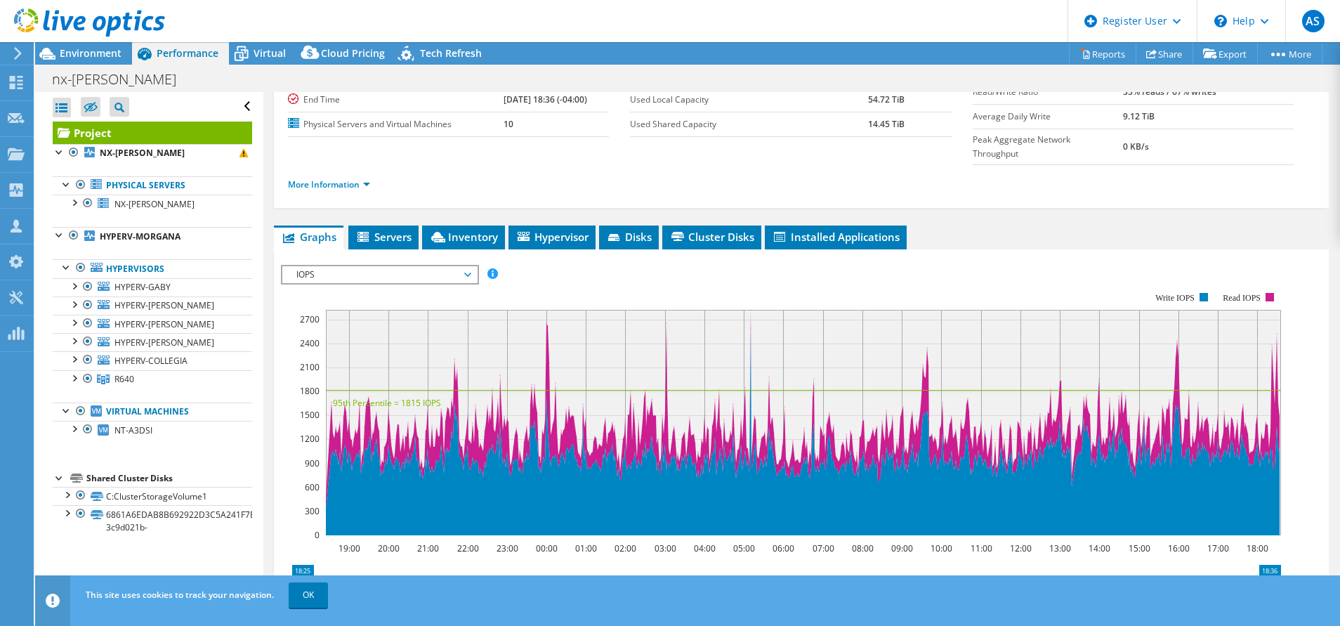
scroll to position [0, 0]
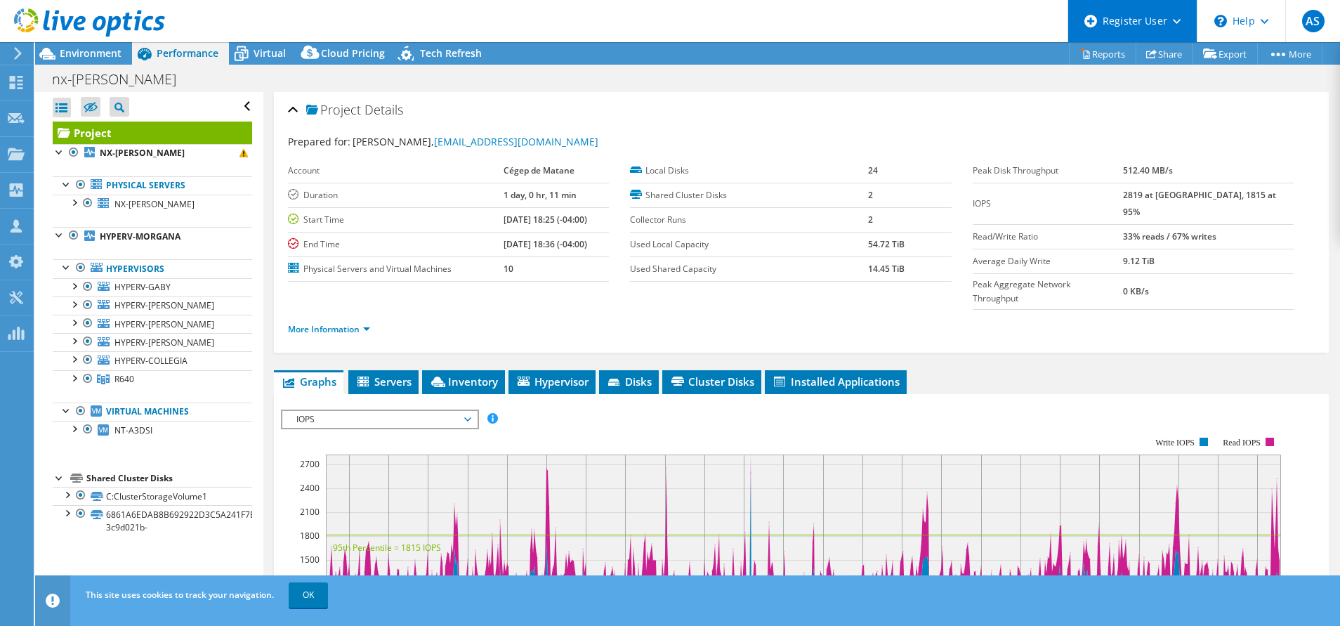
click at [1171, 27] on div "Register User" at bounding box center [1132, 21] width 129 height 42
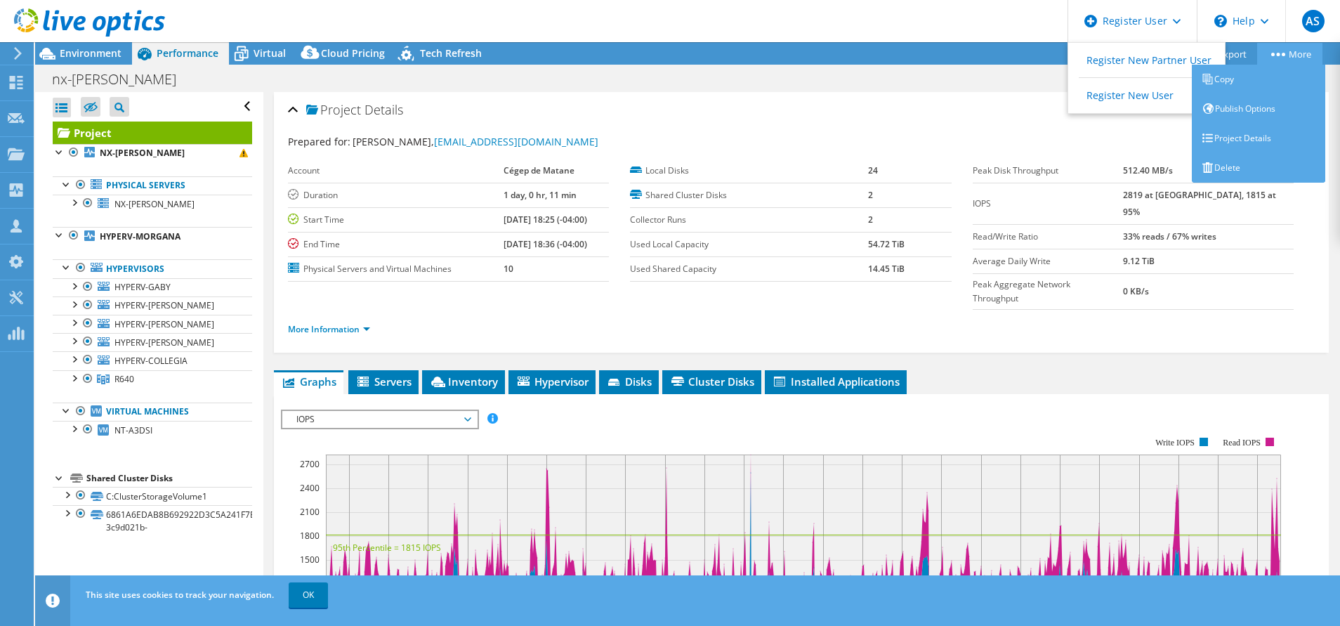
click at [1294, 46] on link "More" at bounding box center [1289, 54] width 65 height 22
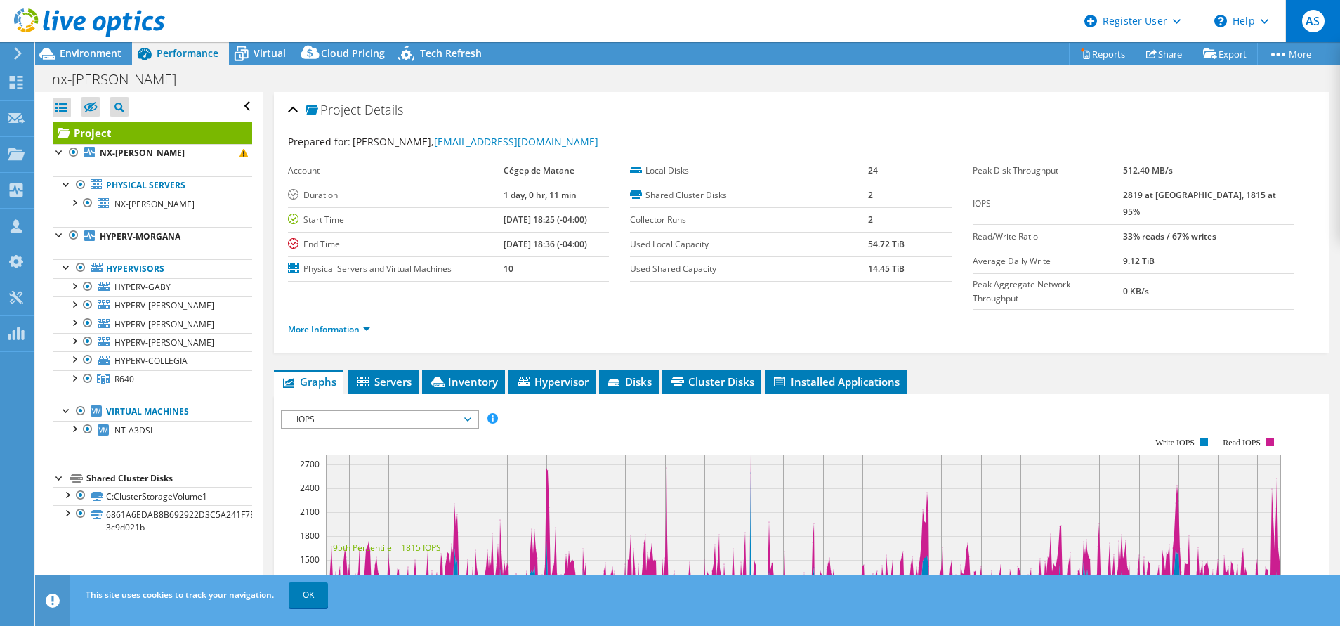
click at [1315, 26] on span "AS" at bounding box center [1313, 21] width 22 height 22
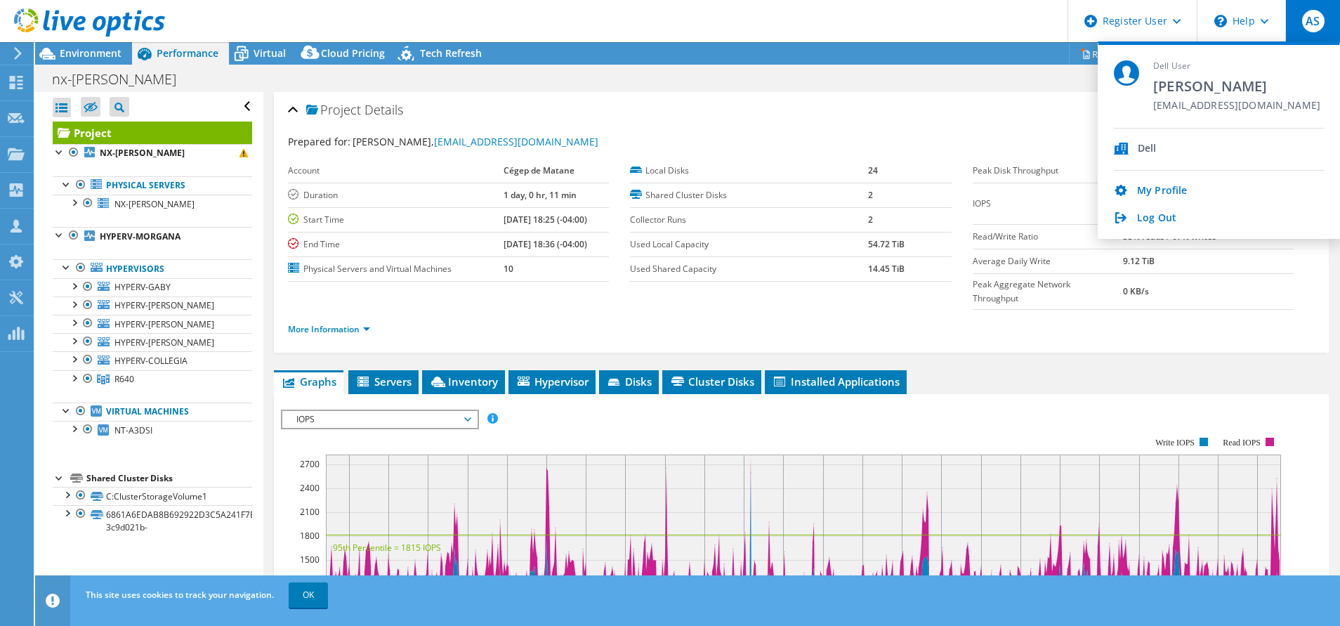
click at [945, 53] on div "Project Actions Project Actions Reports Share Export vSAN ReadyNode Sizer" at bounding box center [687, 53] width 1305 height 22
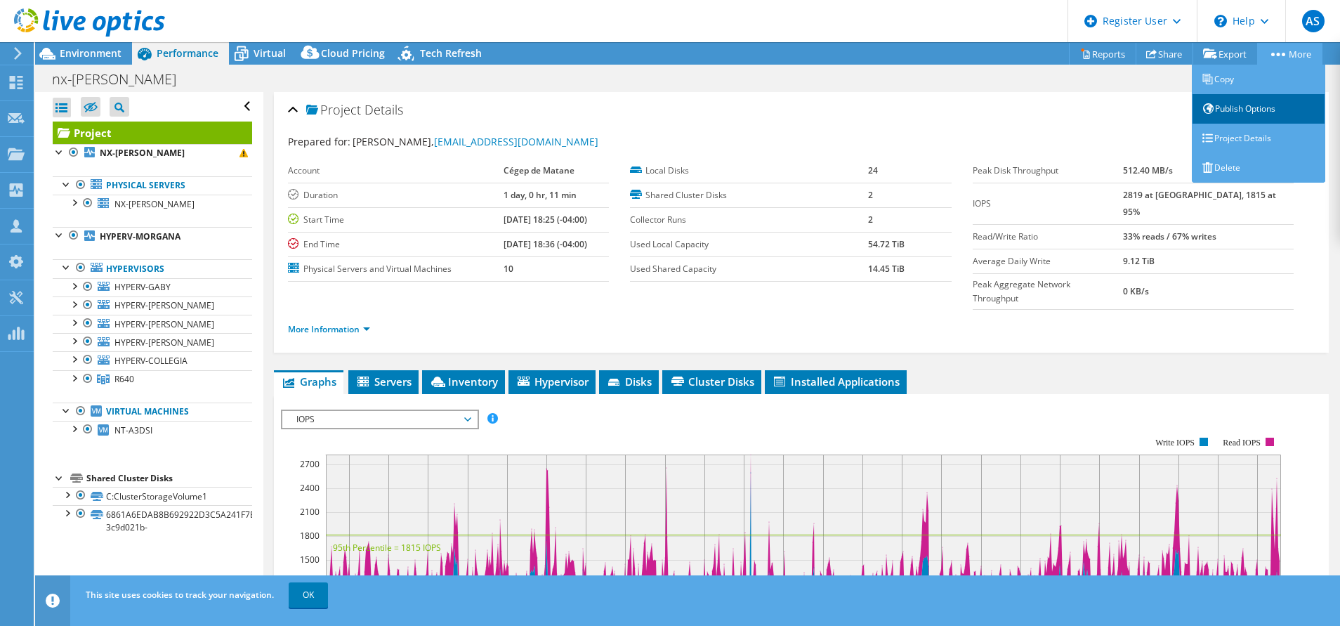
click at [1283, 114] on link "Publish Options" at bounding box center [1258, 108] width 133 height 29
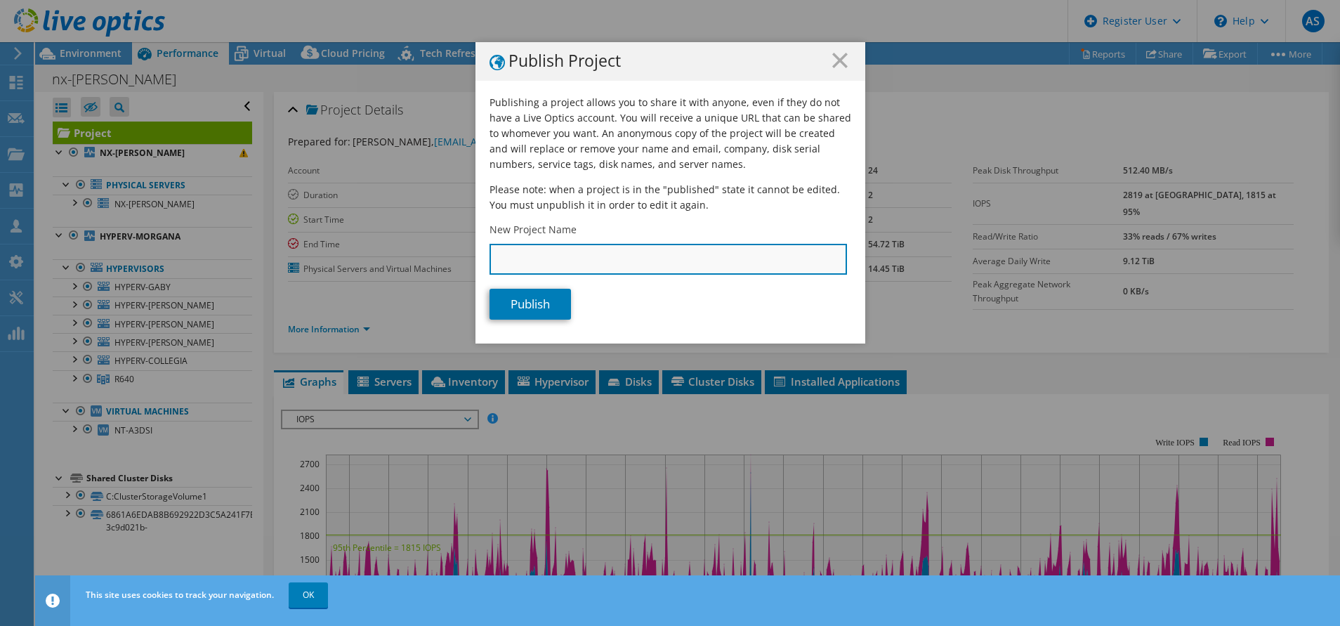
click at [617, 254] on input "New Project Name" at bounding box center [668, 259] width 357 height 31
type input "Cegep Matane"
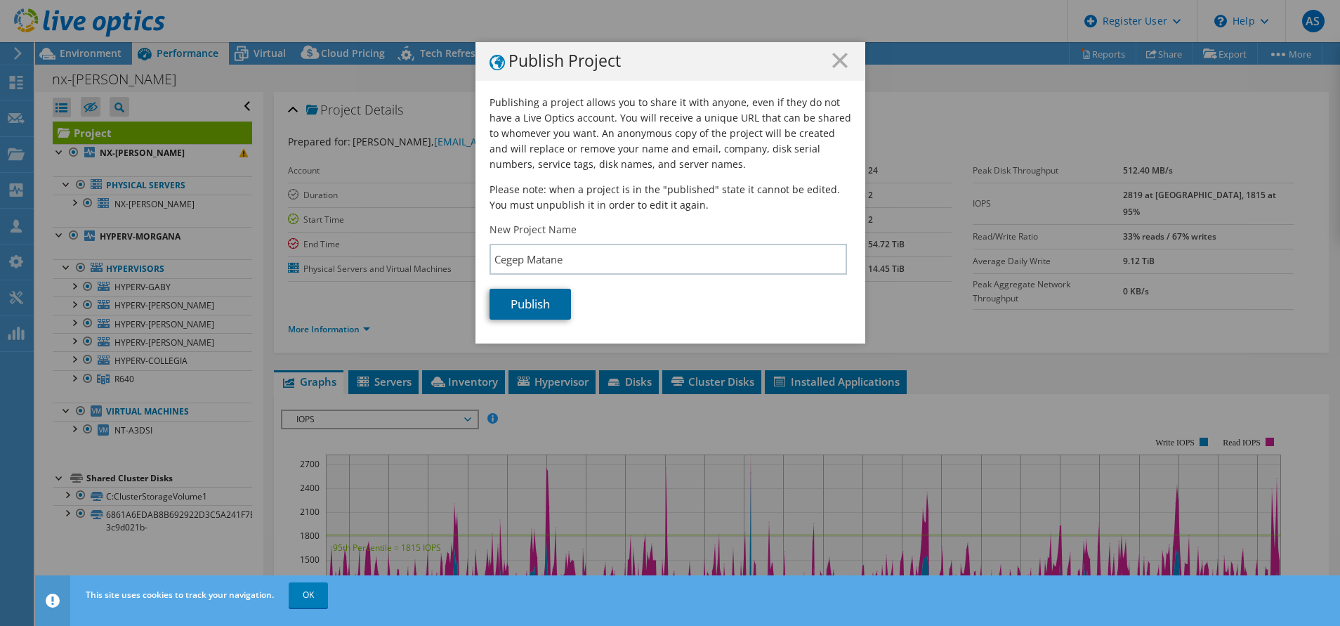
click at [555, 298] on link "Publish" at bounding box center [530, 304] width 81 height 31
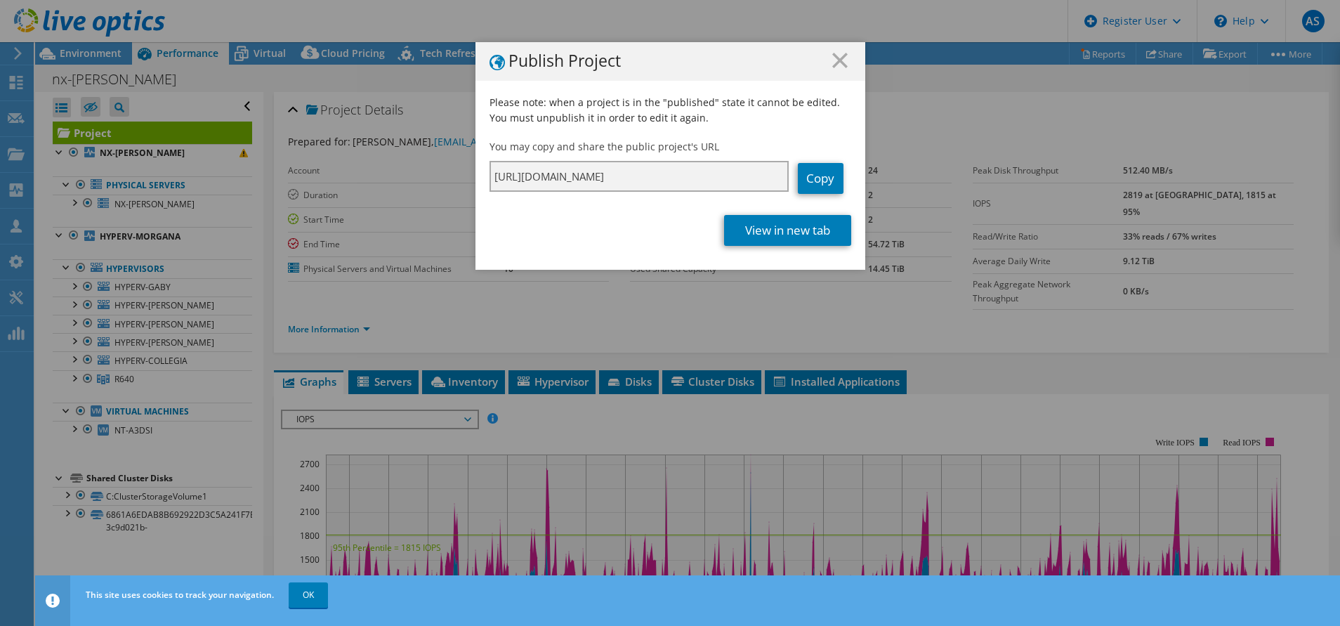
click at [717, 180] on input "https://app.liveoptics.com/dpackproject/30baa470-93c8-4280-9867-f42f50e28319" at bounding box center [639, 176] width 299 height 31
click at [717, 179] on input "https://app.liveoptics.com/dpackproject/30baa470-93c8-4280-9867-f42f50e28319" at bounding box center [639, 176] width 299 height 31
click at [717, 178] on input "https://app.liveoptics.com/dpackproject/30baa470-93c8-4280-9867-f42f50e28319" at bounding box center [639, 176] width 299 height 31
click at [821, 176] on link "Copy" at bounding box center [821, 178] width 46 height 31
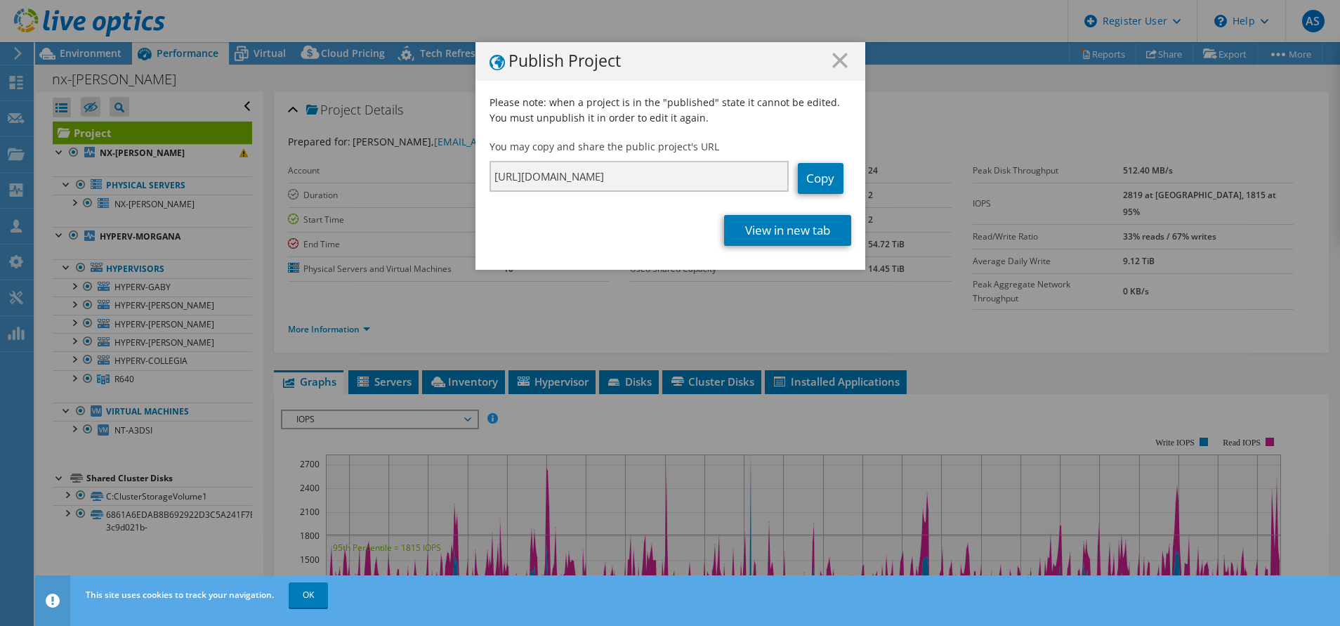
click at [832, 52] on div "Publish Project" at bounding box center [670, 61] width 390 height 39
click at [836, 58] on icon at bounding box center [839, 60] width 15 height 15
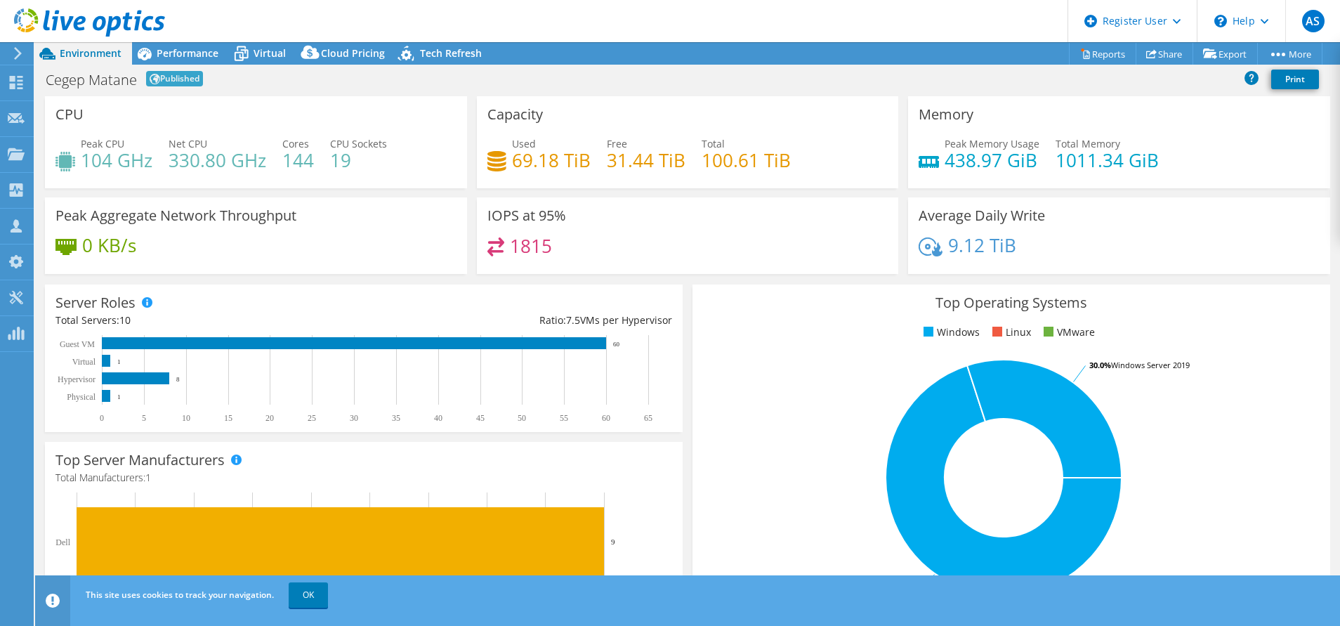
select select "USD"
click at [199, 51] on span "Performance" at bounding box center [188, 52] width 62 height 13
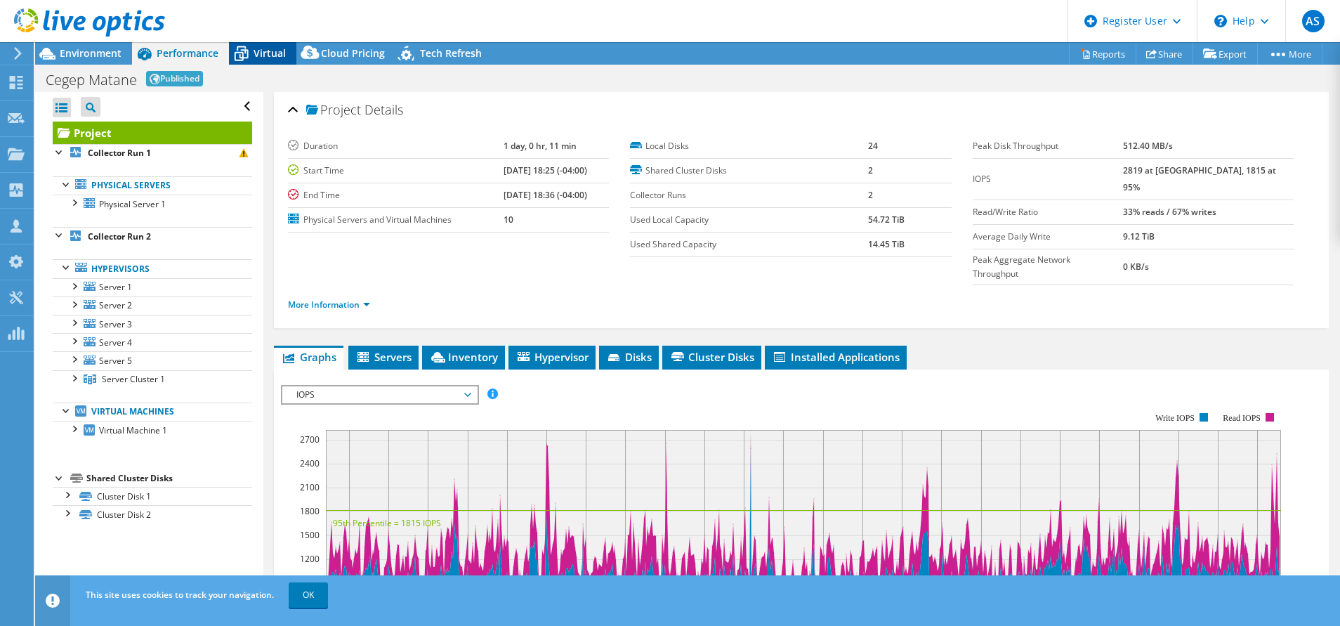
click at [275, 48] on span "Virtual" at bounding box center [270, 52] width 32 height 13
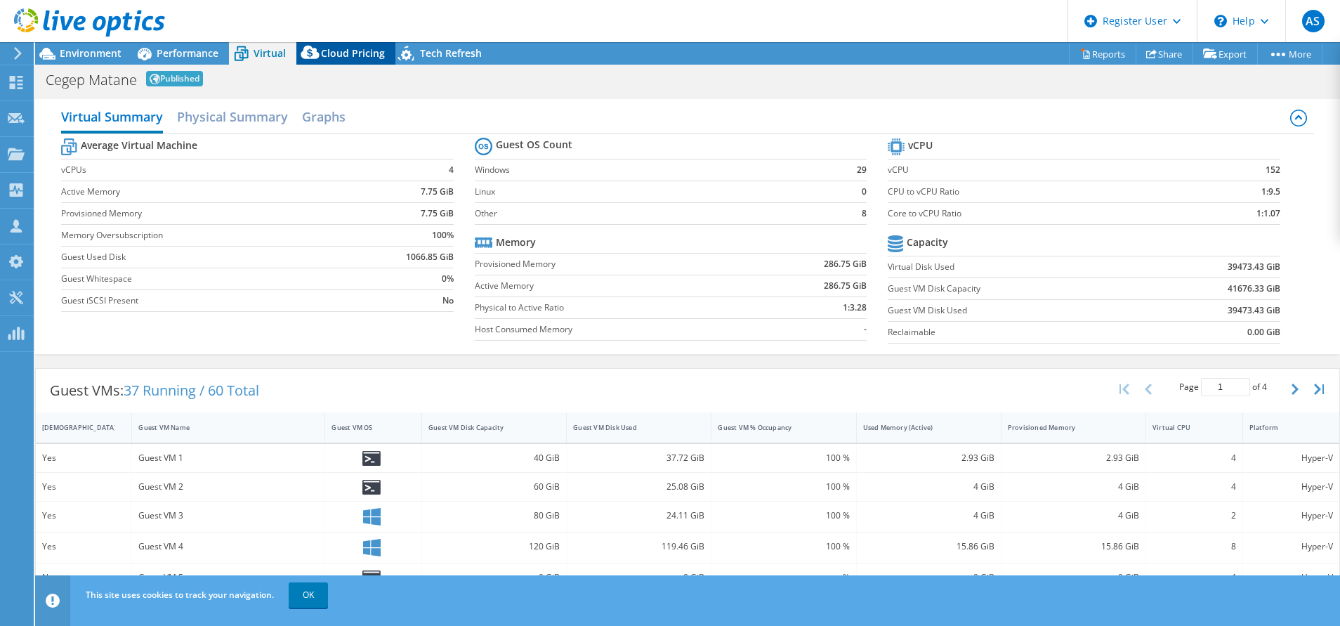
click at [342, 47] on span "Cloud Pricing" at bounding box center [353, 52] width 64 height 13
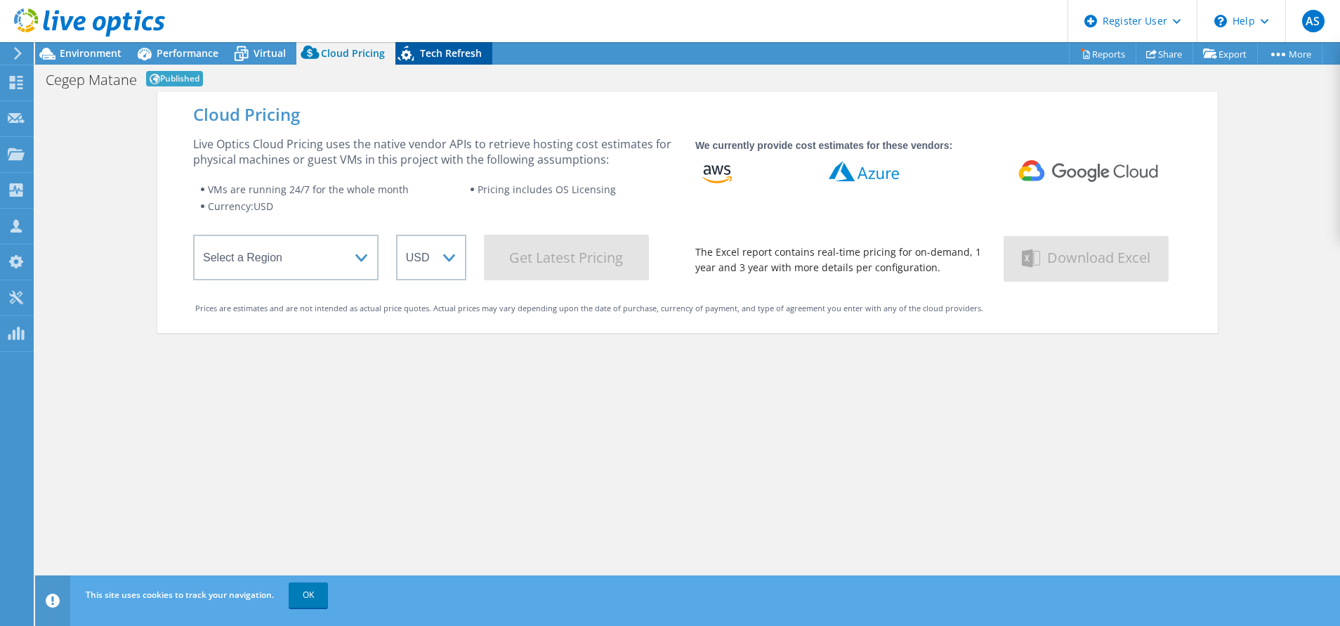
click at [457, 46] on div "Tech Refresh" at bounding box center [443, 53] width 97 height 22
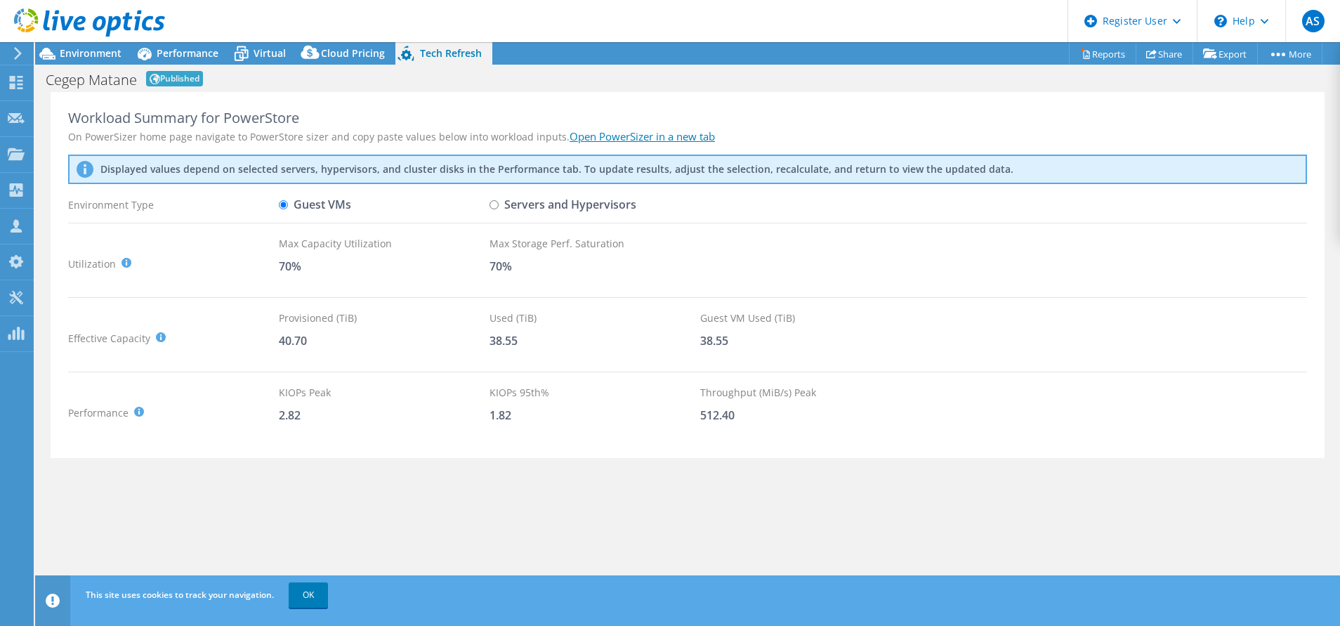
drag, startPoint x: 1018, startPoint y: 1, endPoint x: 831, endPoint y: 11, distance: 187.0
click at [831, 11] on header "AS Dell User [PERSON_NAME] [EMAIL_ADDRESS][DOMAIN_NAME] Dell My Profile Log Out…" at bounding box center [670, 21] width 1340 height 42
